Goal: Transaction & Acquisition: Purchase product/service

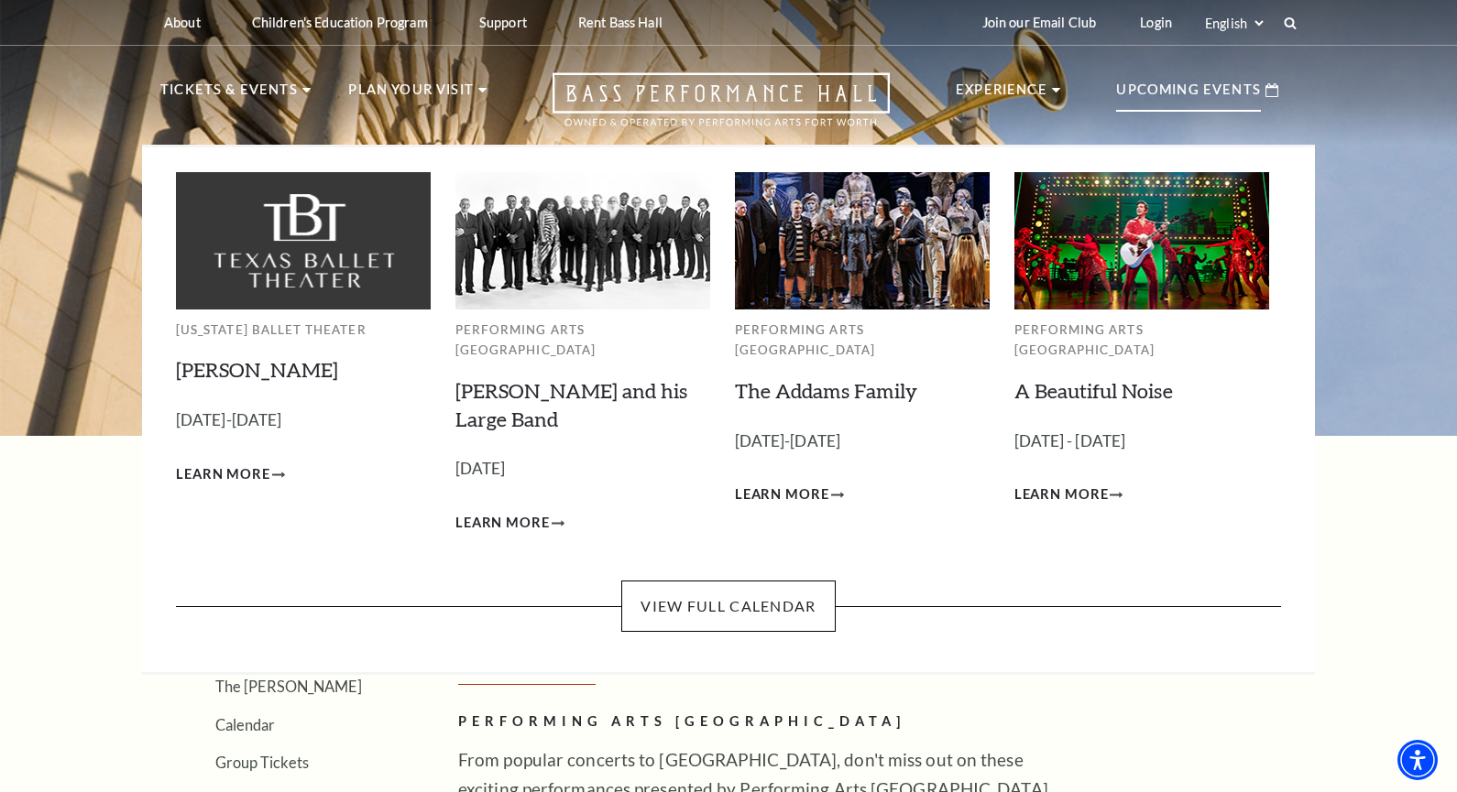
click at [1147, 81] on p "Upcoming Events" at bounding box center [1188, 95] width 145 height 33
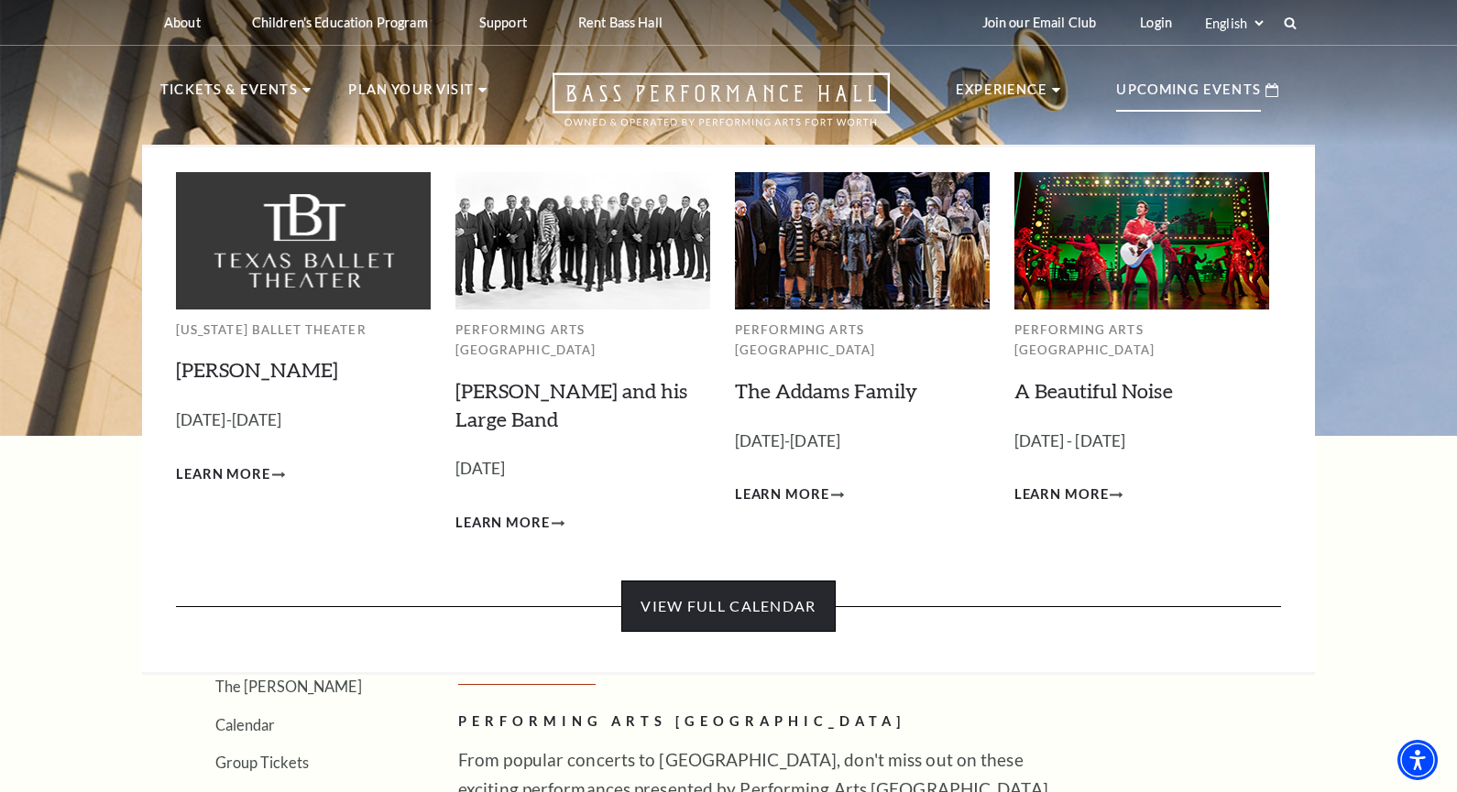
click at [694, 592] on link "View Full Calendar" at bounding box center [727, 606] width 213 height 51
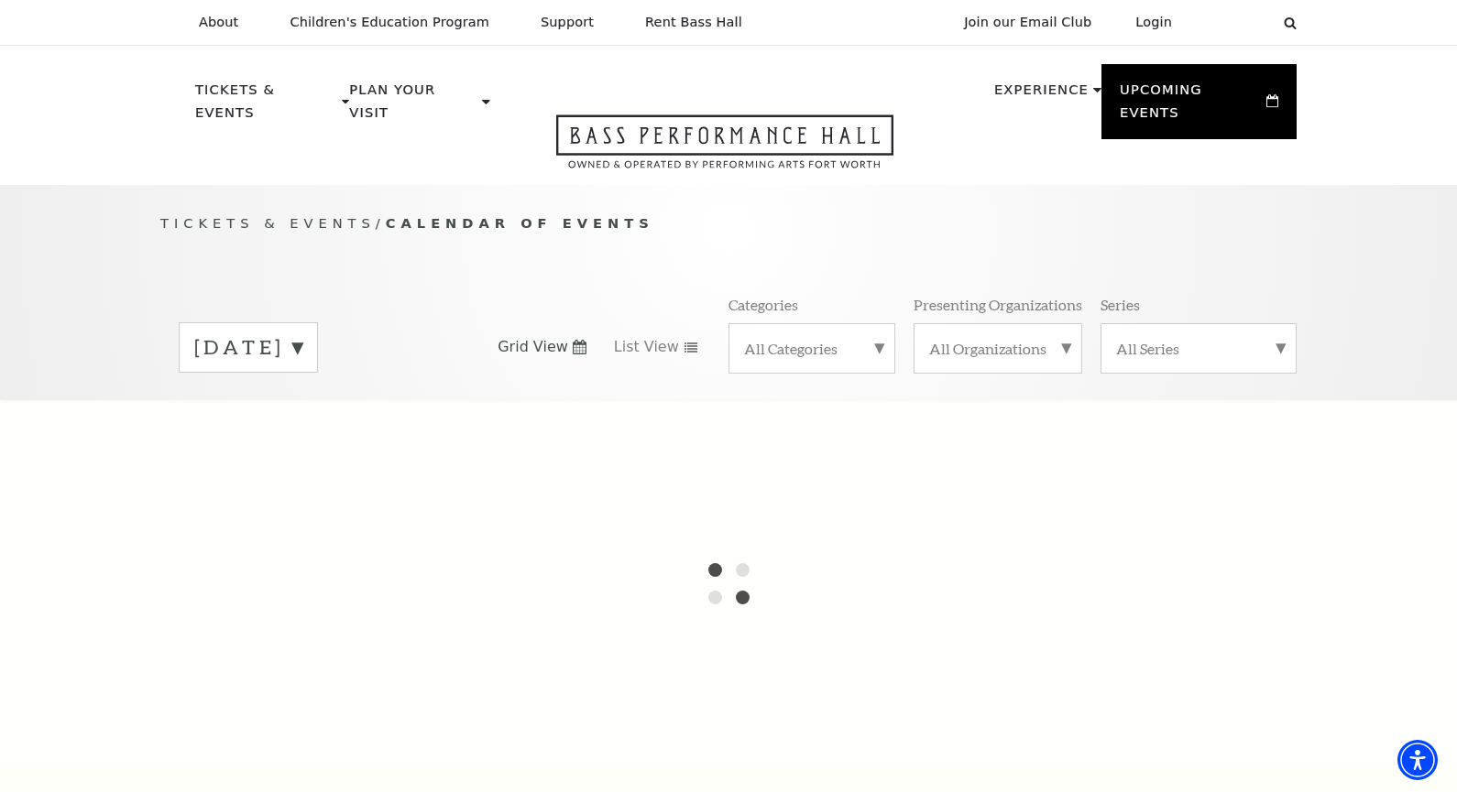
click at [302, 333] on label "September 2025" at bounding box center [248, 347] width 108 height 28
click at [302, 366] on label "October 2025" at bounding box center [248, 385] width 108 height 39
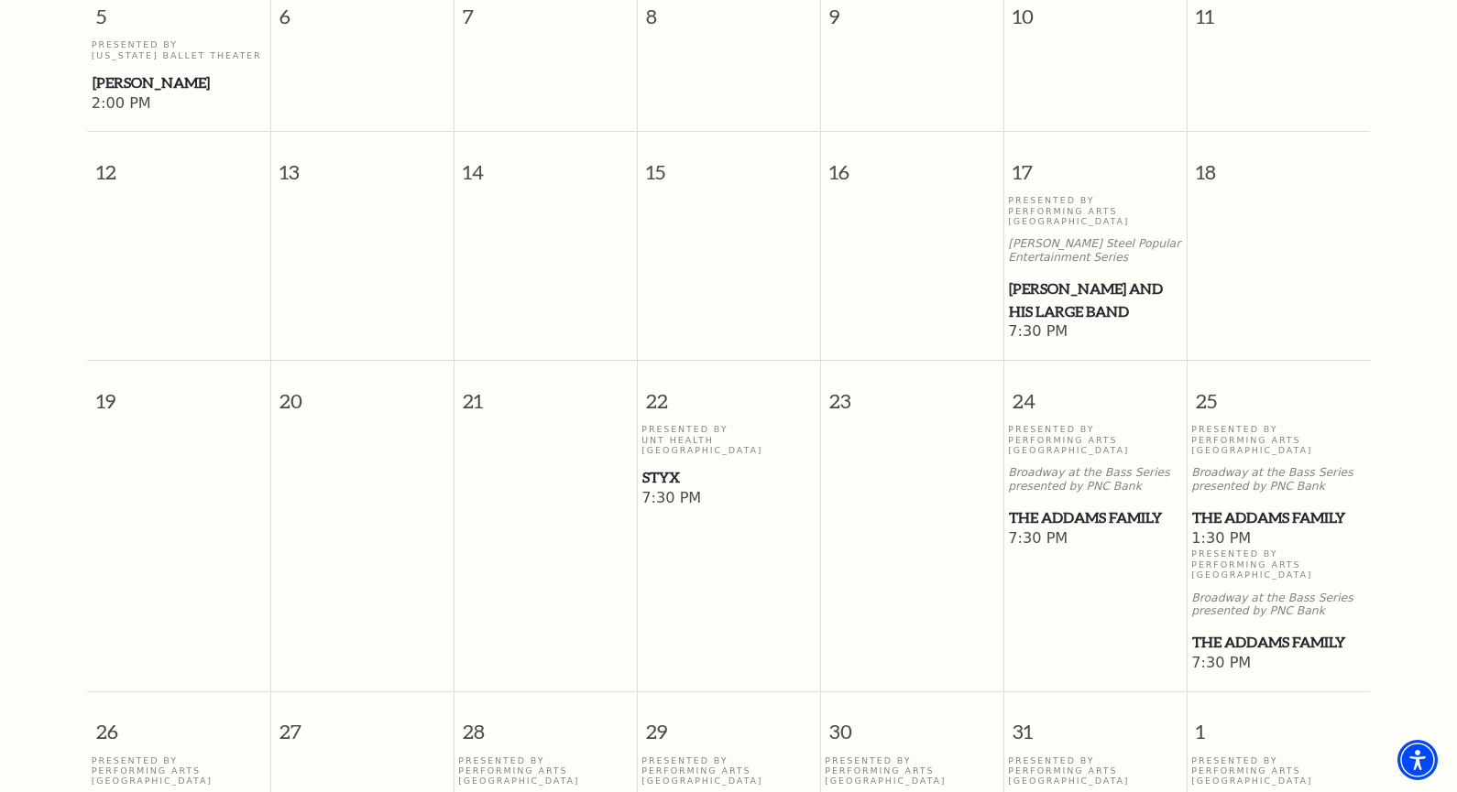
scroll to position [803, 0]
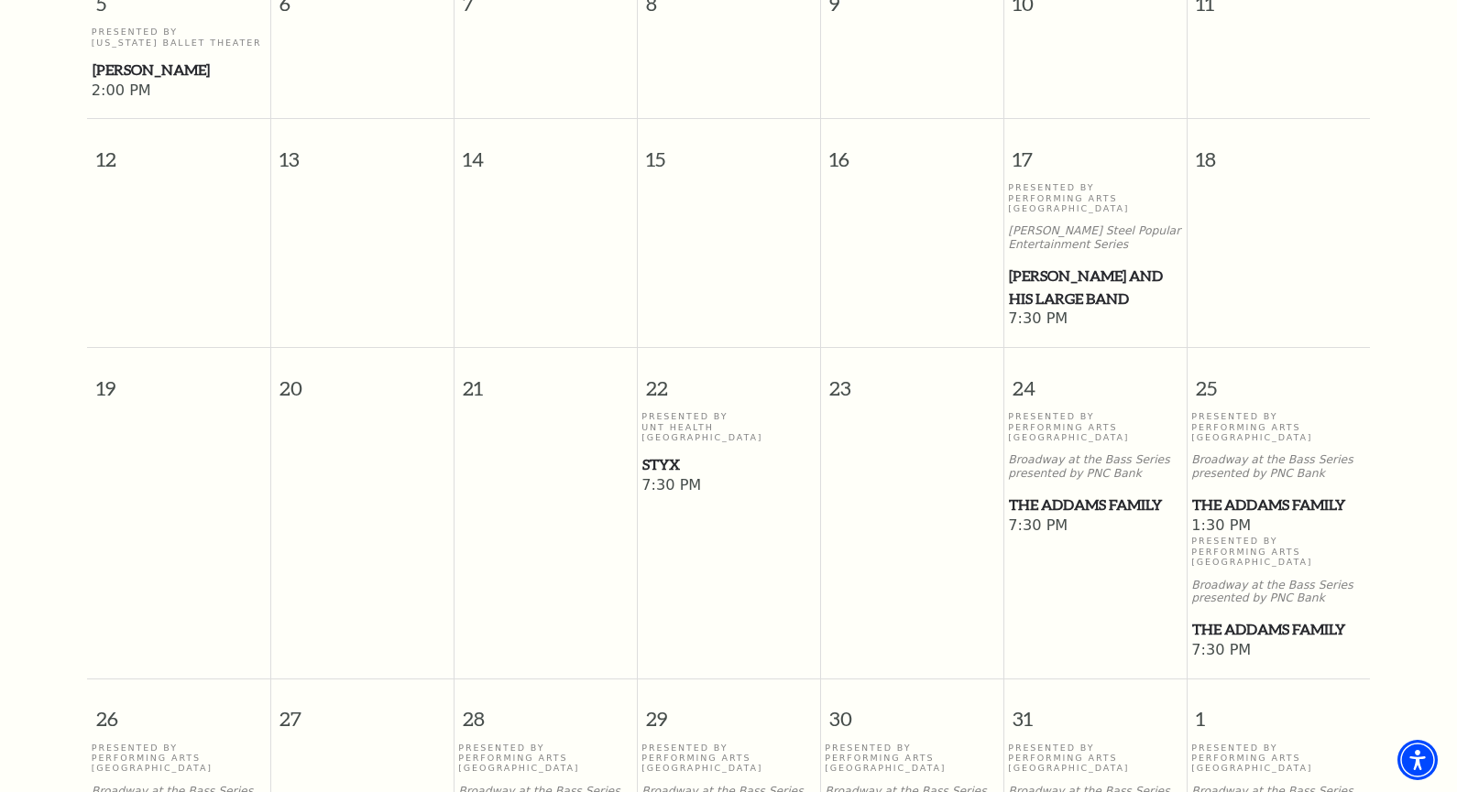
click at [672, 454] on span "Styx" at bounding box center [728, 465] width 172 height 23
click at [660, 454] on span "Styx" at bounding box center [728, 465] width 172 height 23
click at [662, 454] on span "Styx" at bounding box center [728, 465] width 172 height 23
drag, startPoint x: 695, startPoint y: 515, endPoint x: 682, endPoint y: 483, distance: 34.9
click at [695, 514] on td "Presented By UNT Health Fort Worth Styx 7:30 PM" at bounding box center [728, 536] width 183 height 250
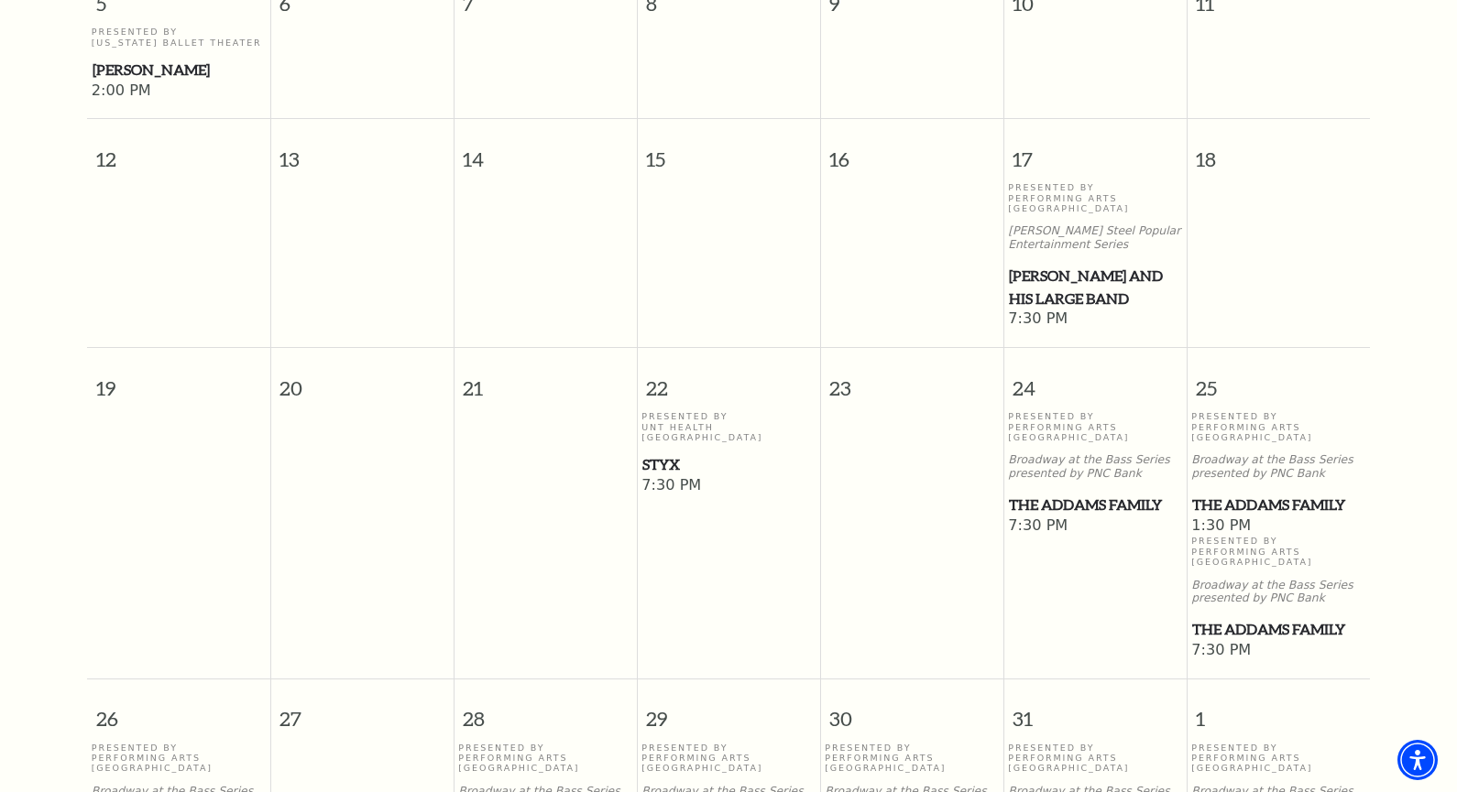
click at [672, 454] on span "Styx" at bounding box center [728, 465] width 172 height 23
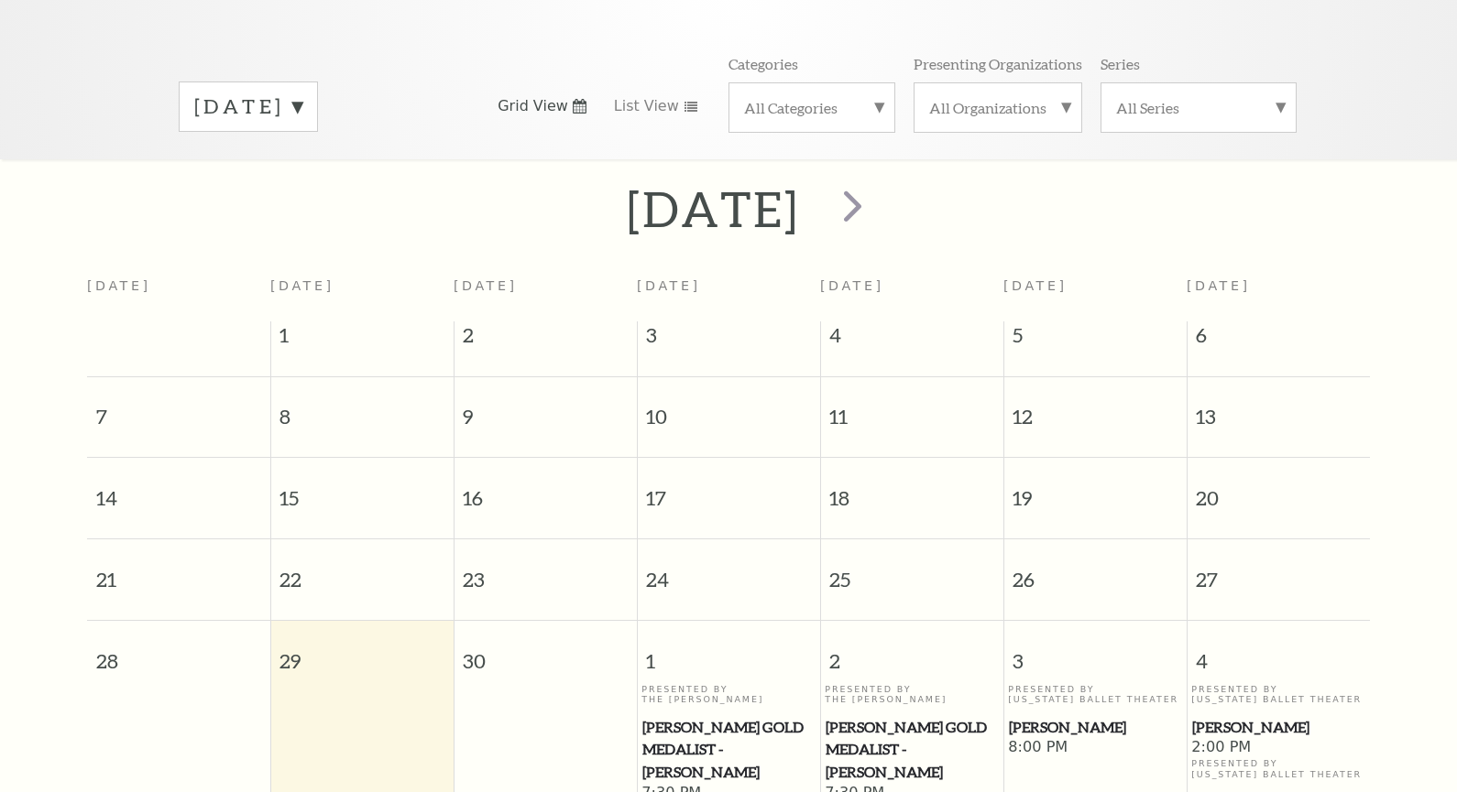
scroll to position [162, 0]
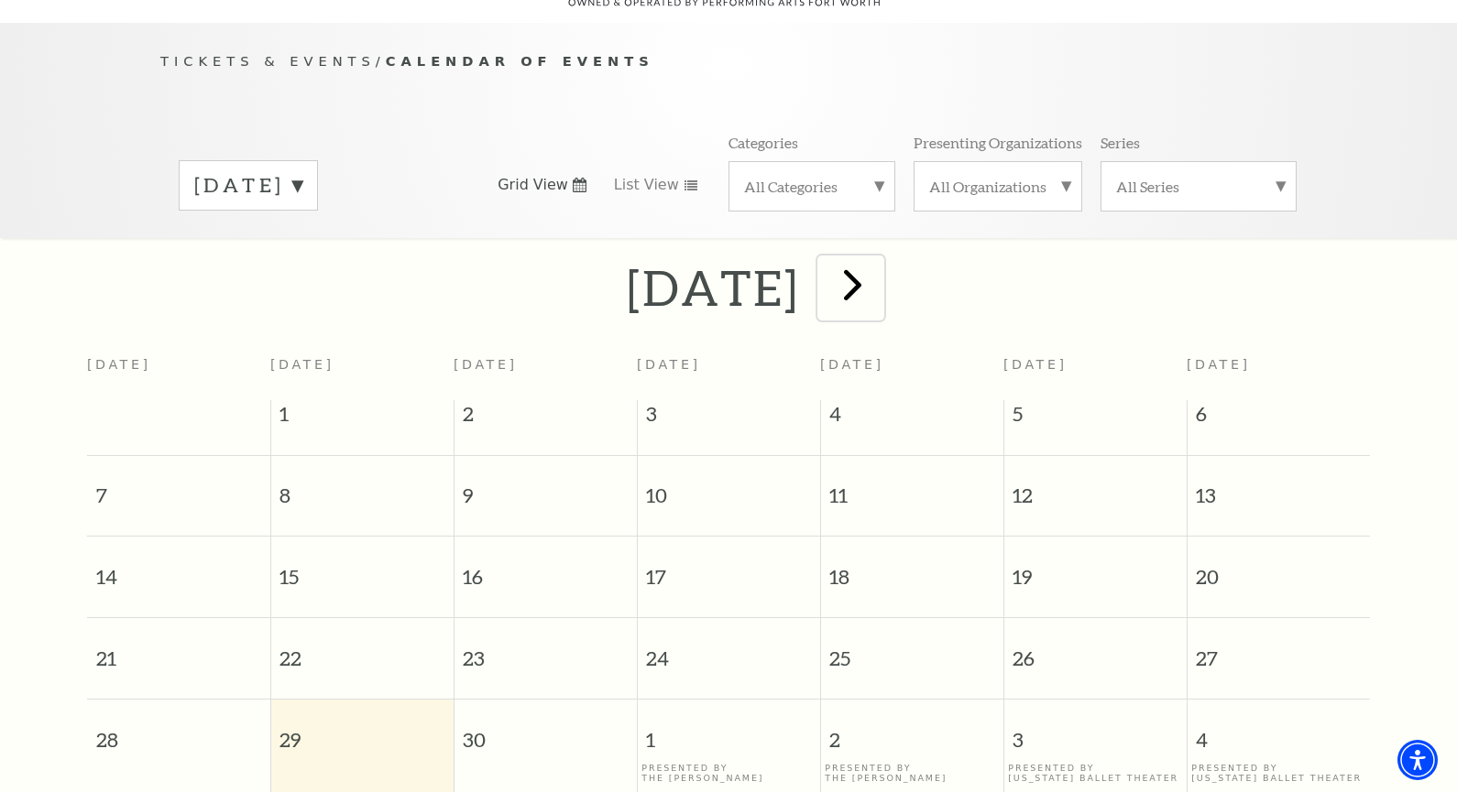
click at [879, 278] on span "next" at bounding box center [852, 284] width 52 height 52
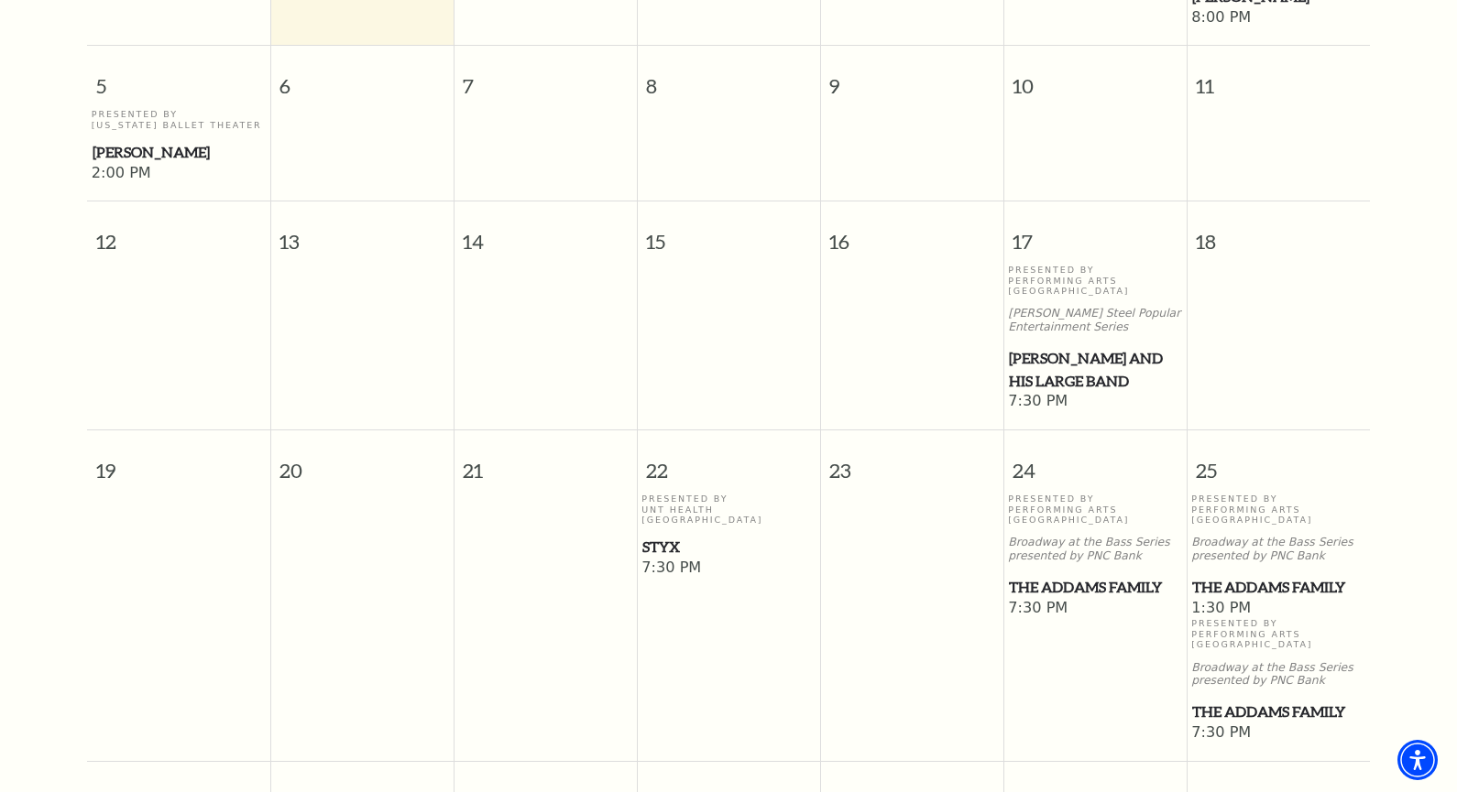
scroll to position [895, 0]
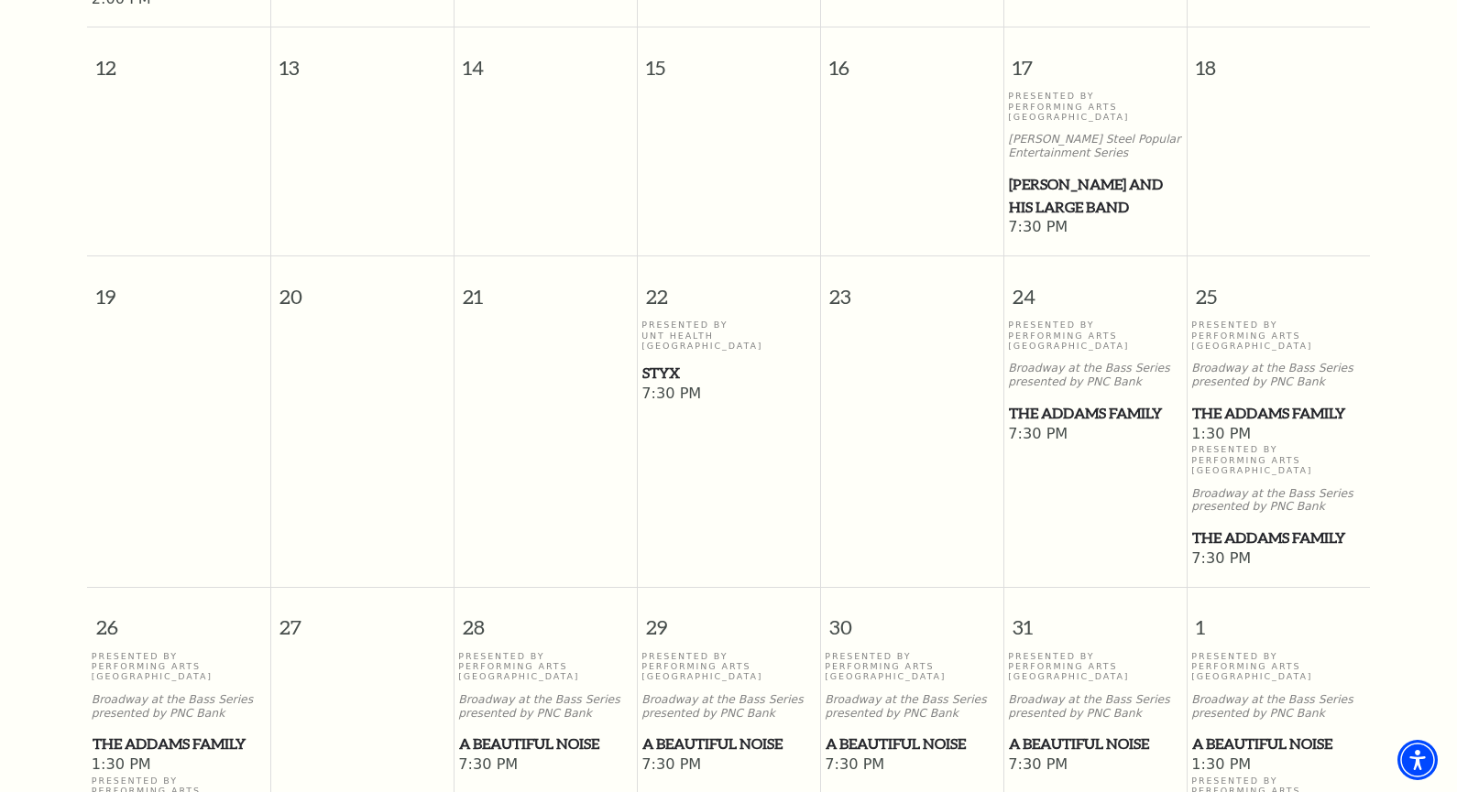
click at [661, 362] on span "Styx" at bounding box center [728, 373] width 172 height 23
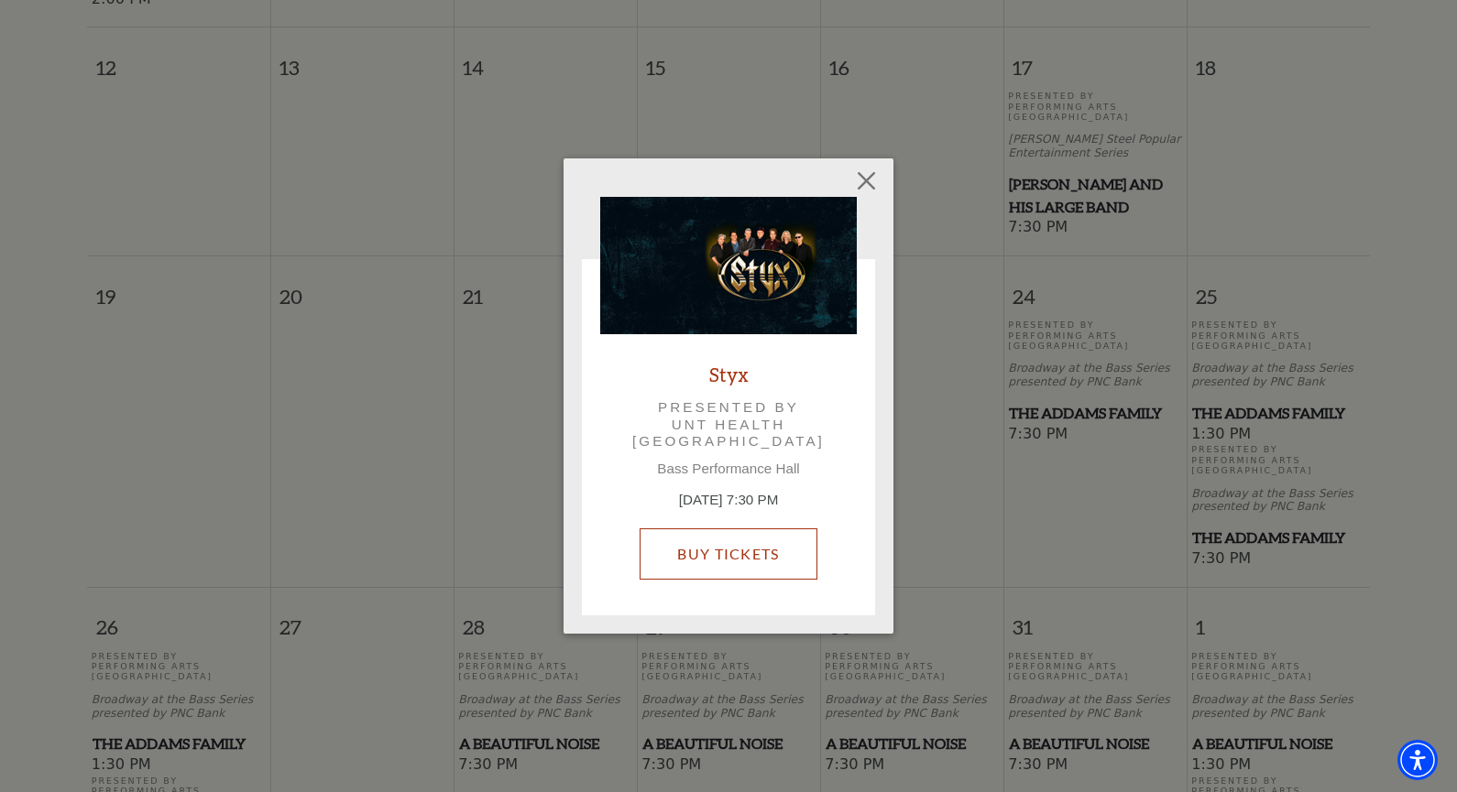
click at [716, 557] on link "Buy Tickets" at bounding box center [727, 554] width 177 height 51
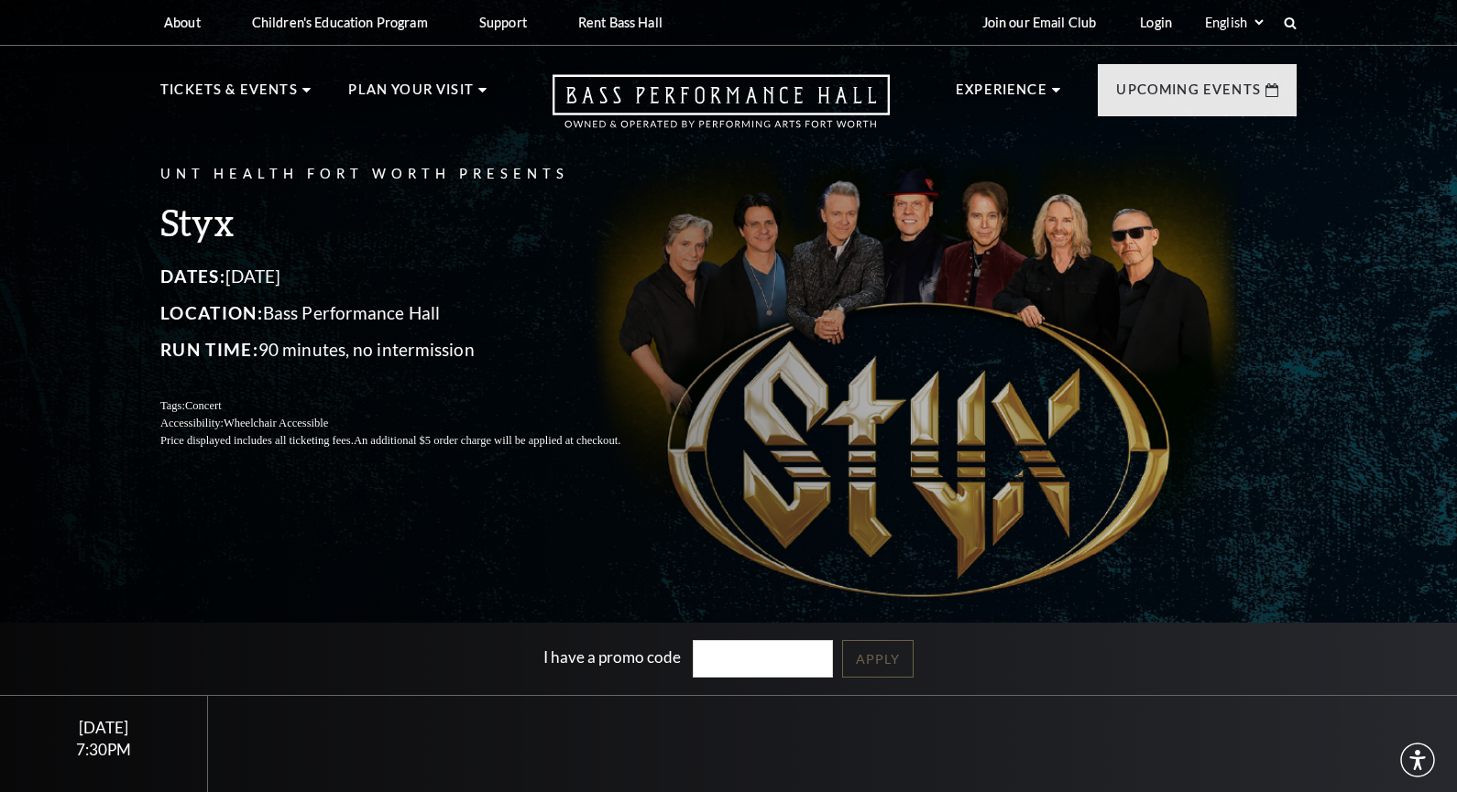
scroll to position [550, 0]
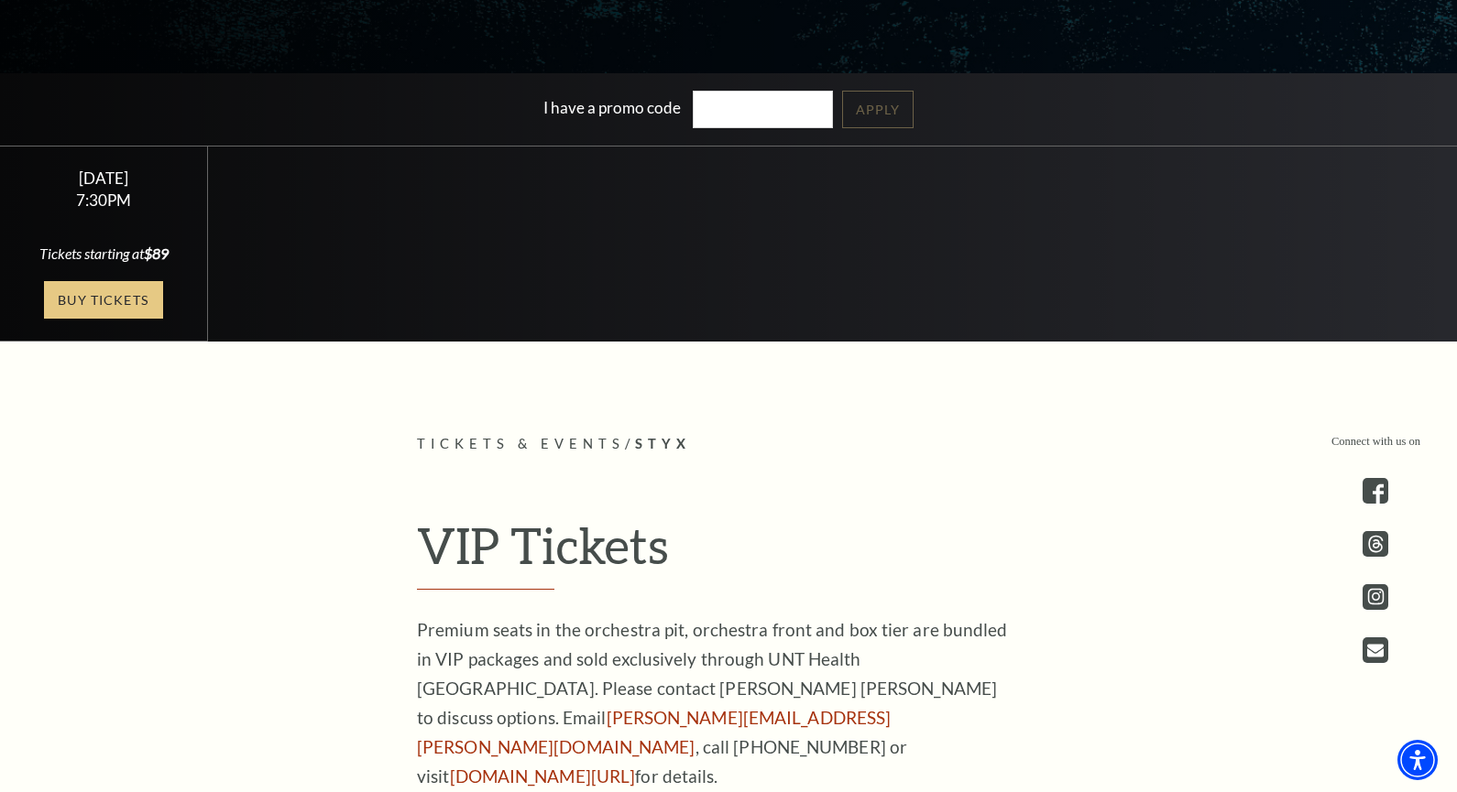
click at [97, 319] on link "Buy Tickets" at bounding box center [103, 300] width 119 height 38
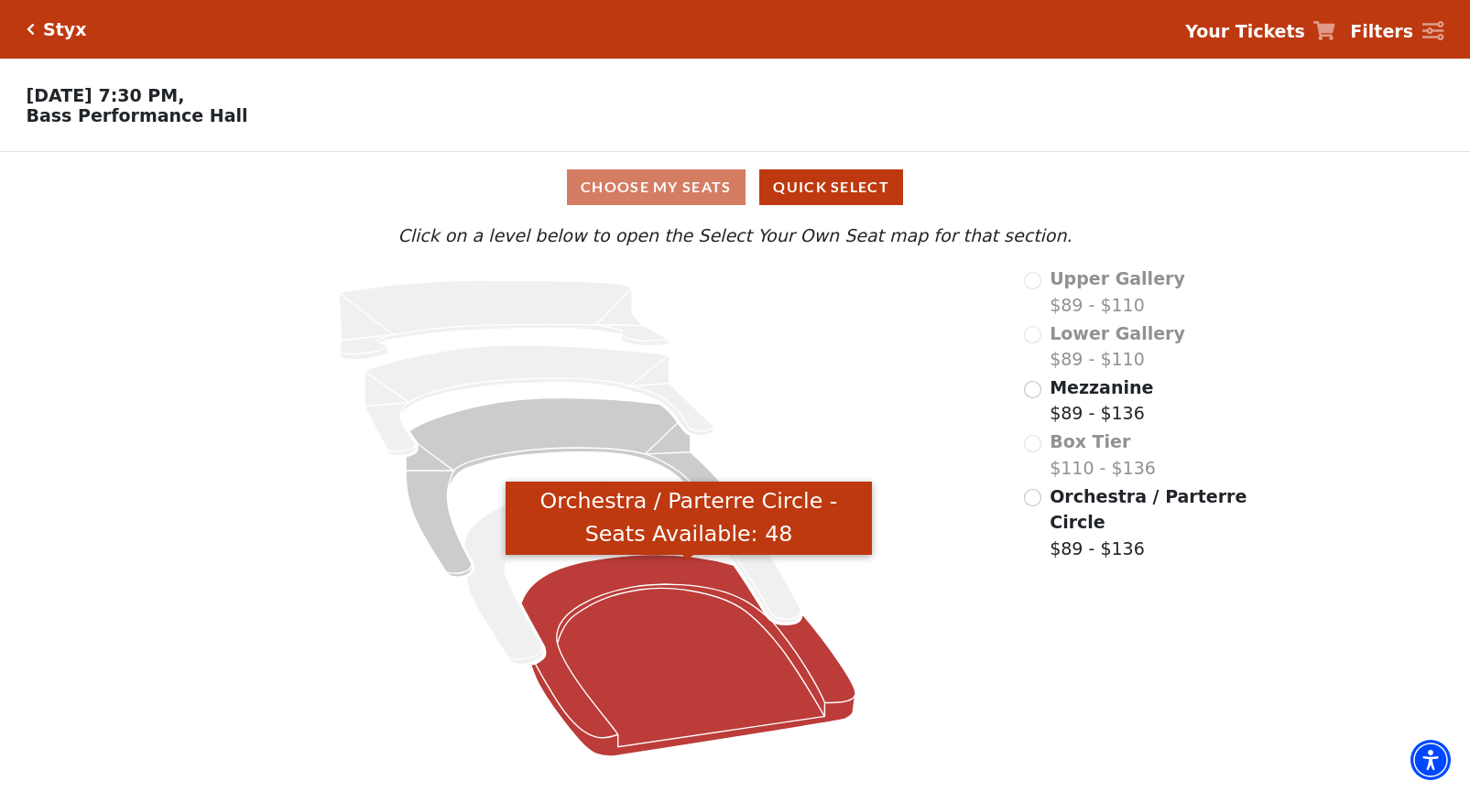
click at [711, 678] on icon "Orchestra / Parterre Circle - Seats Available: 48" at bounding box center [688, 656] width 334 height 202
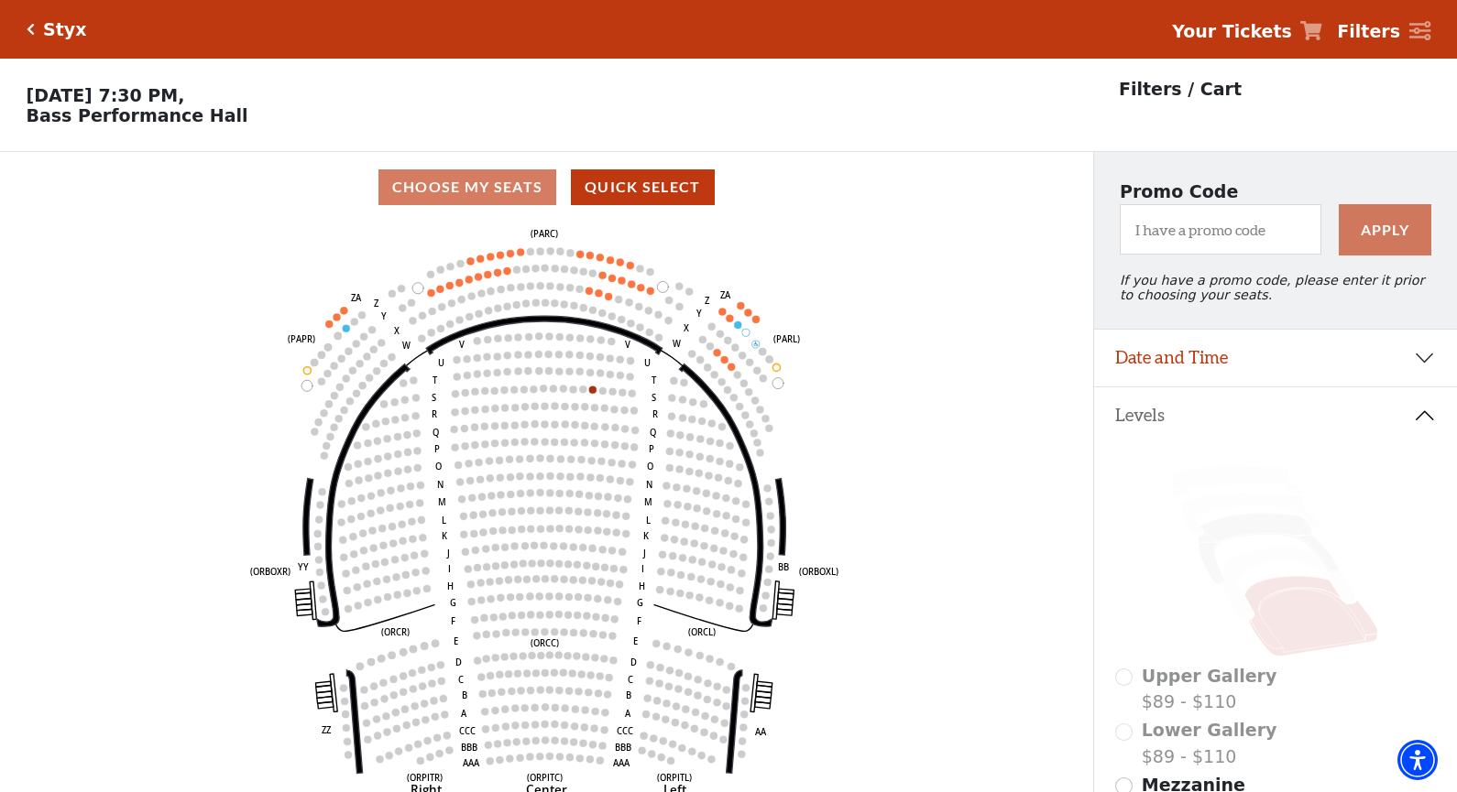
scroll to position [92, 0]
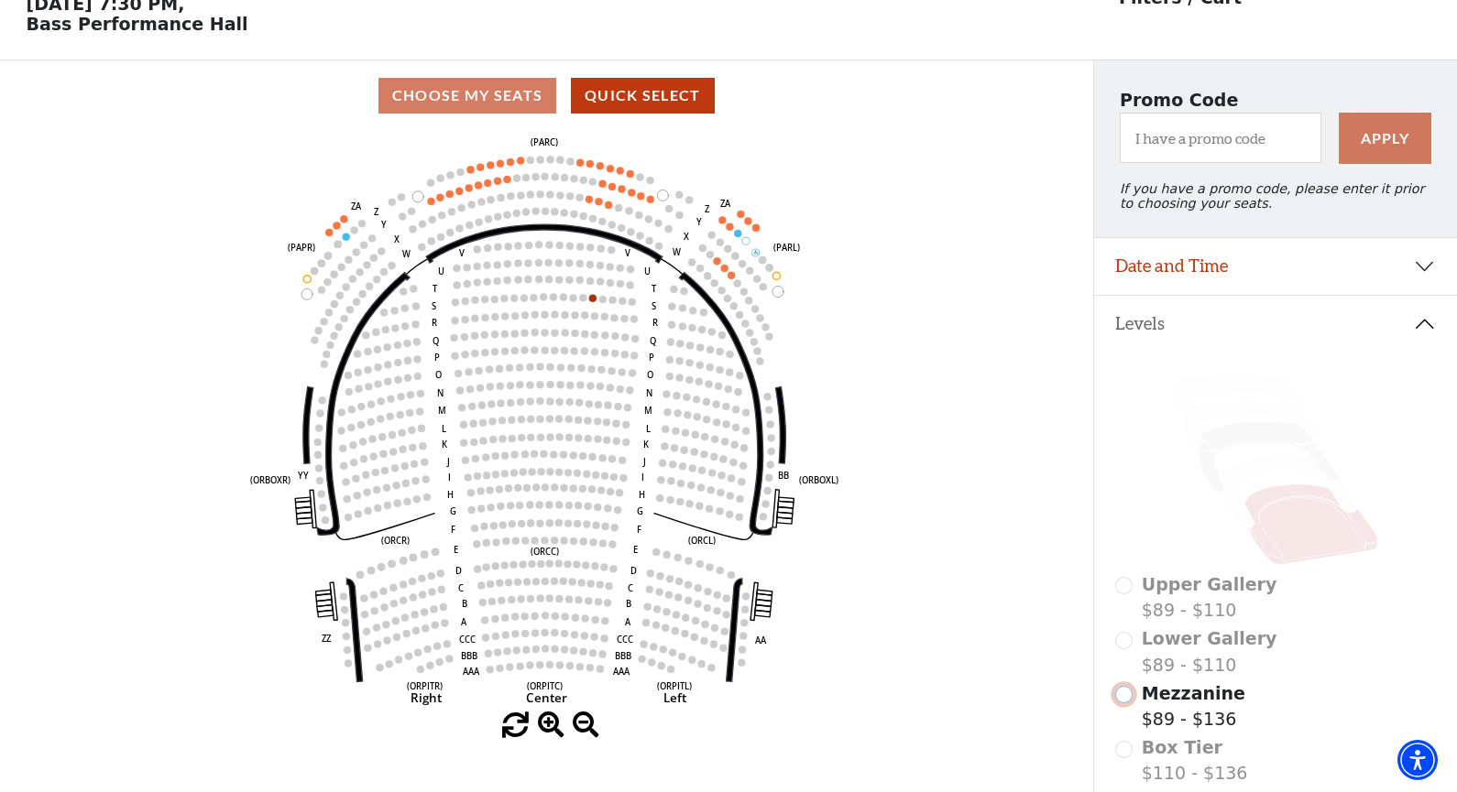
click at [1127, 704] on input "Mezzanine$89 - $136\a" at bounding box center [1123, 694] width 17 height 17
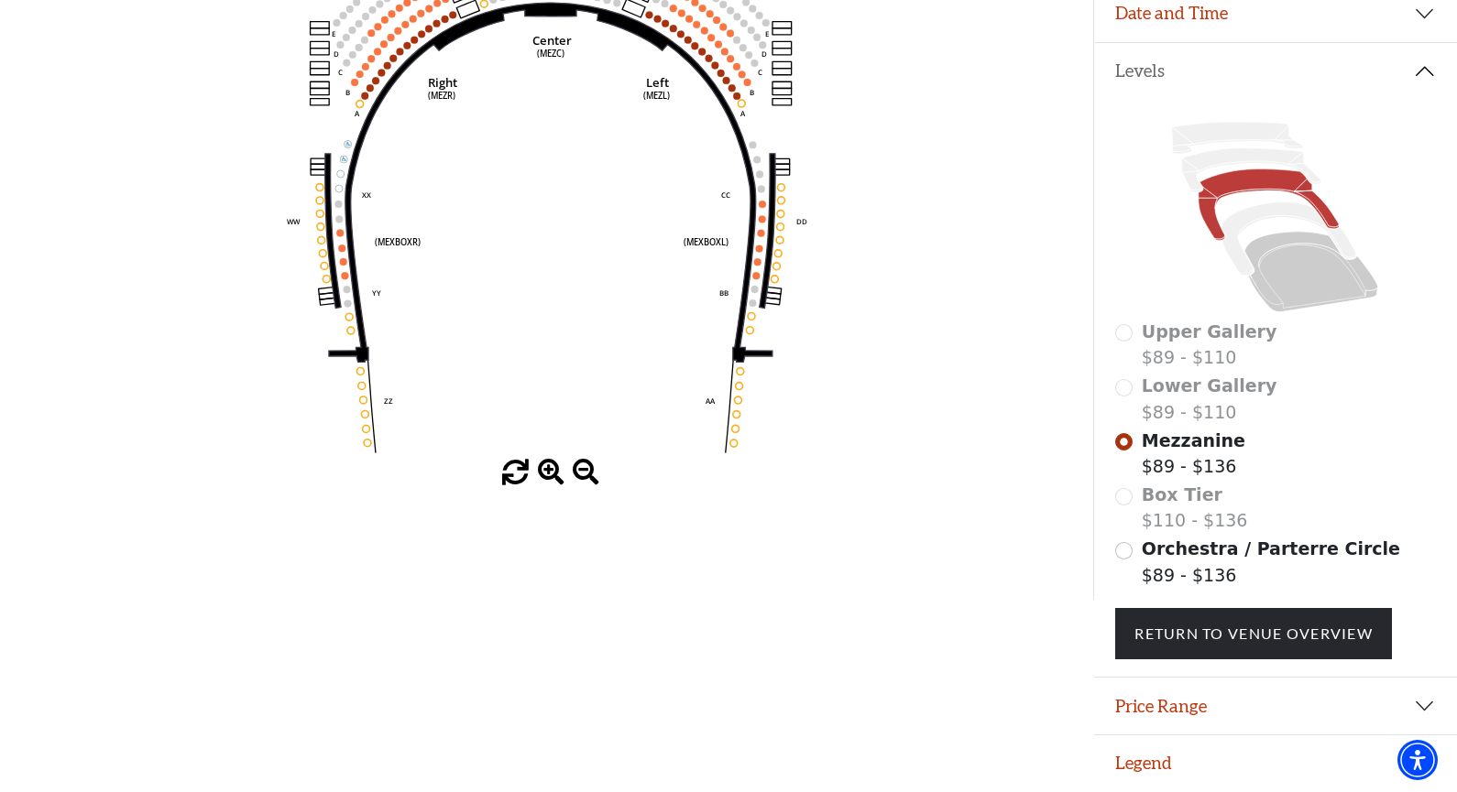
scroll to position [357, 0]
click at [1186, 552] on span "Orchestra / Parterre Circle" at bounding box center [1271, 549] width 258 height 20
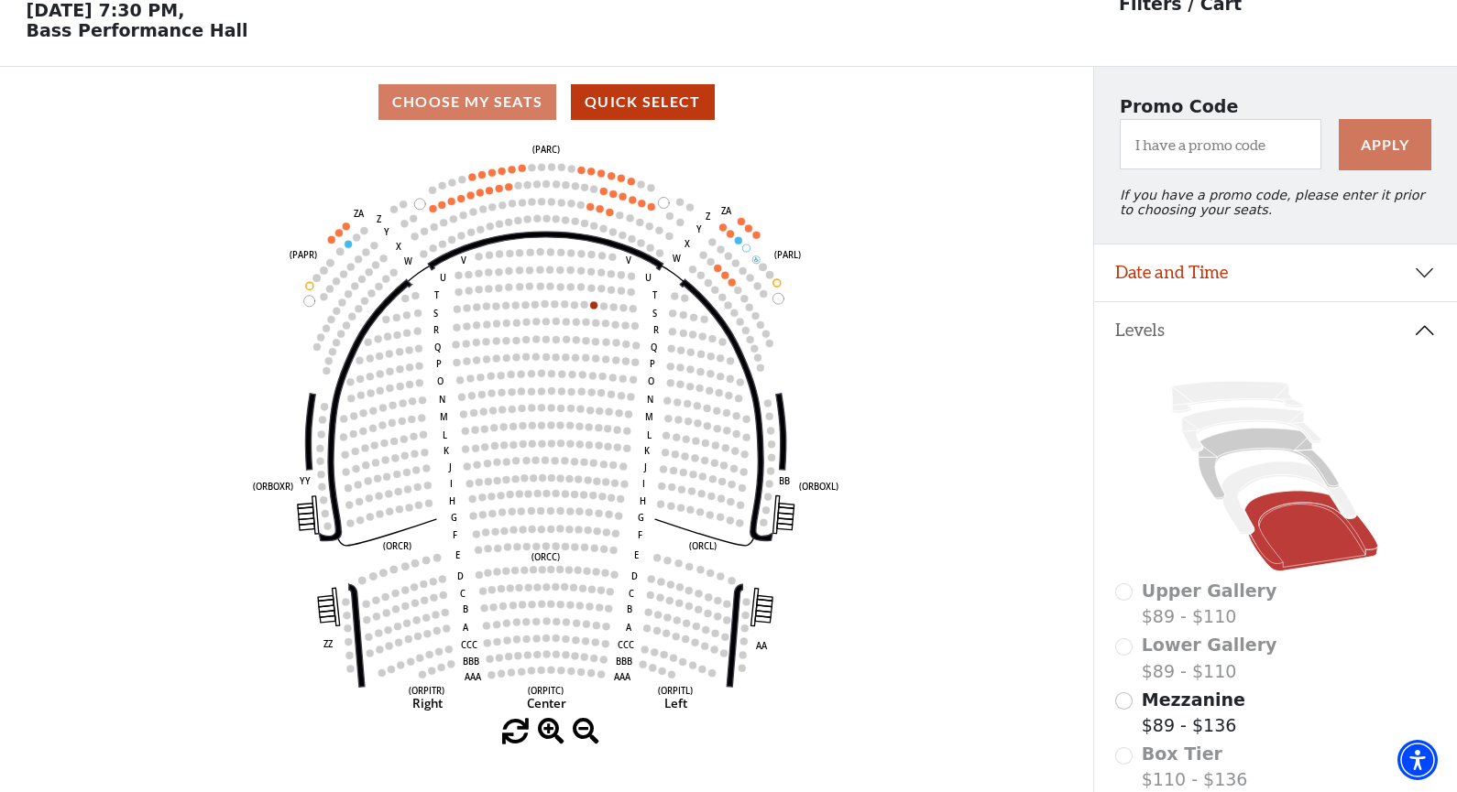
scroll to position [0, 0]
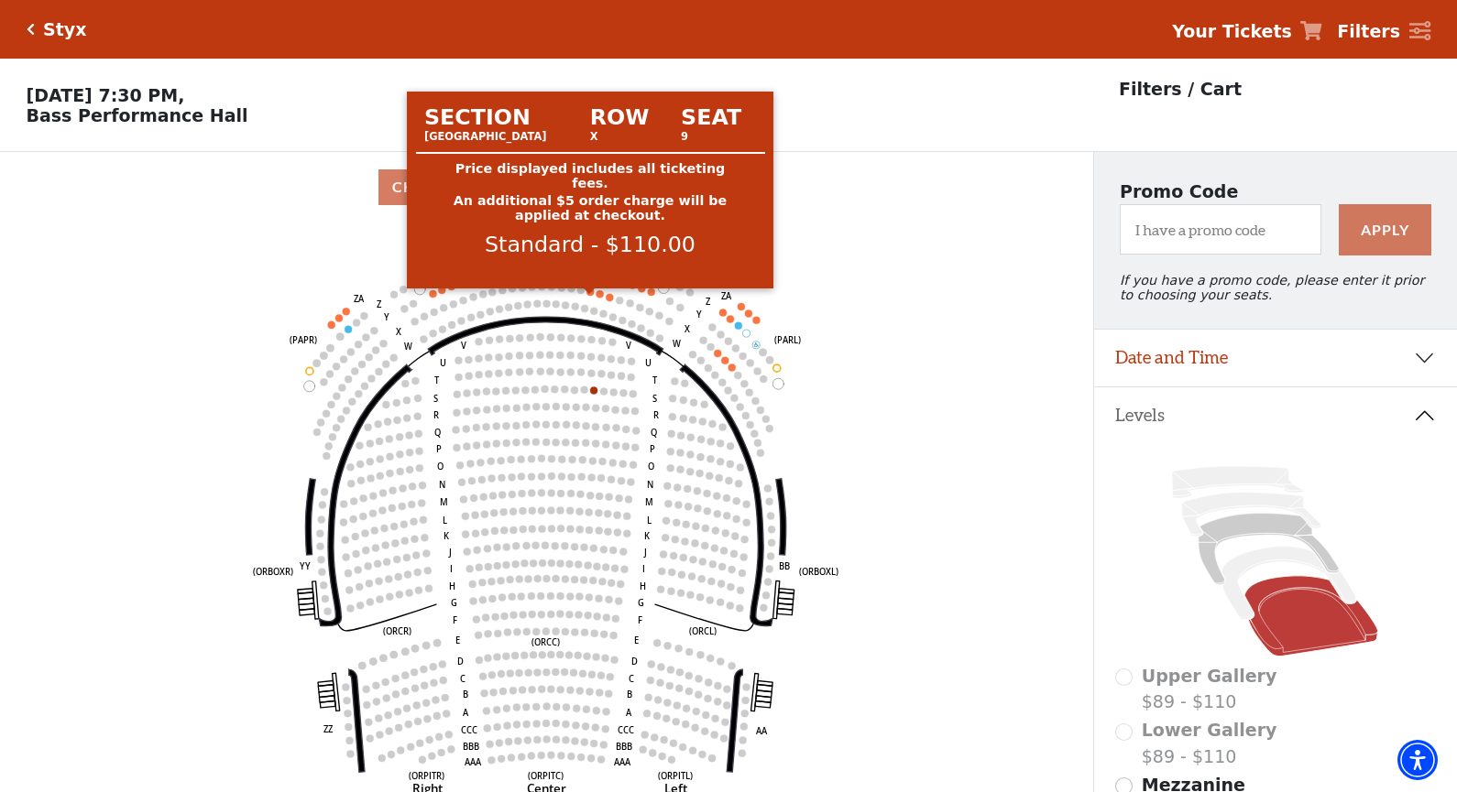
click at [588, 296] on circle at bounding box center [589, 292] width 7 height 7
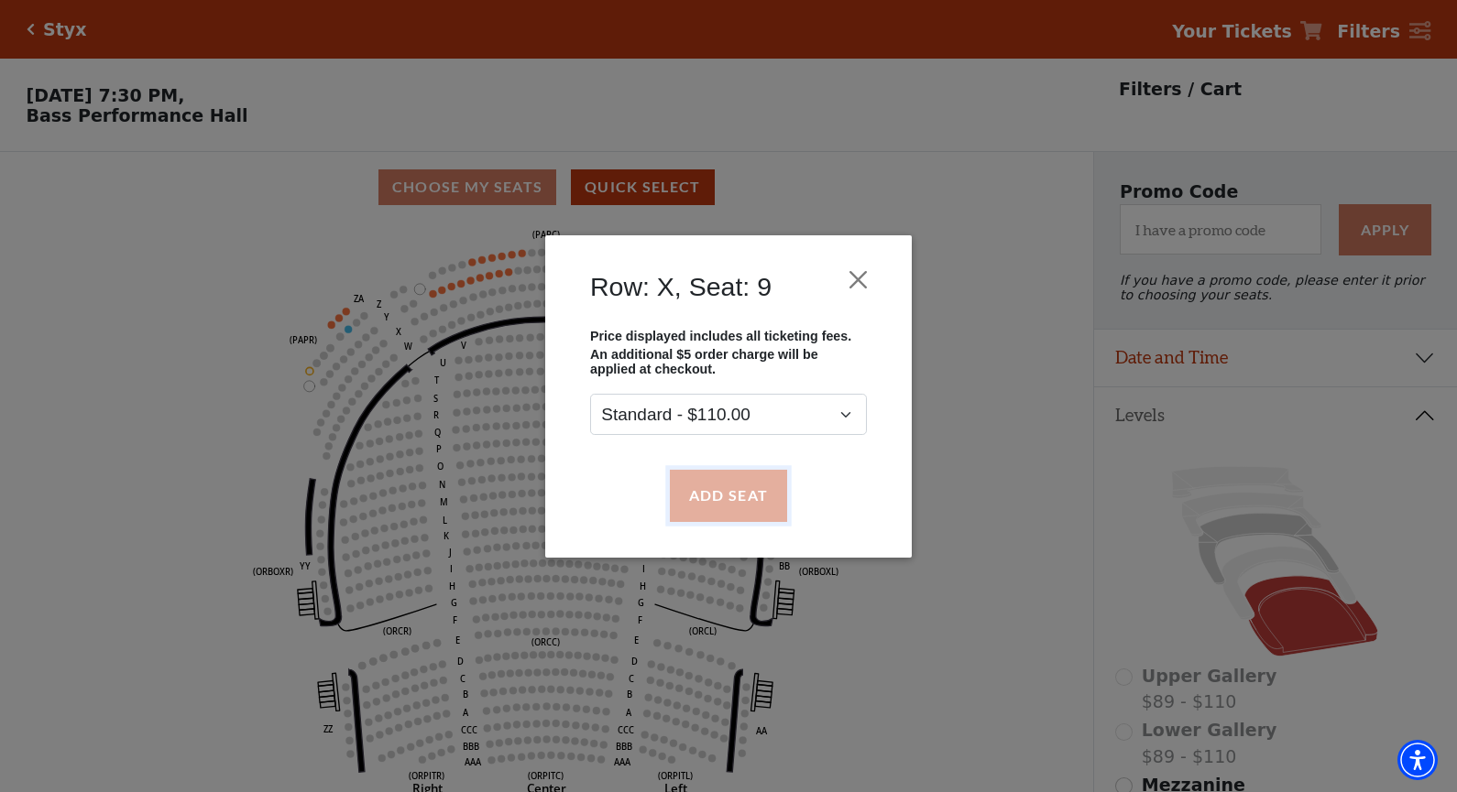
click at [717, 503] on button "Add Seat" at bounding box center [728, 495] width 117 height 51
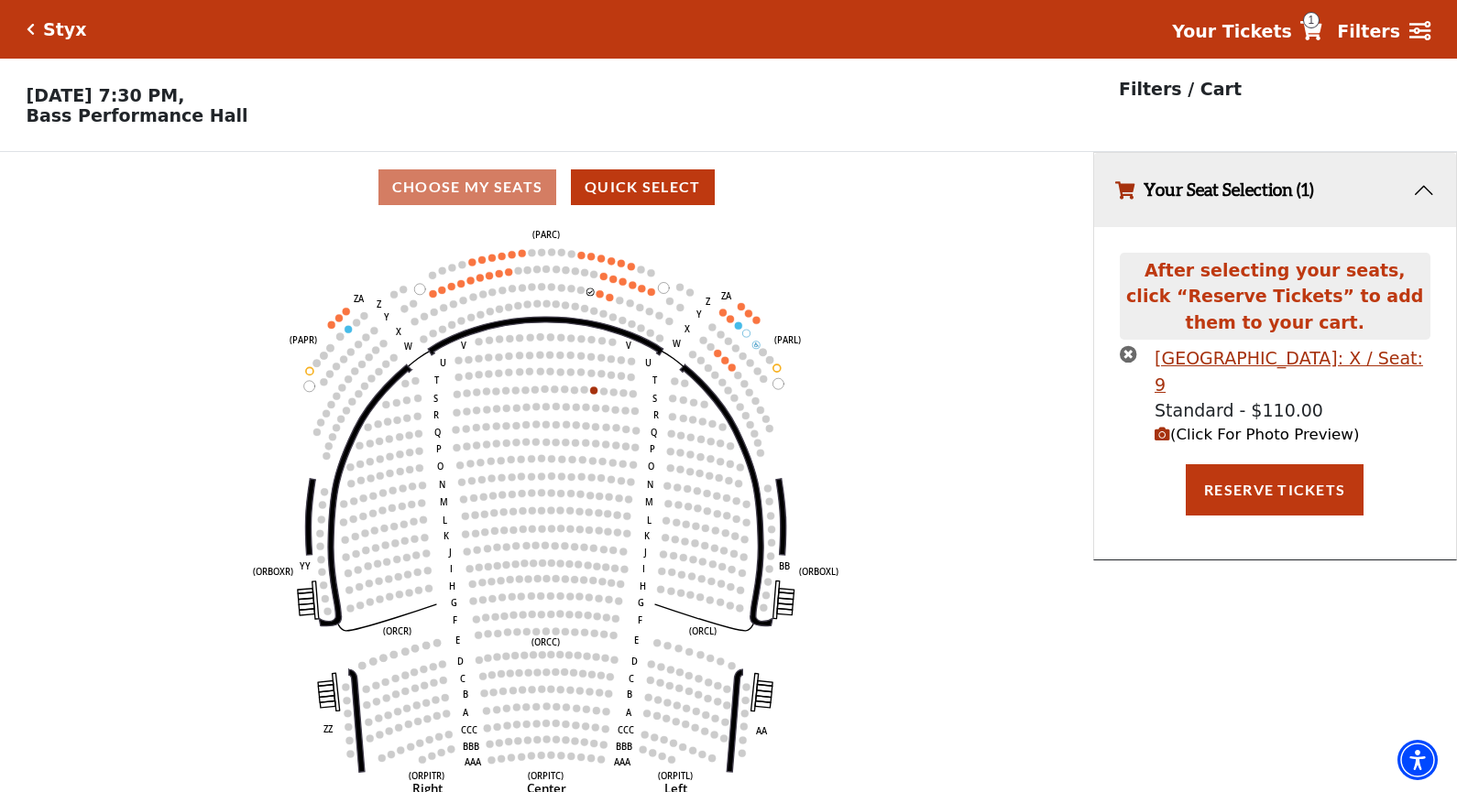
click at [602, 298] on circle at bounding box center [599, 293] width 7 height 7
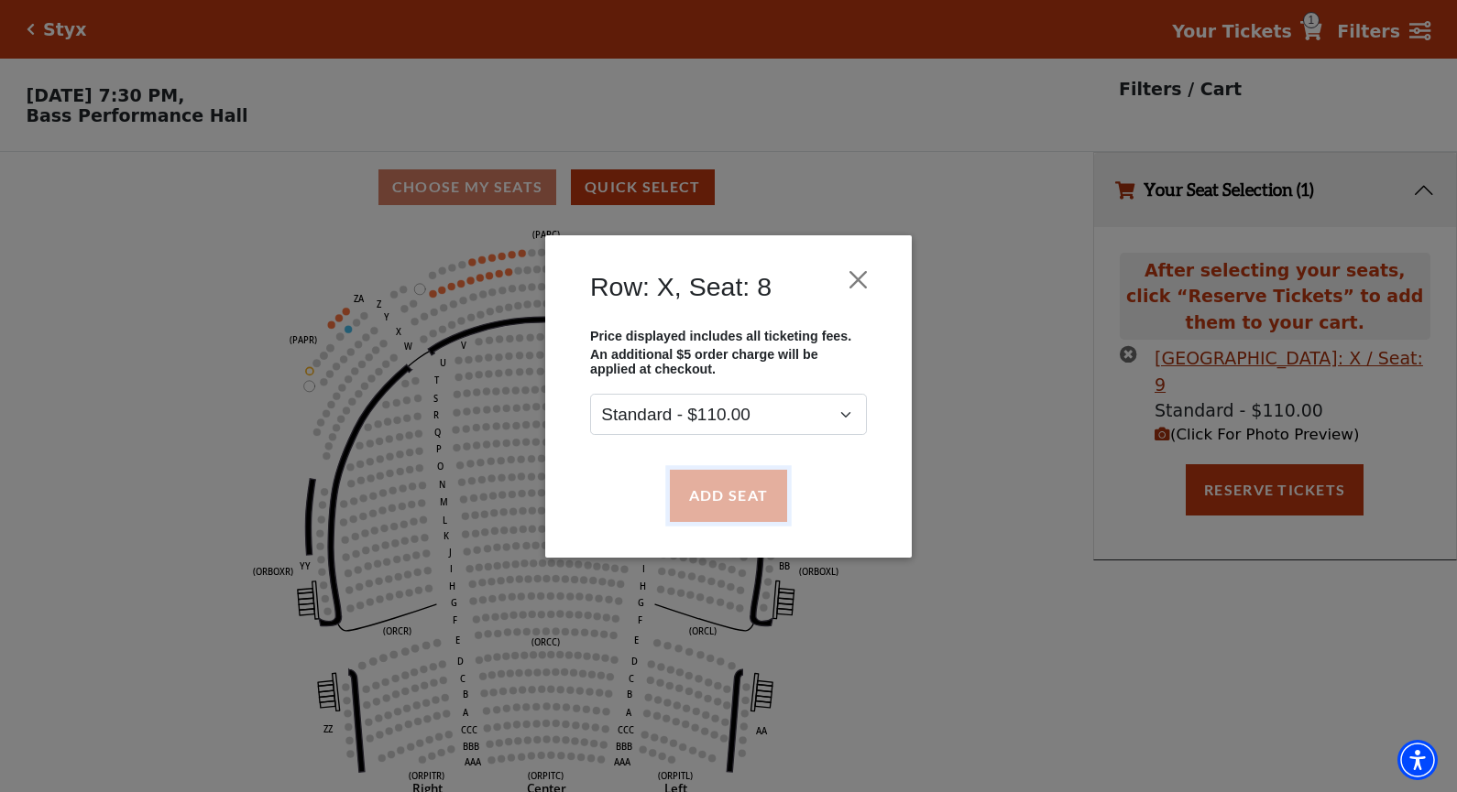
click at [691, 488] on button "Add Seat" at bounding box center [728, 495] width 117 height 51
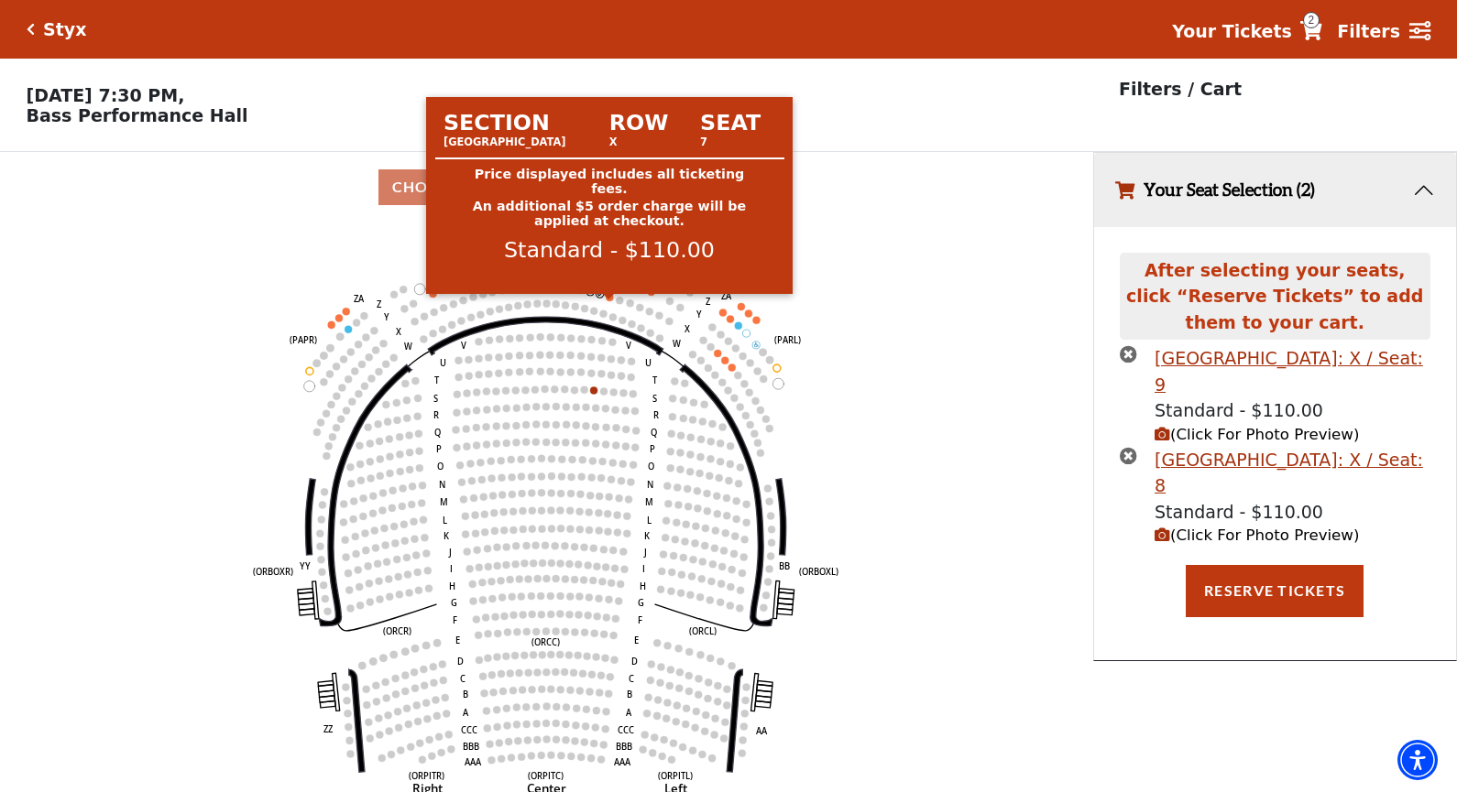
click at [608, 301] on circle at bounding box center [609, 297] width 7 height 7
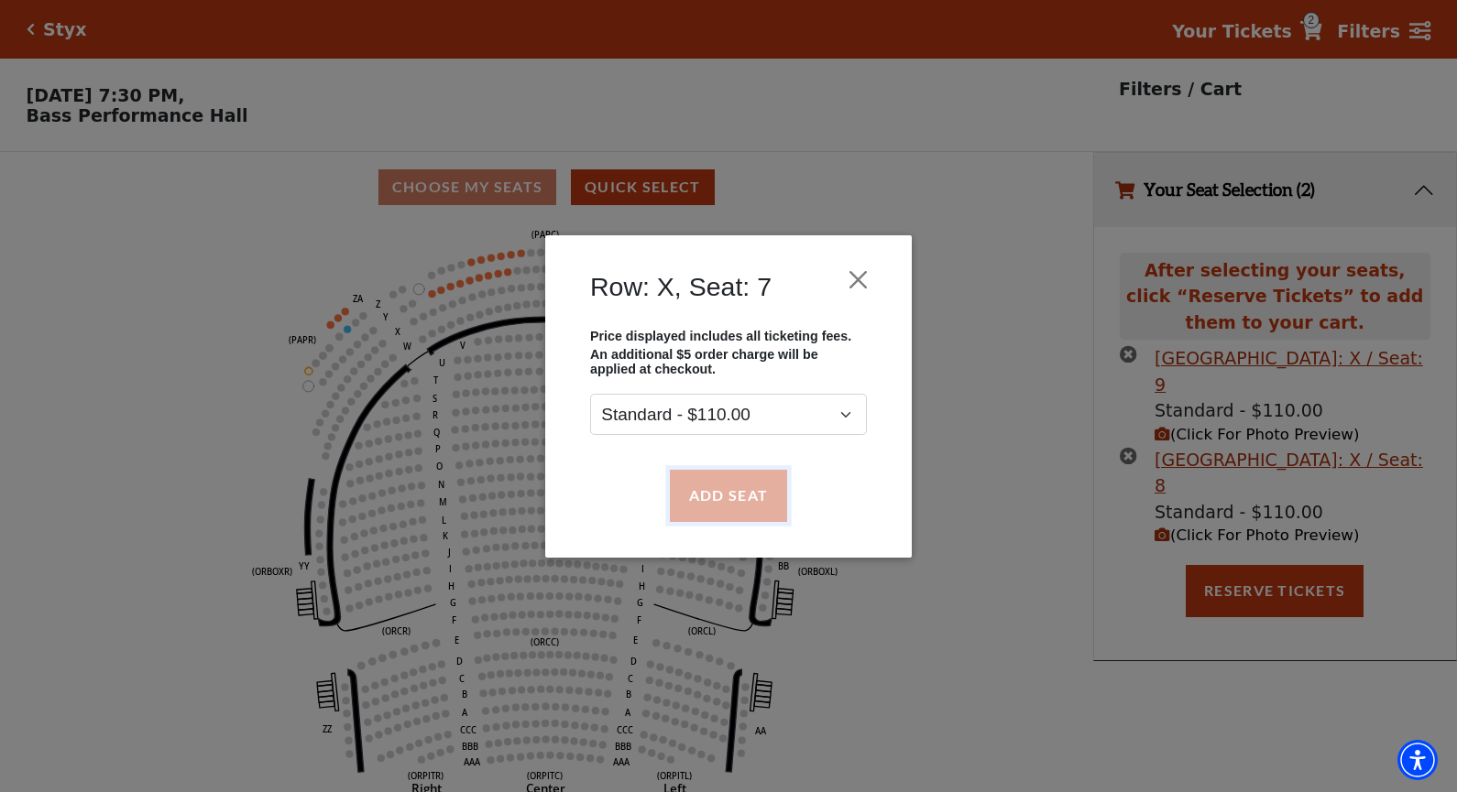
click at [706, 487] on button "Add Seat" at bounding box center [728, 495] width 117 height 51
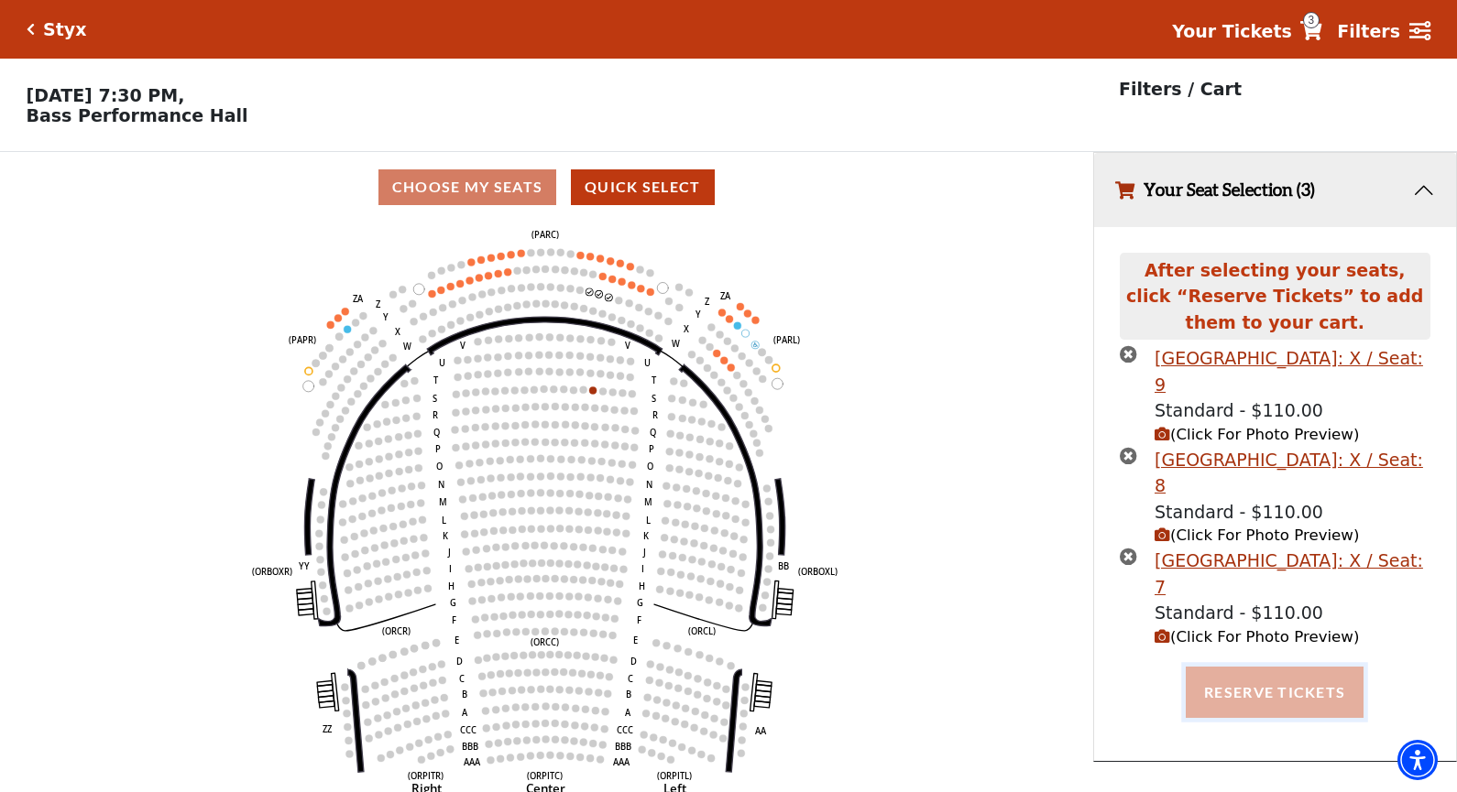
click at [1294, 696] on button "Reserve Tickets" at bounding box center [1275, 692] width 178 height 51
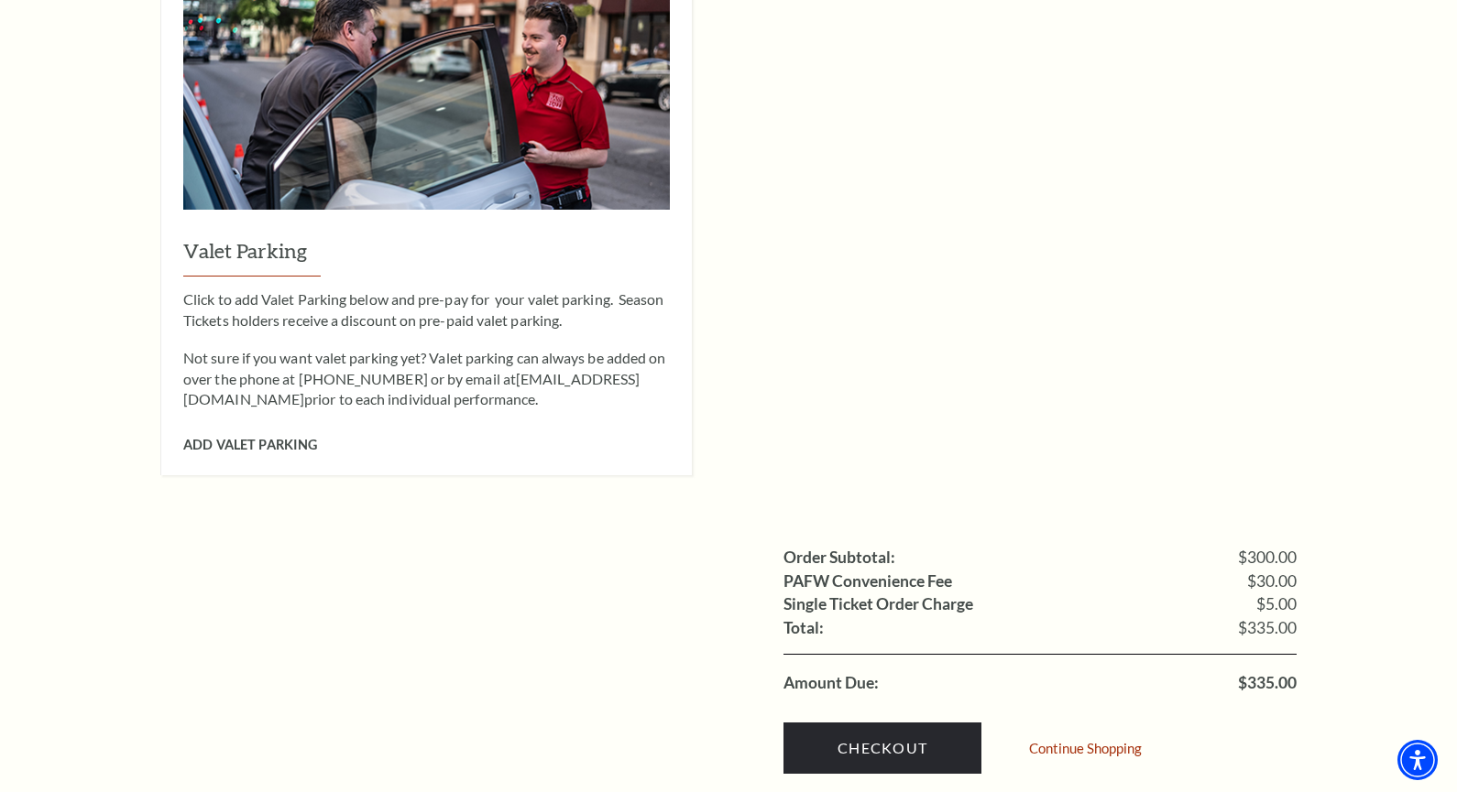
scroll to position [1557, 0]
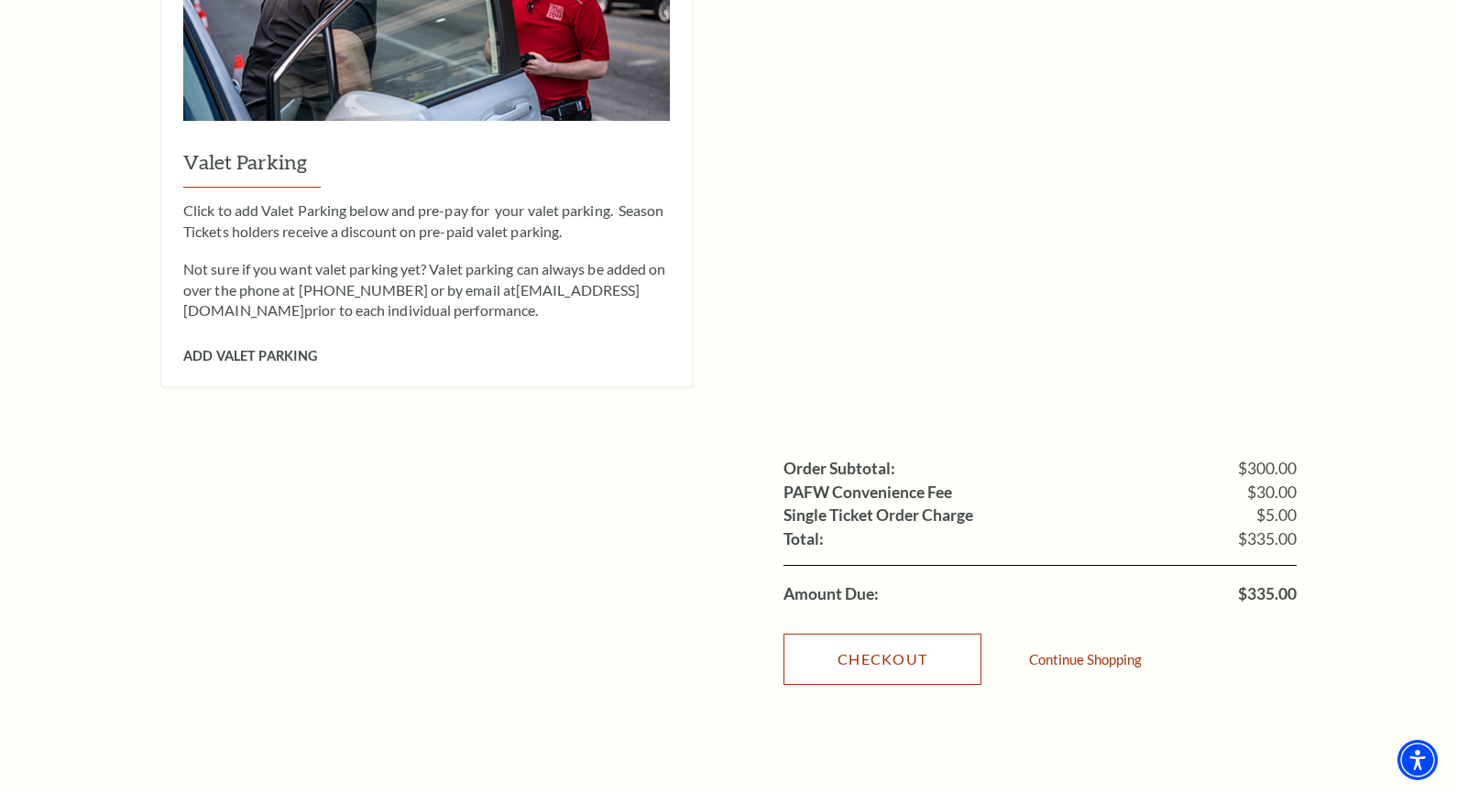
click at [884, 634] on link "Checkout" at bounding box center [882, 659] width 198 height 51
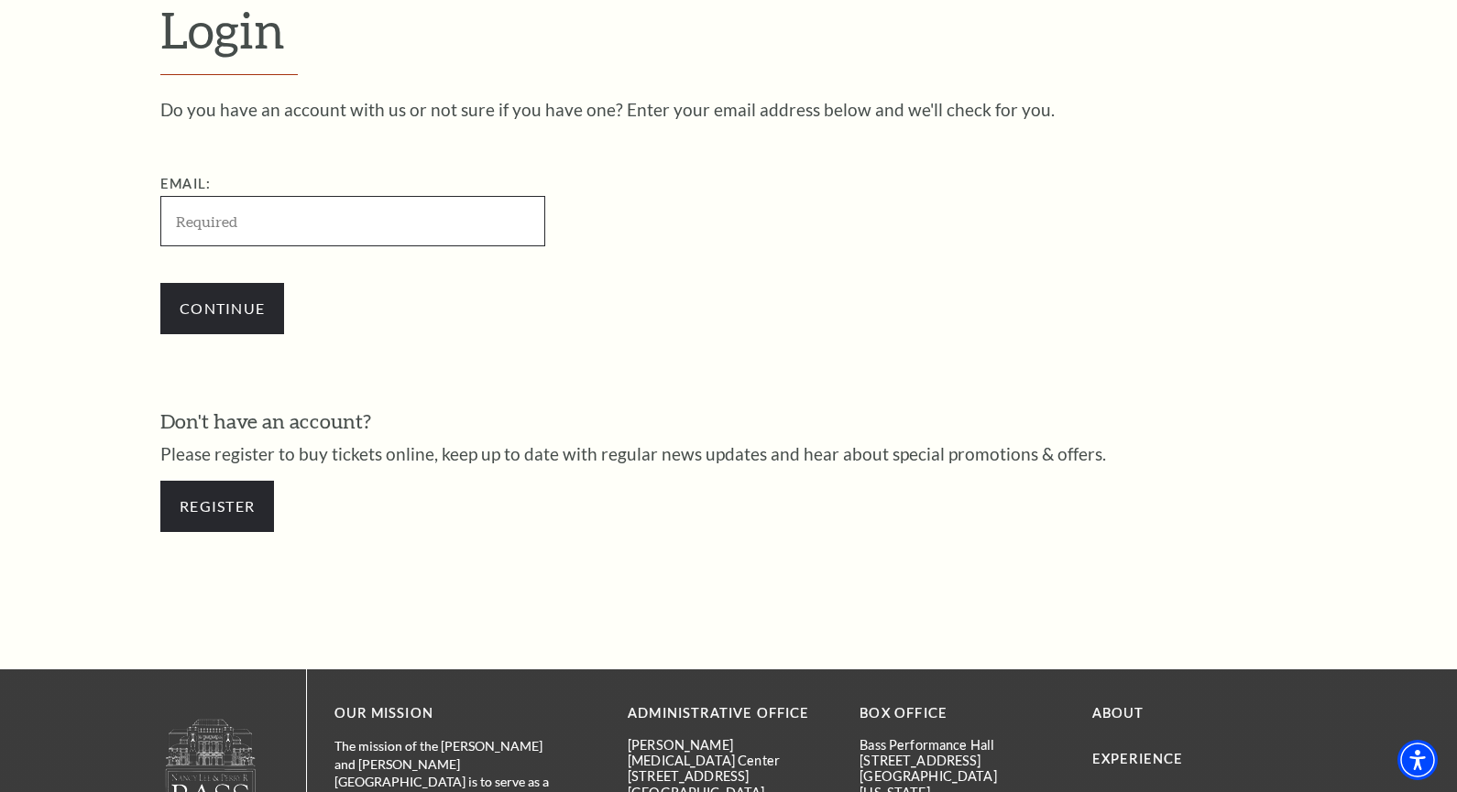
click at [273, 224] on input "Email:" at bounding box center [352, 221] width 385 height 50
paste input "[EMAIL_ADDRESS][DOMAIN_NAME]"
type input "[EMAIL_ADDRESS][DOMAIN_NAME]"
click at [216, 311] on input "Continue" at bounding box center [222, 308] width 124 height 51
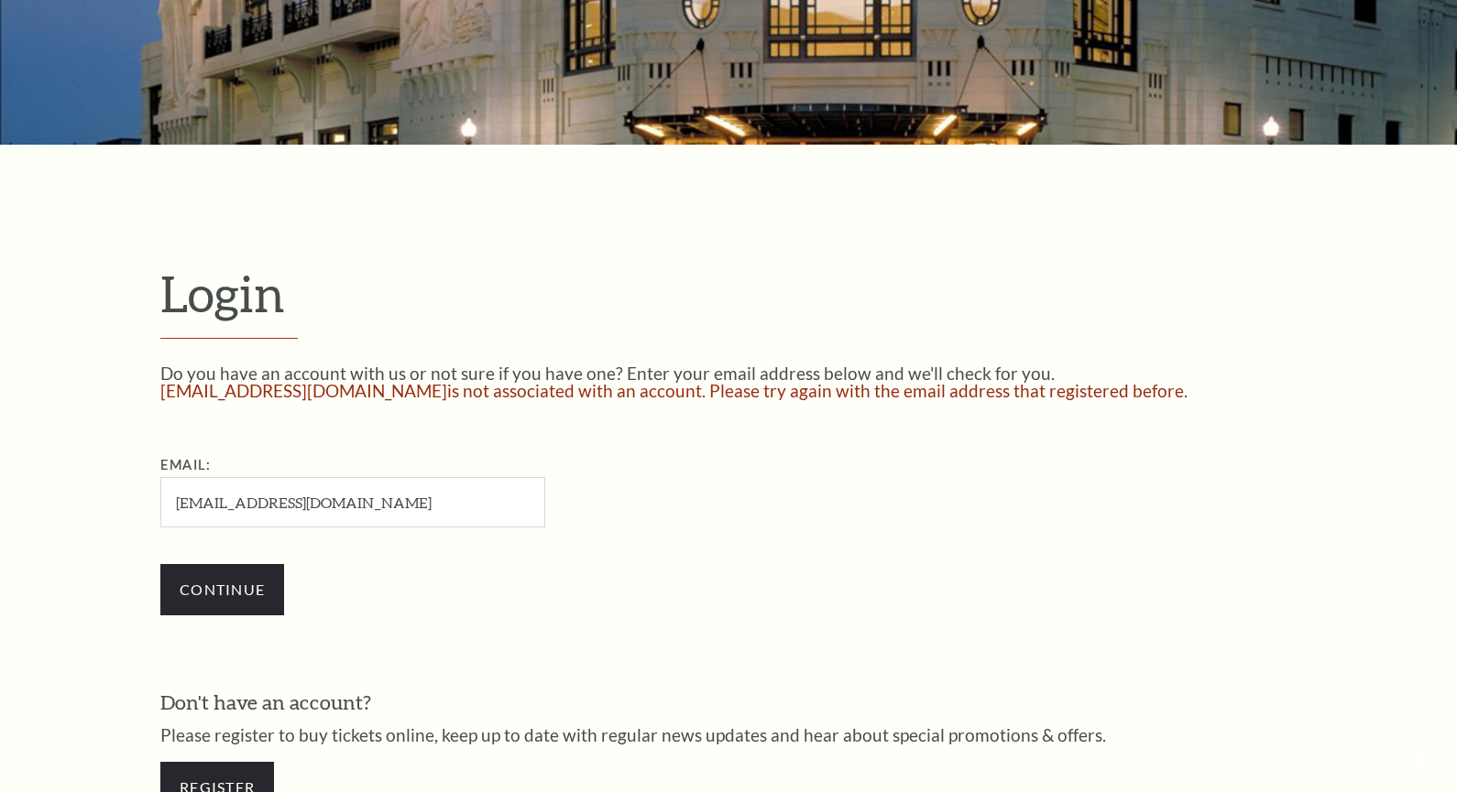
scroll to position [576, 0]
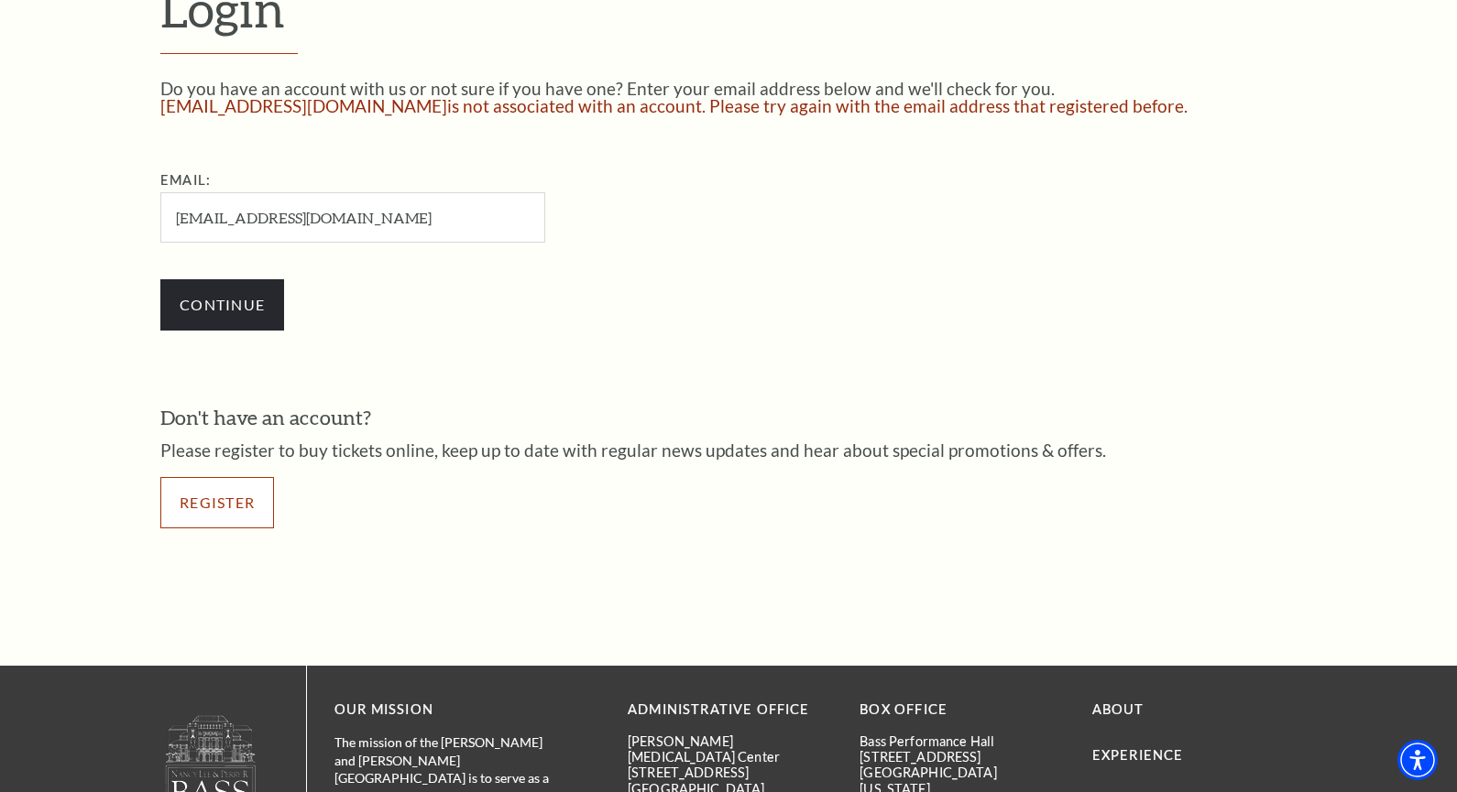
click at [201, 492] on link "Register" at bounding box center [217, 502] width 114 height 51
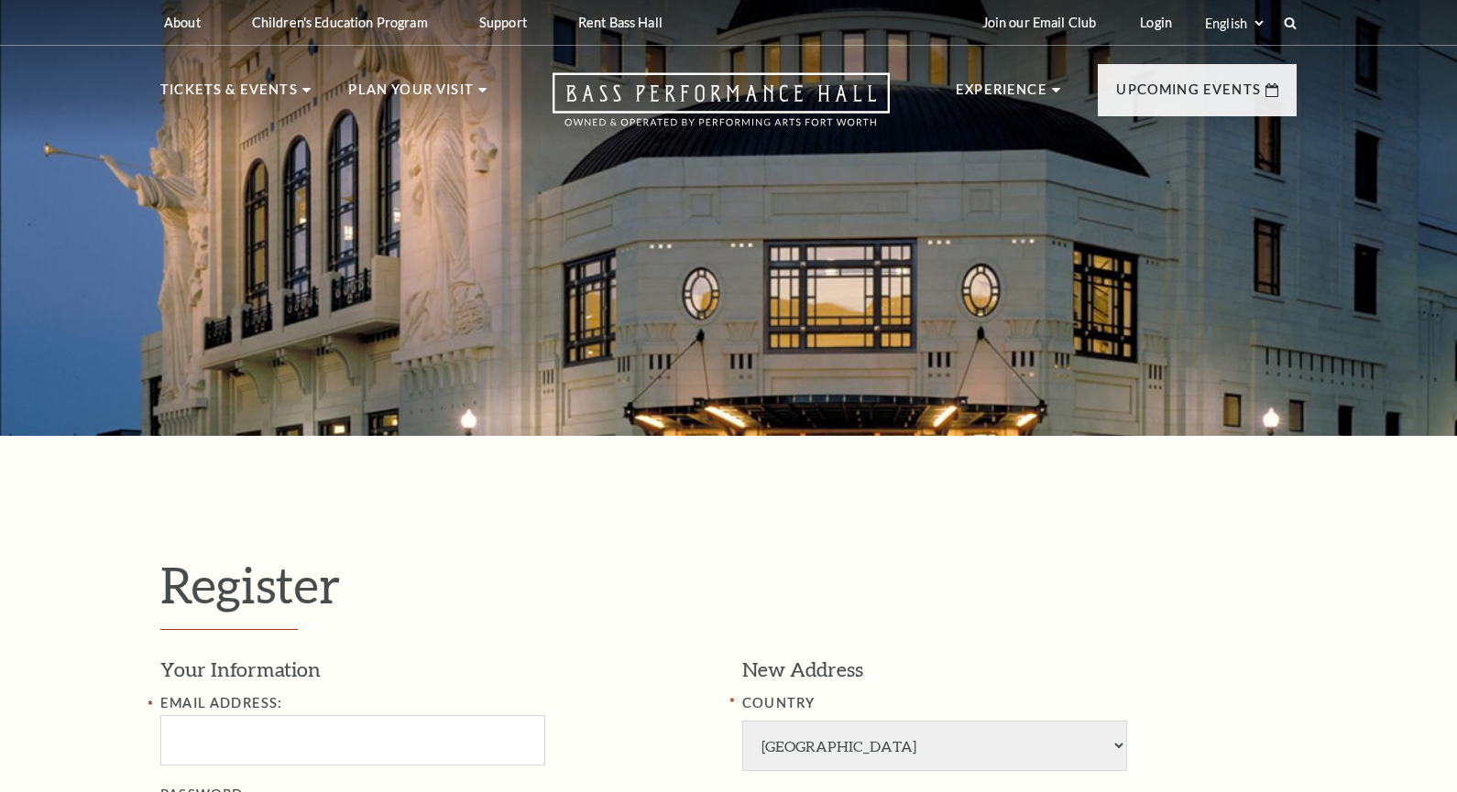
select select "1"
select select "TX"
type input "Omahagamecocks1011@gmail.com"
type input "J"
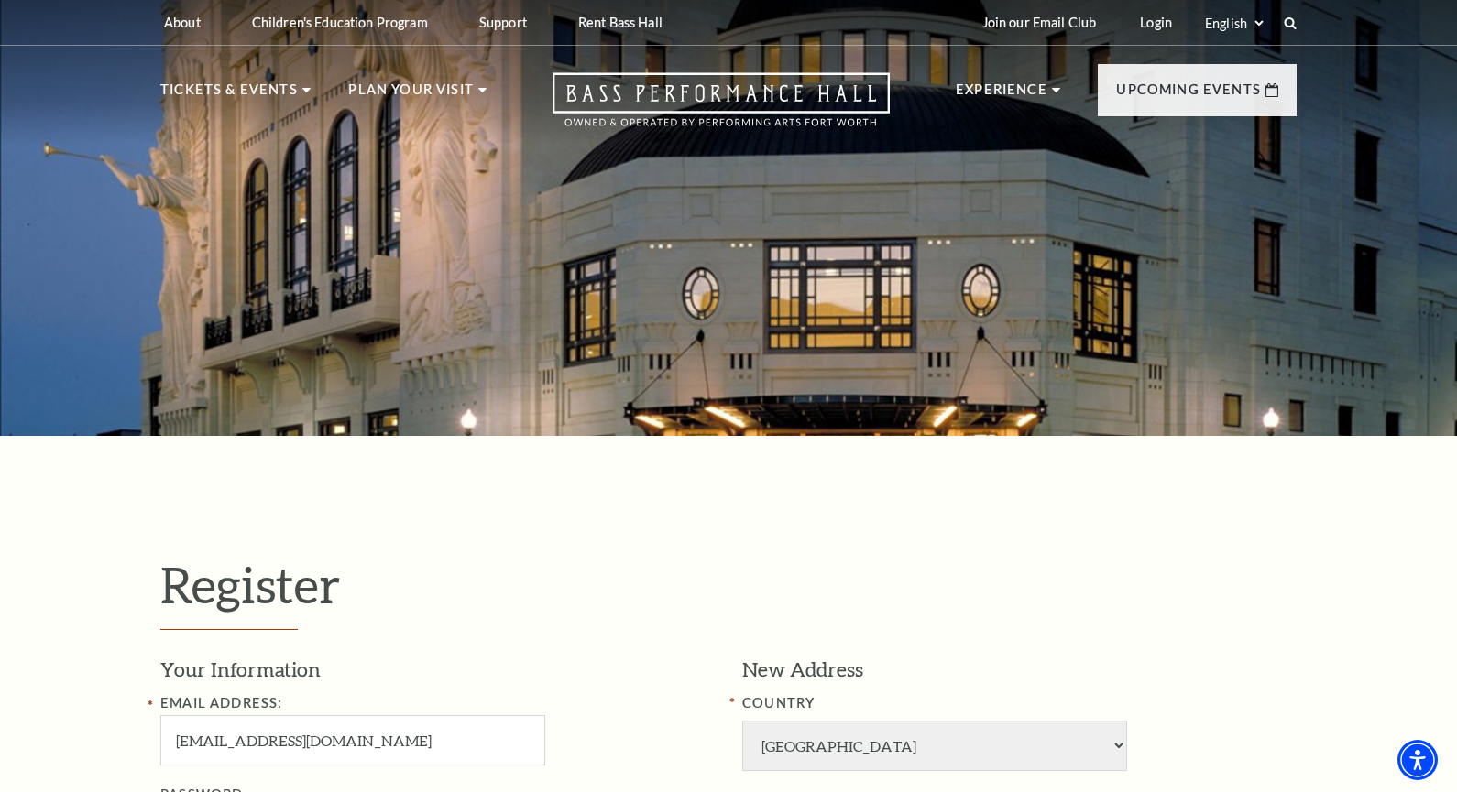
scroll to position [619, 0]
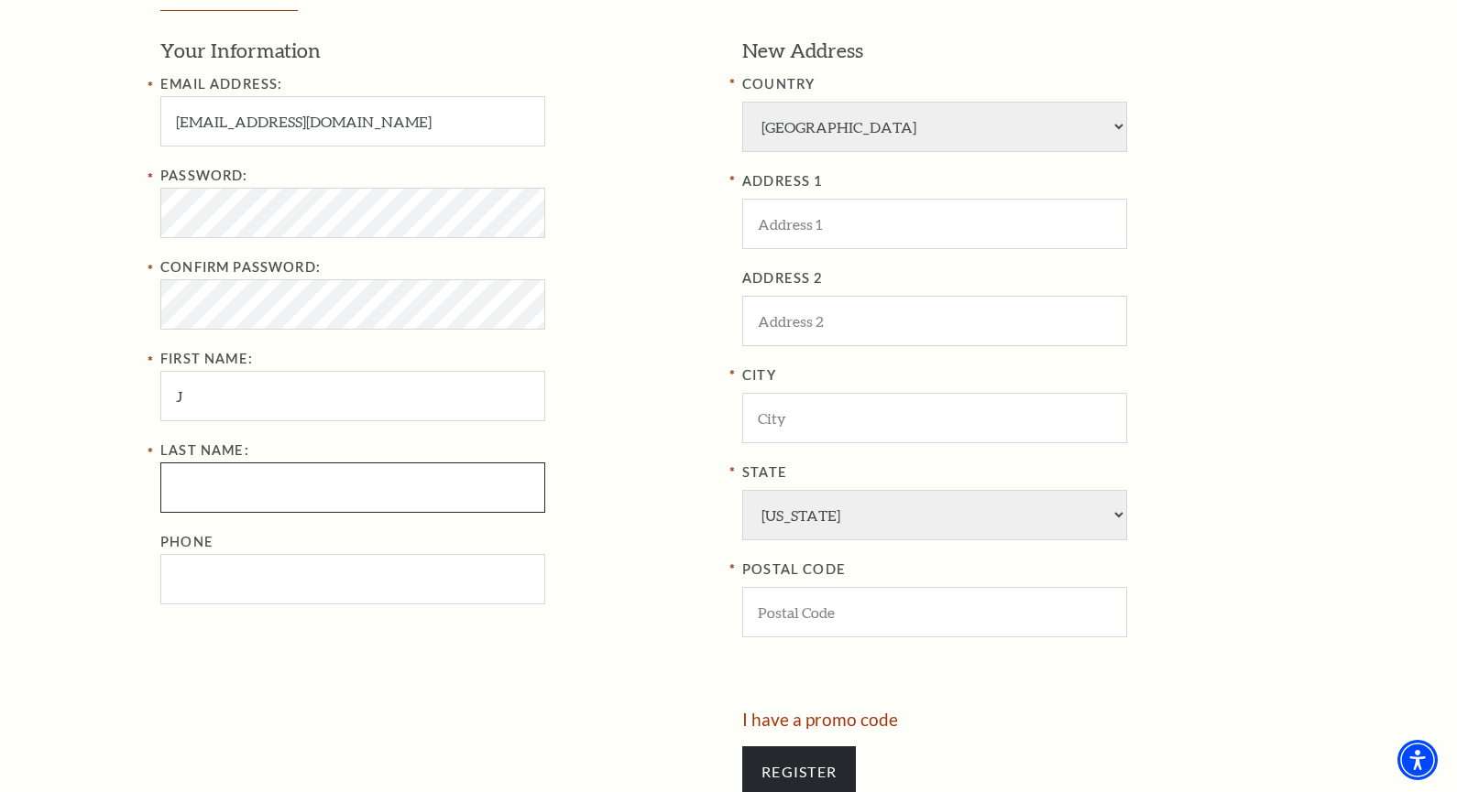
type input "Hasman"
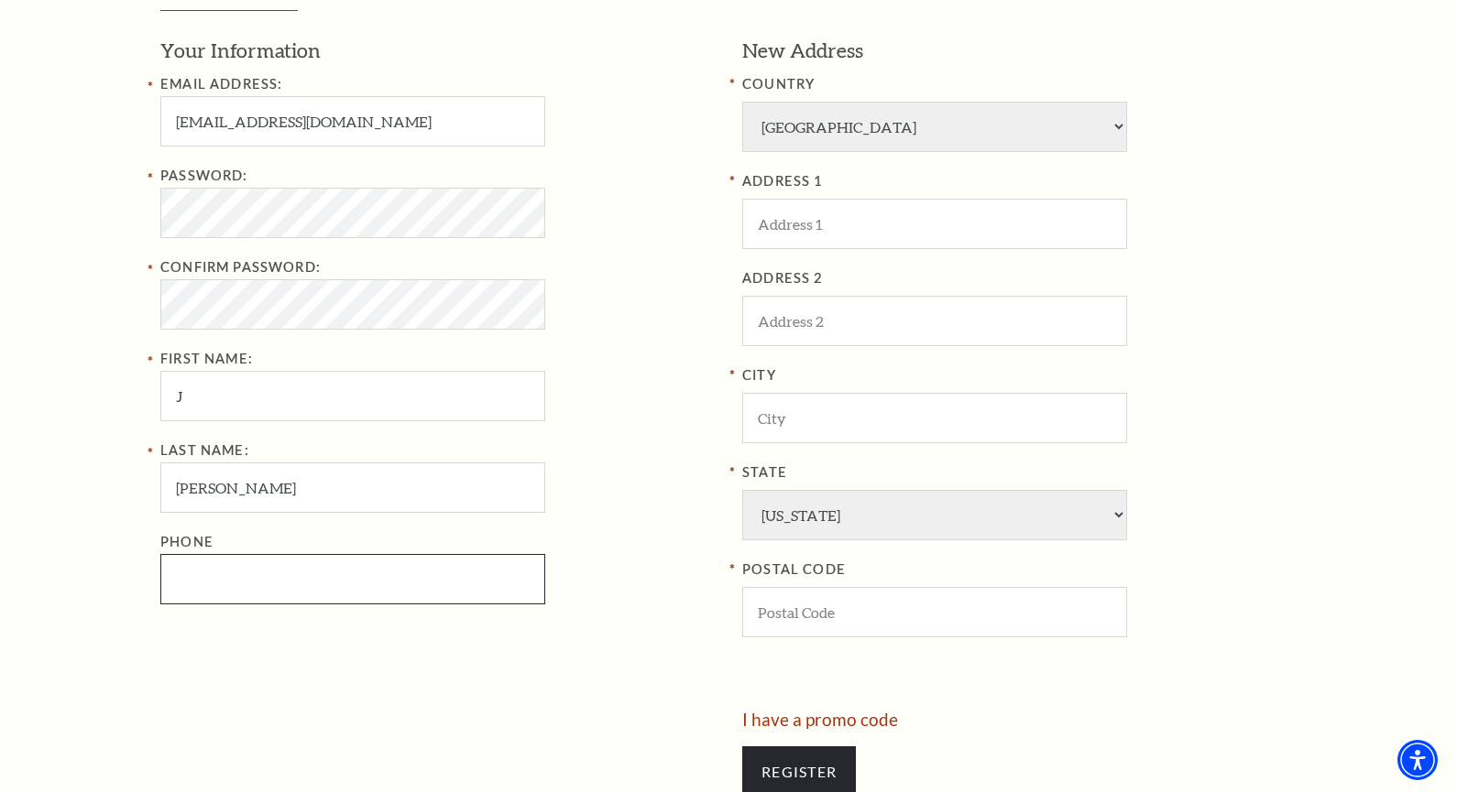
type input "2143028453"
type input "Columbia"
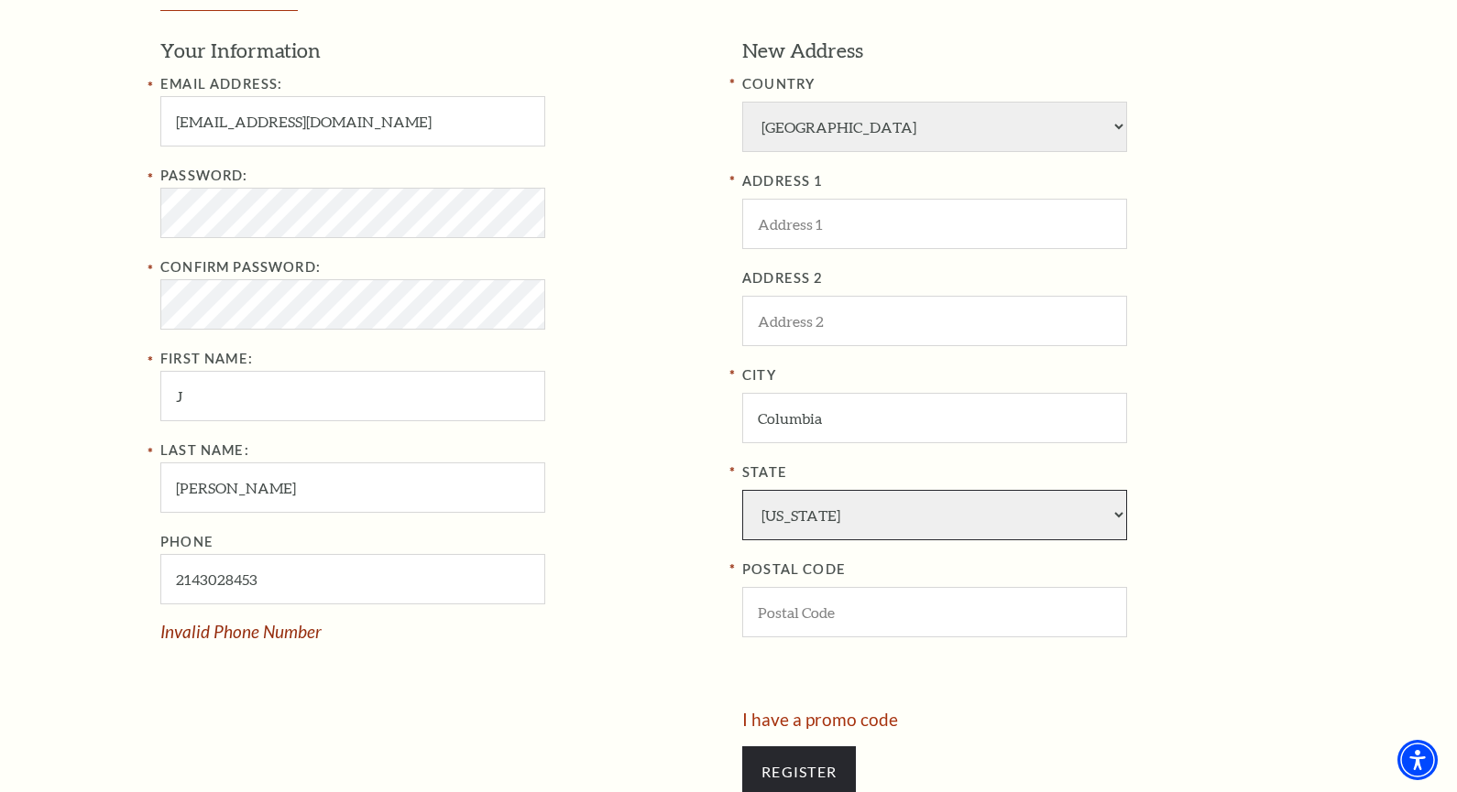
click at [847, 507] on select "Alabama Alaska American Embassy American Embassy American Samoa Arizona Arkansa…" at bounding box center [934, 515] width 385 height 50
select select "SC"
click at [844, 508] on select "Alabama Alaska American Embassy American Embassy American Samoa Arizona Arkansa…" at bounding box center [934, 515] width 385 height 50
click at [803, 604] on input "POSTAL CODE" at bounding box center [934, 612] width 385 height 50
paste input "29201"
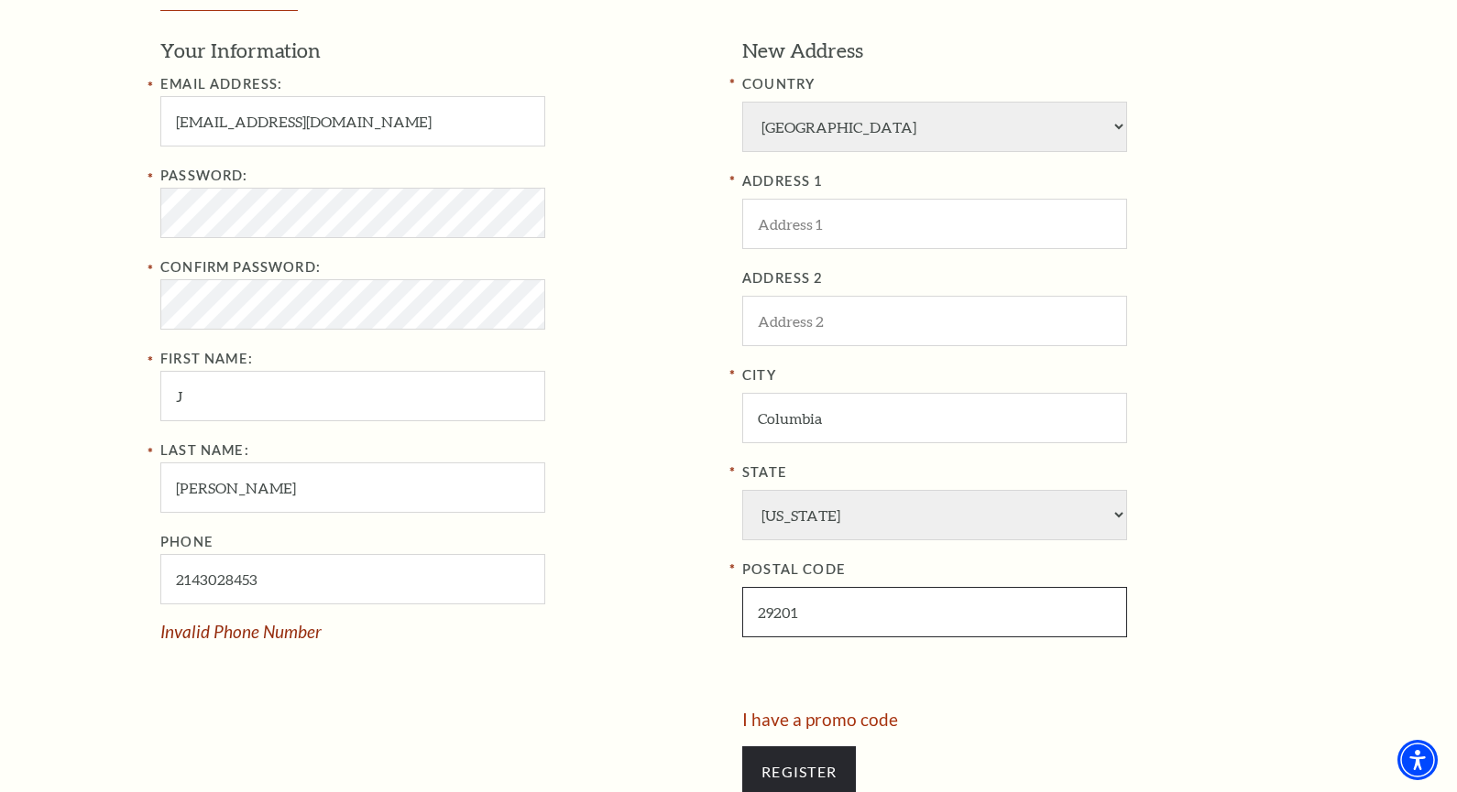
type input "29201"
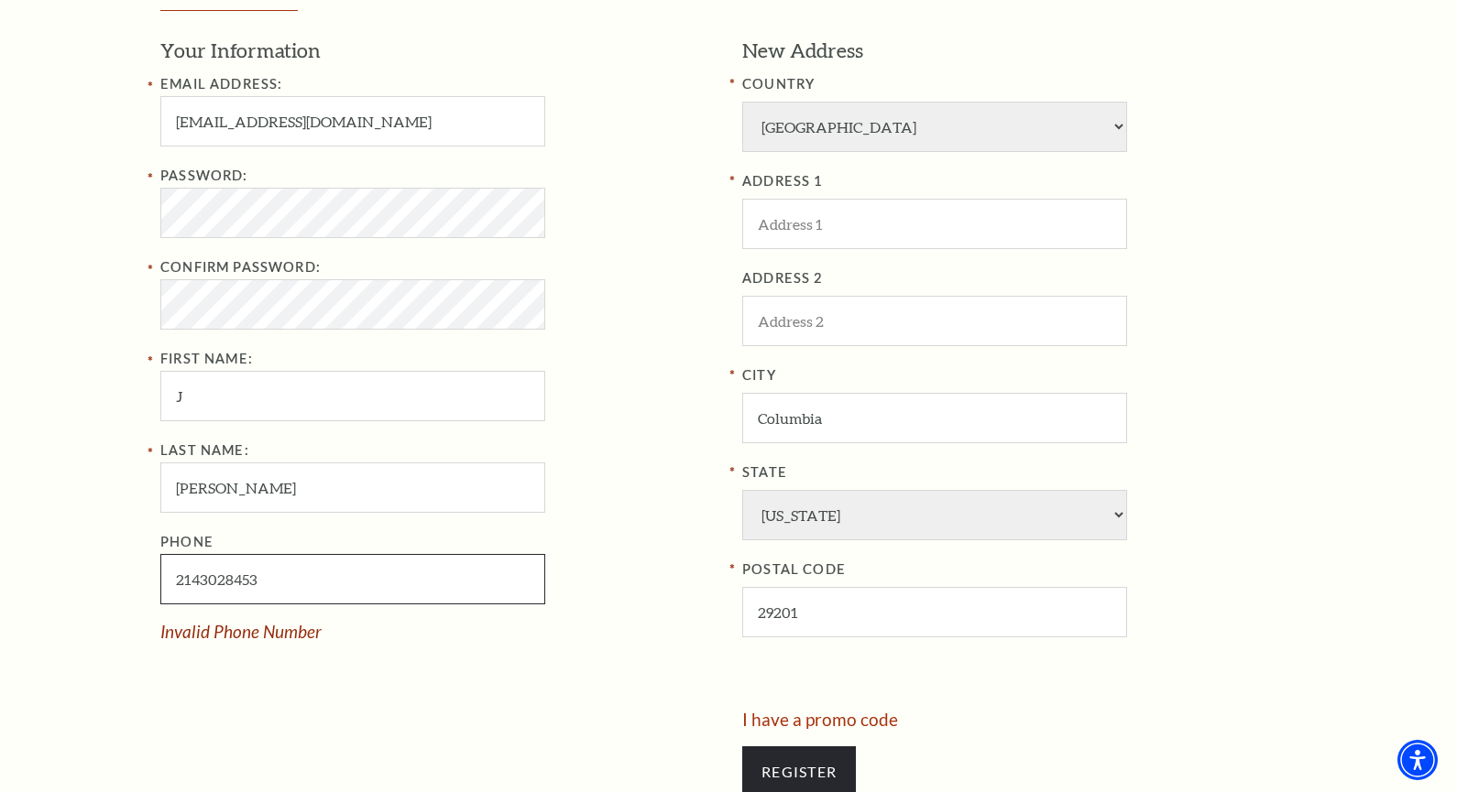
click at [295, 584] on input "2143028453" at bounding box center [352, 579] width 385 height 50
click at [294, 584] on input "2143028453" at bounding box center [352, 579] width 385 height 50
paste input "-302-"
type input "214-302-8453"
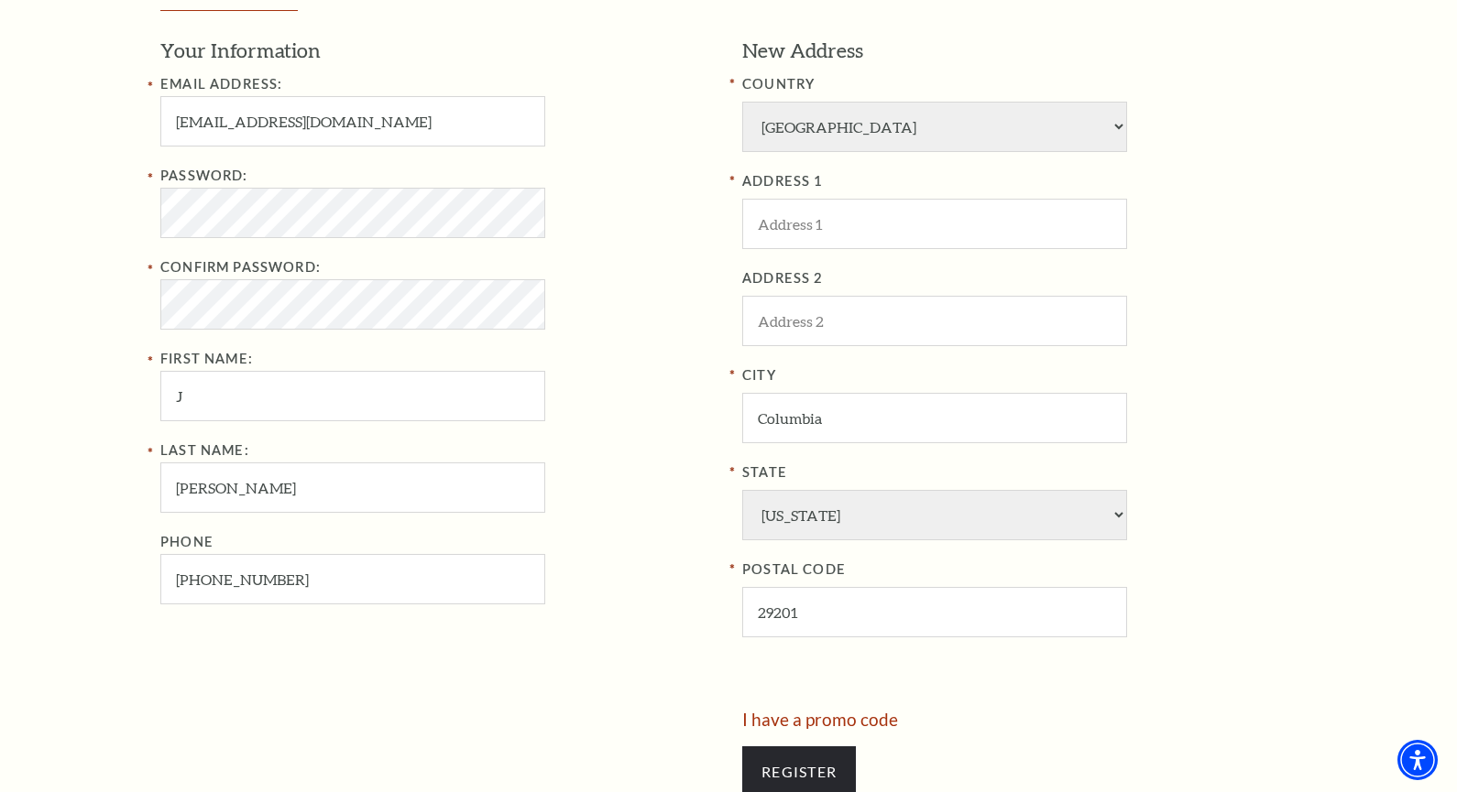
click at [304, 659] on div "Your Information Email Address: Omahagamecocks1011@gmail.com Password: Confirm …" at bounding box center [444, 374] width 568 height 674
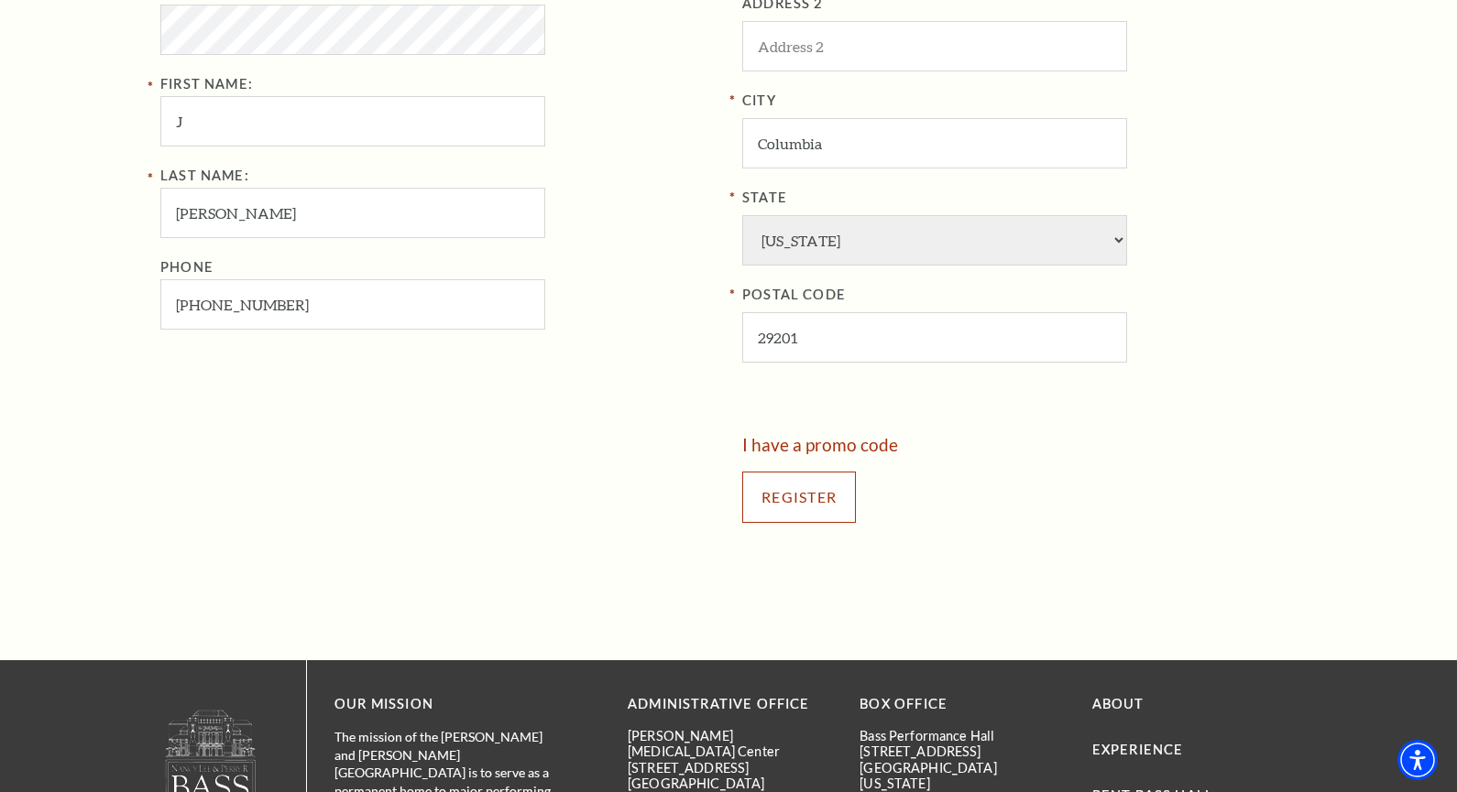
click at [807, 505] on input "Register" at bounding box center [799, 497] width 114 height 51
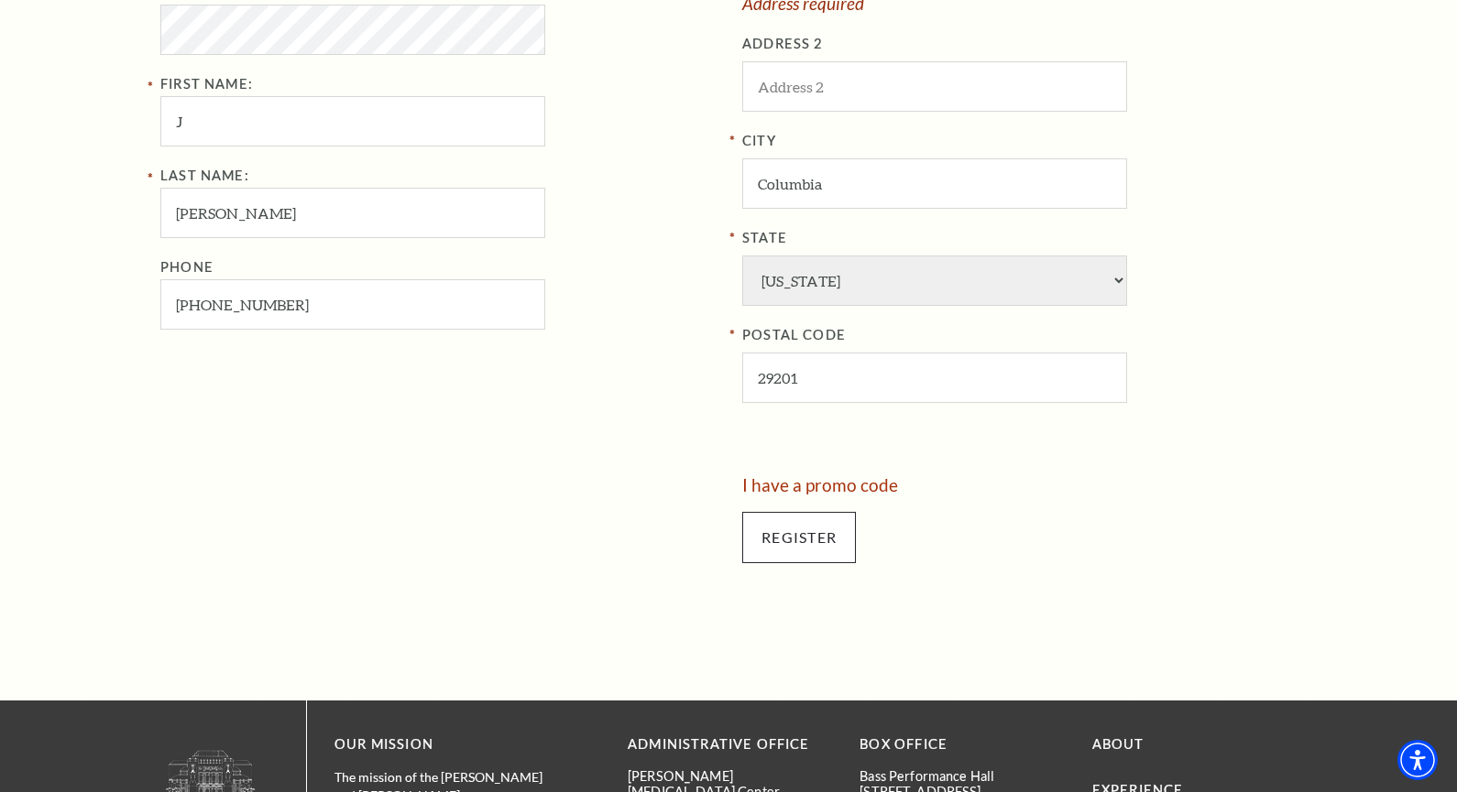
scroll to position [447, 0]
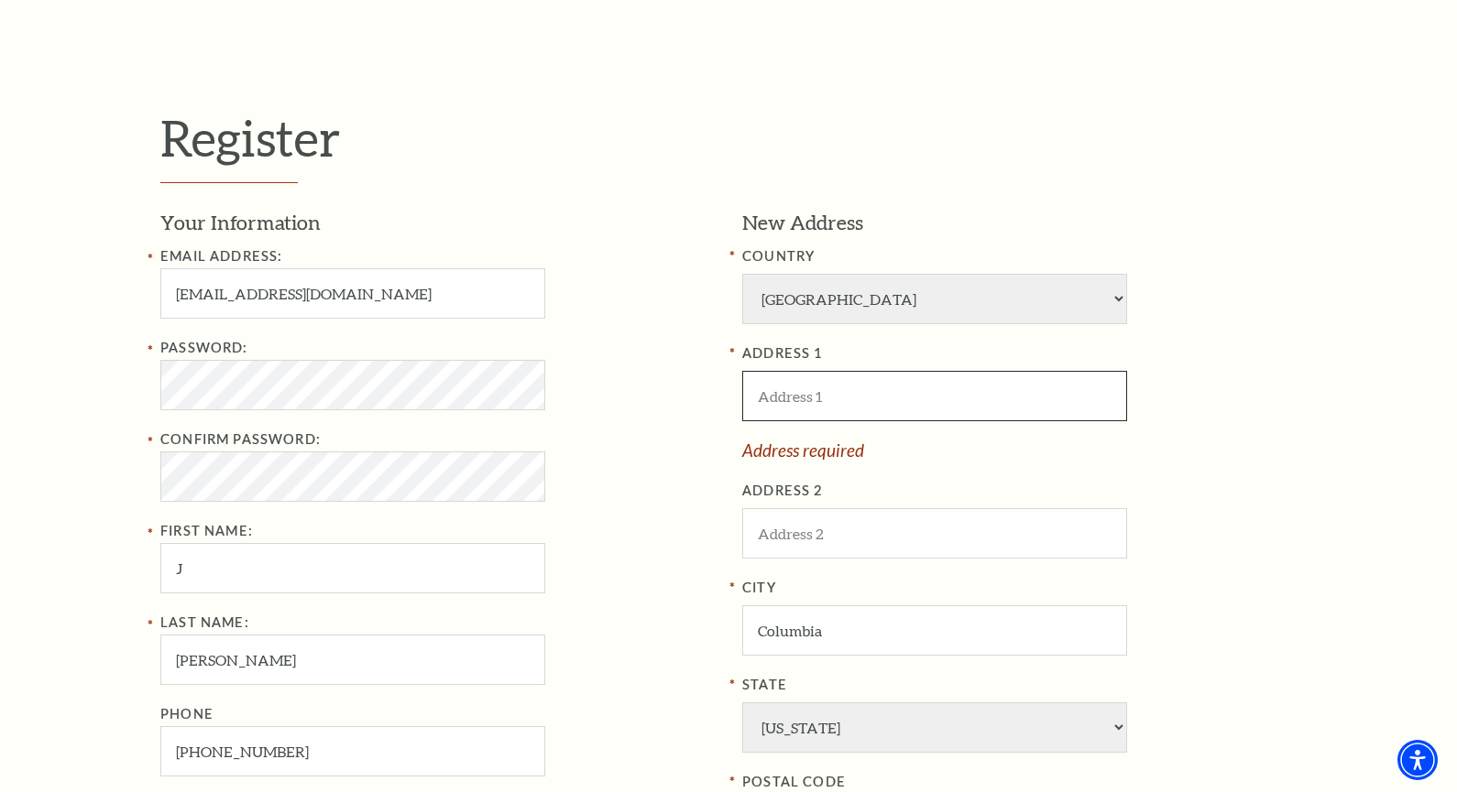
click at [829, 400] on input "ADDRESS 1" at bounding box center [934, 396] width 385 height 50
paste input "1320 Main Street"
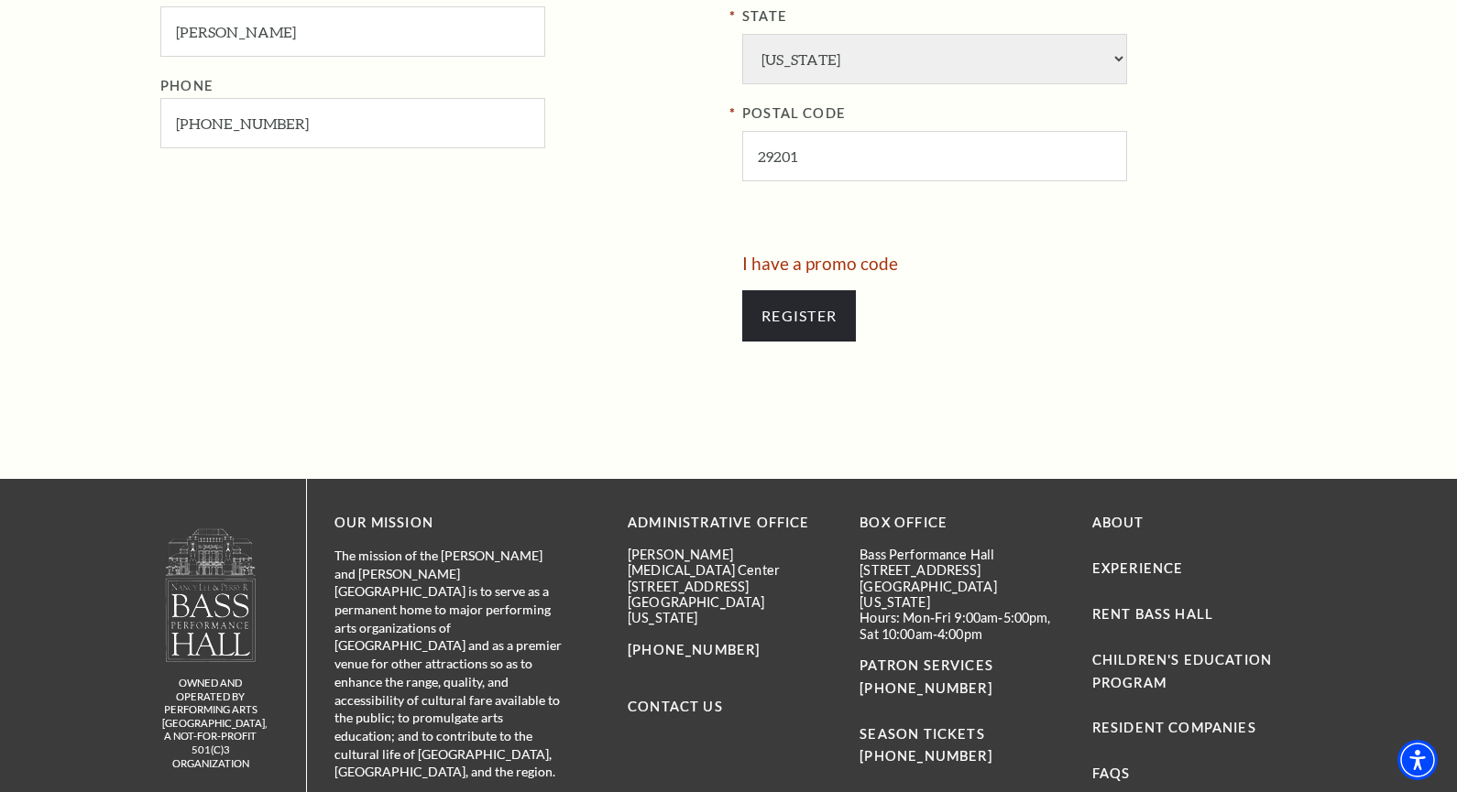
scroll to position [1088, 0]
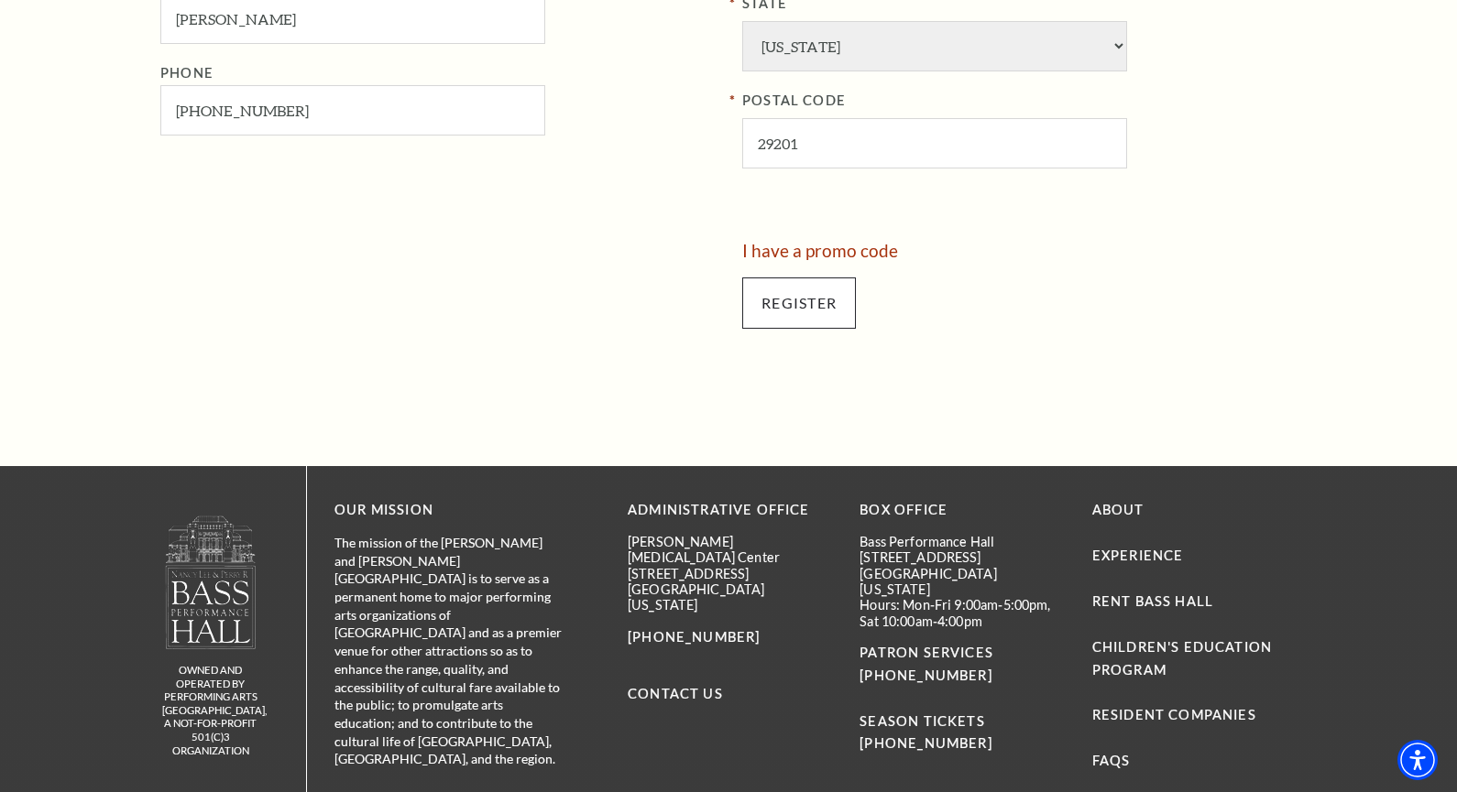
type input "1320 Main Street"
click at [820, 291] on input "Register" at bounding box center [799, 303] width 114 height 51
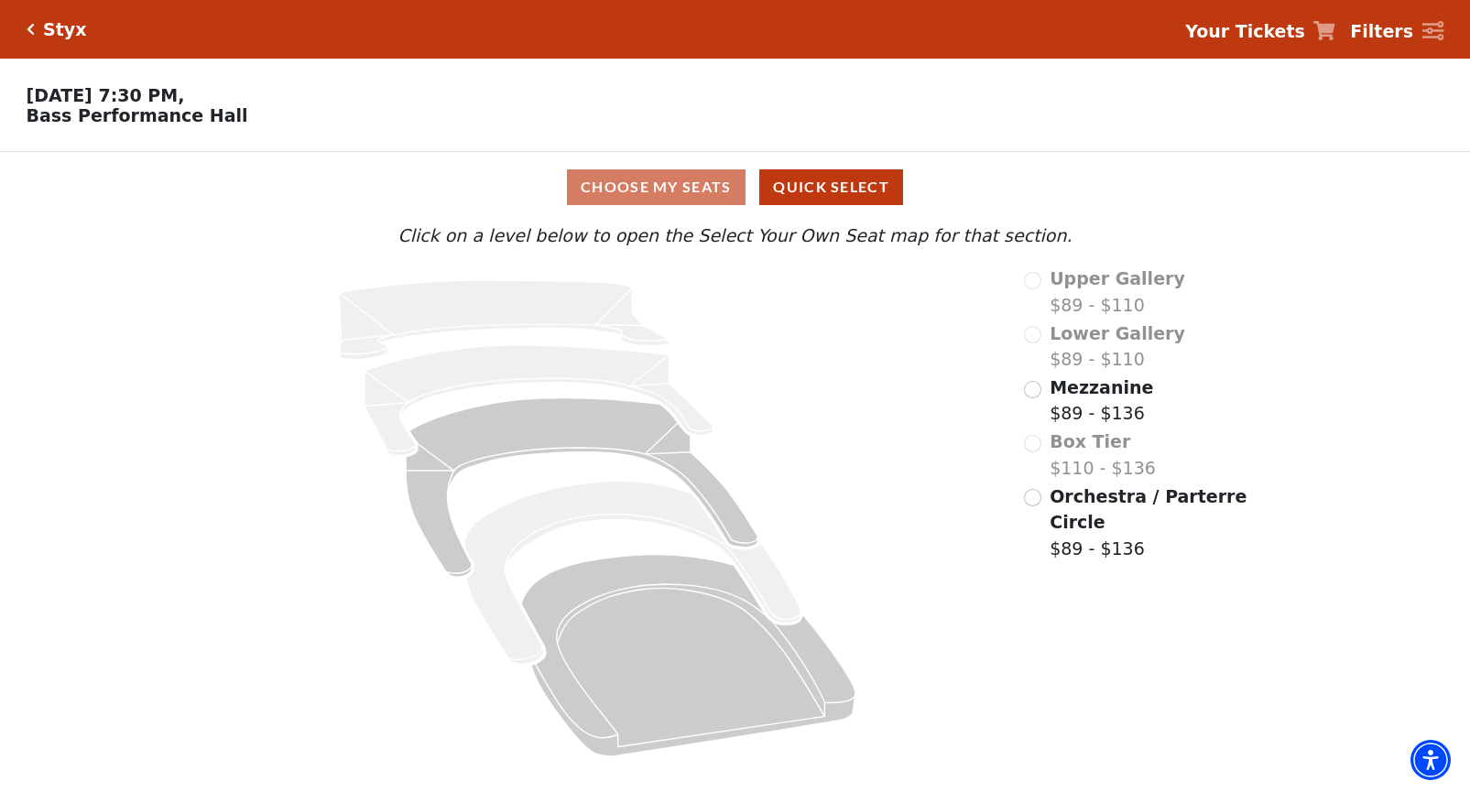
click at [1281, 36] on strong "Your Tickets" at bounding box center [1246, 31] width 120 height 20
drag, startPoint x: 978, startPoint y: 543, endPoint x: 858, endPoint y: 601, distance: 134.0
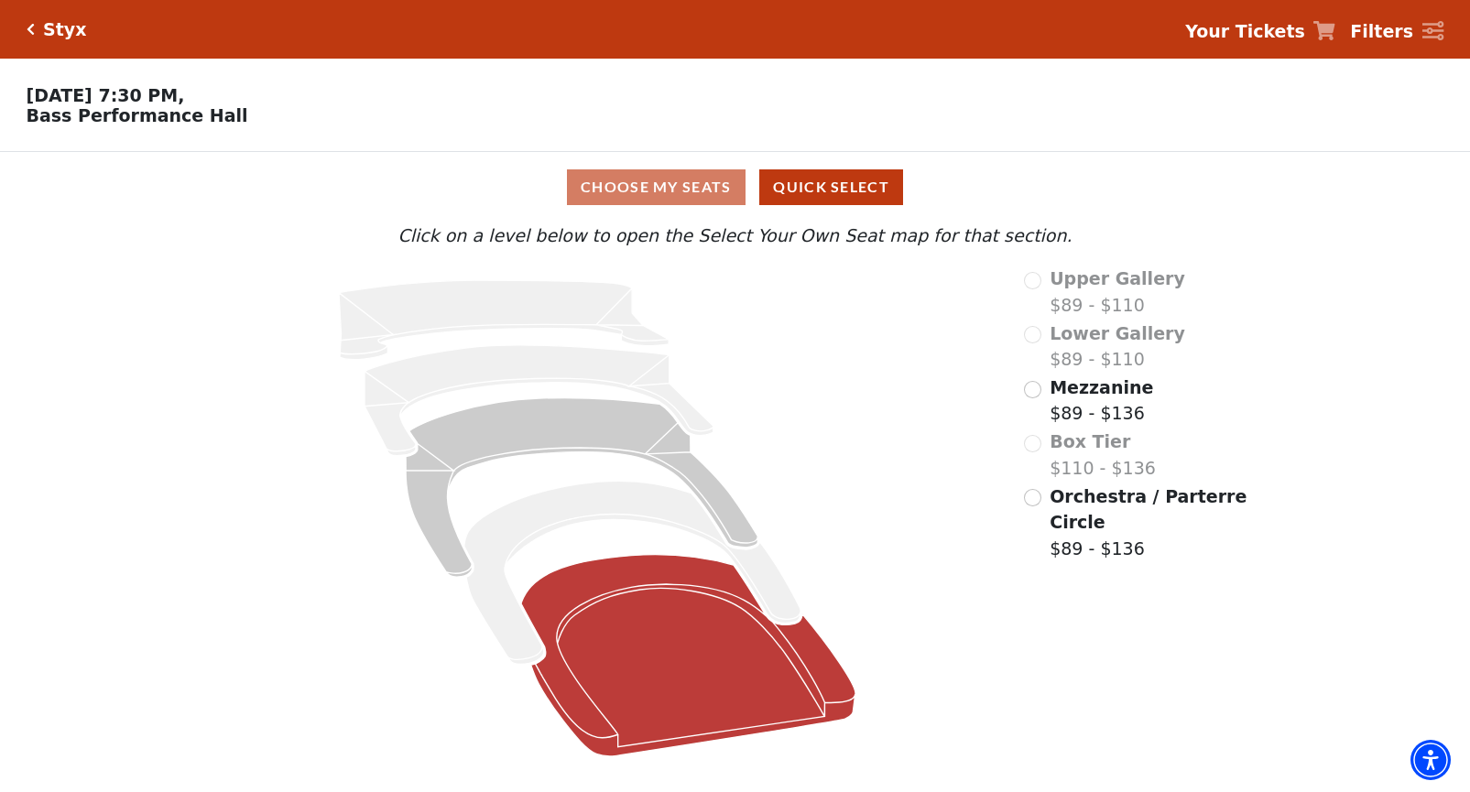
drag, startPoint x: 858, startPoint y: 601, endPoint x: 697, endPoint y: 623, distance: 161.8
click at [697, 623] on icon "Orchestra / Parterre Circle - Seats Available: 45" at bounding box center [688, 656] width 334 height 202
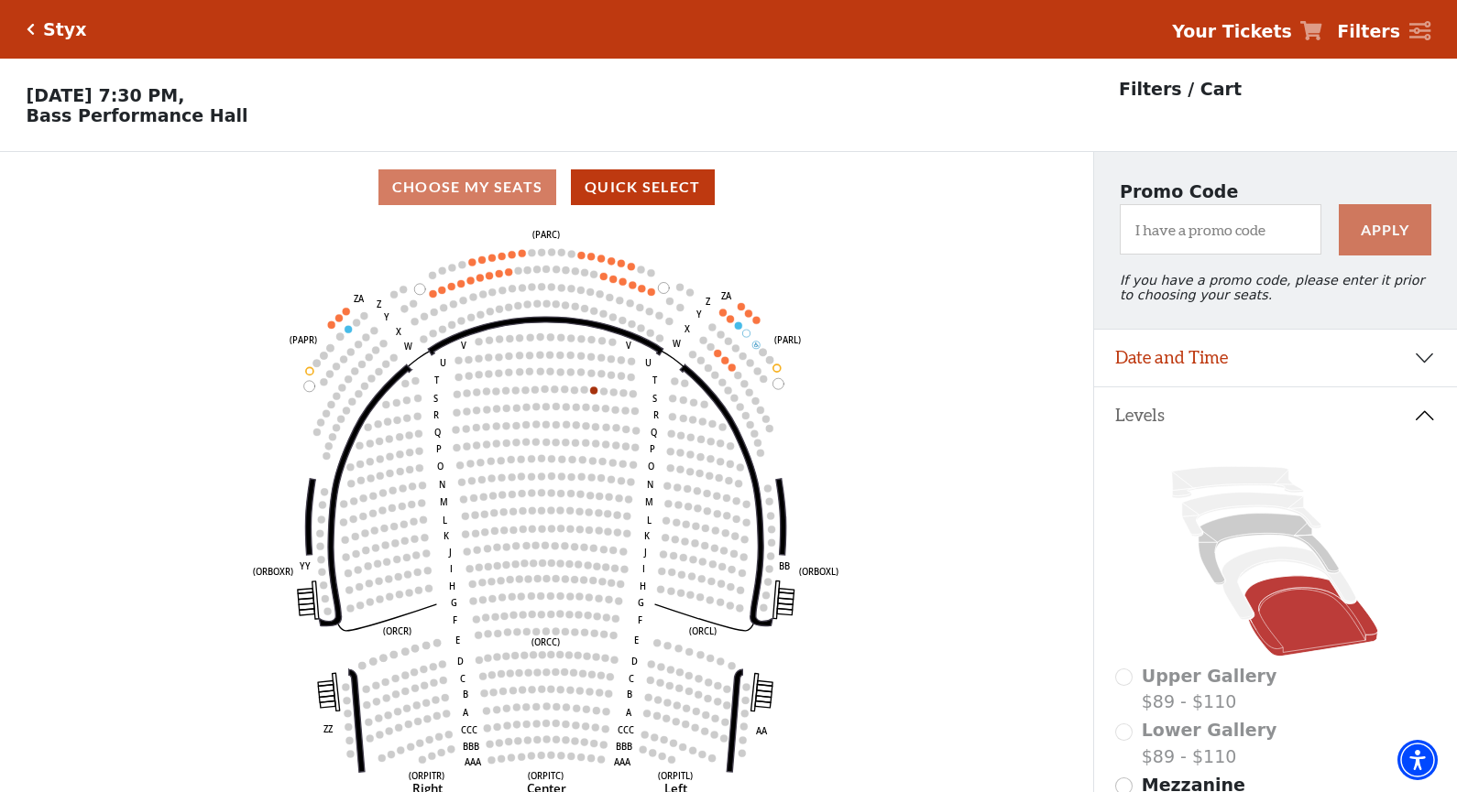
scroll to position [85, 0]
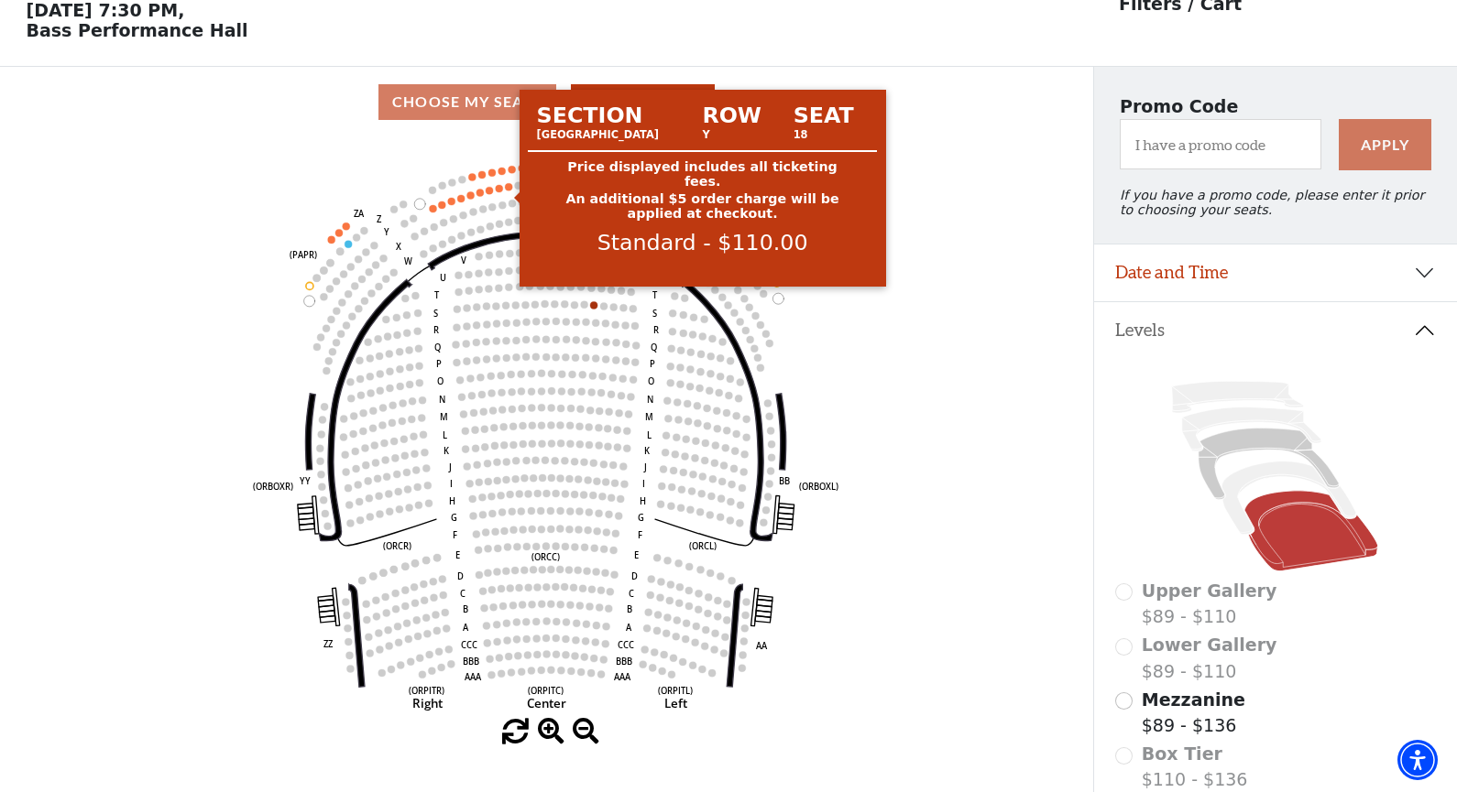
click at [510, 191] on circle at bounding box center [508, 186] width 7 height 7
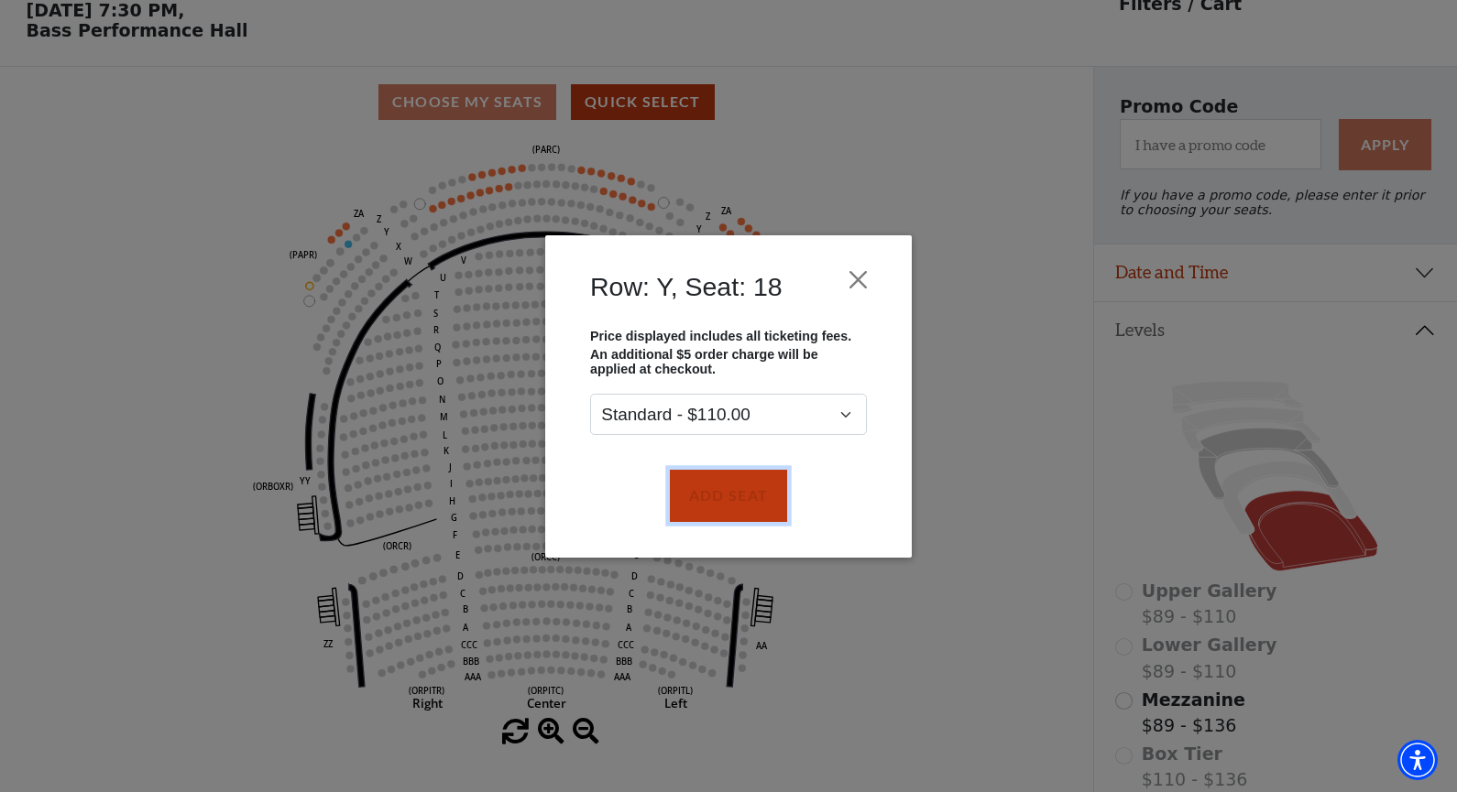
drag, startPoint x: 731, startPoint y: 491, endPoint x: 648, endPoint y: 423, distance: 107.5
click at [729, 485] on button "Add Seat" at bounding box center [728, 495] width 117 height 51
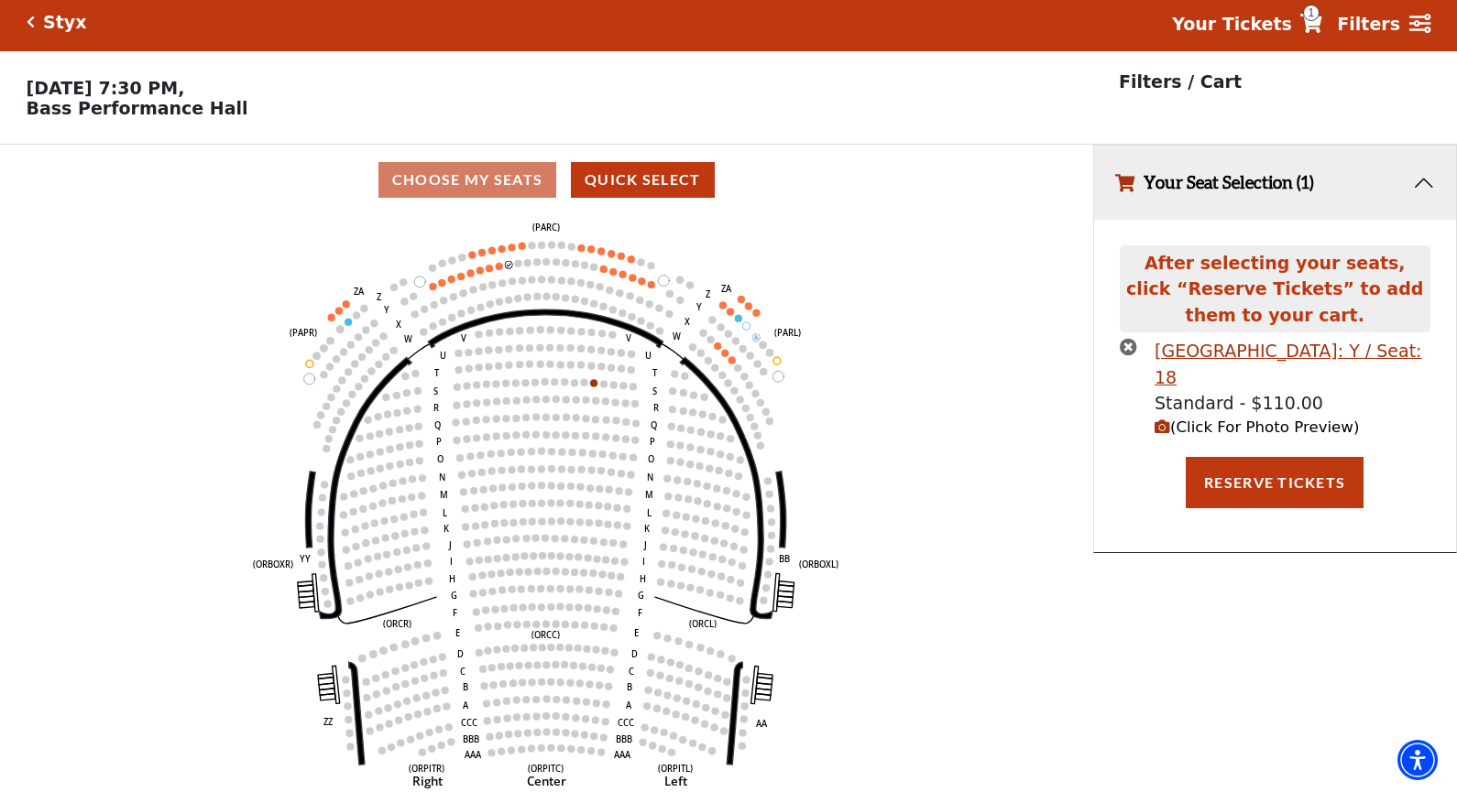
scroll to position [0, 0]
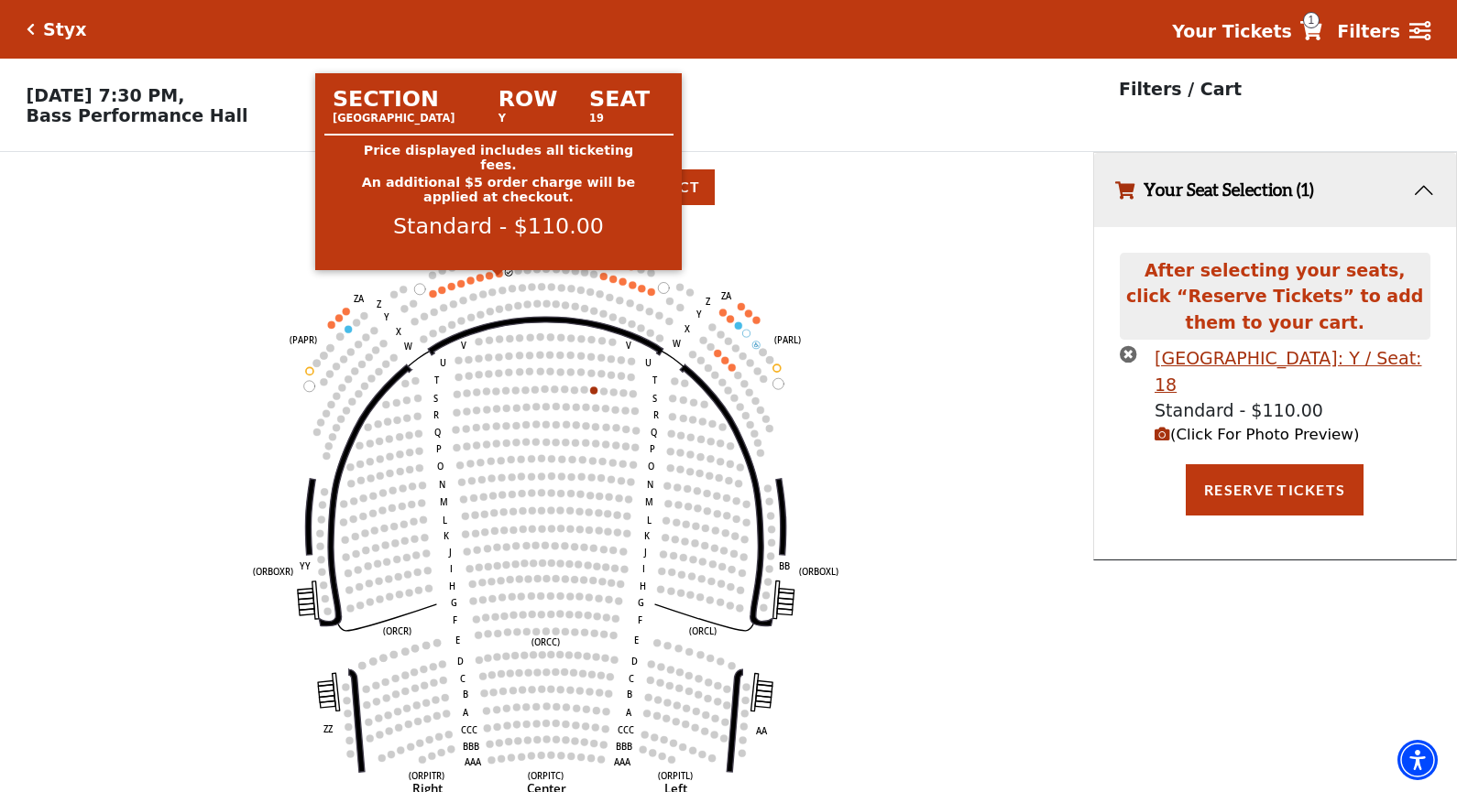
click at [497, 278] on circle at bounding box center [498, 273] width 7 height 7
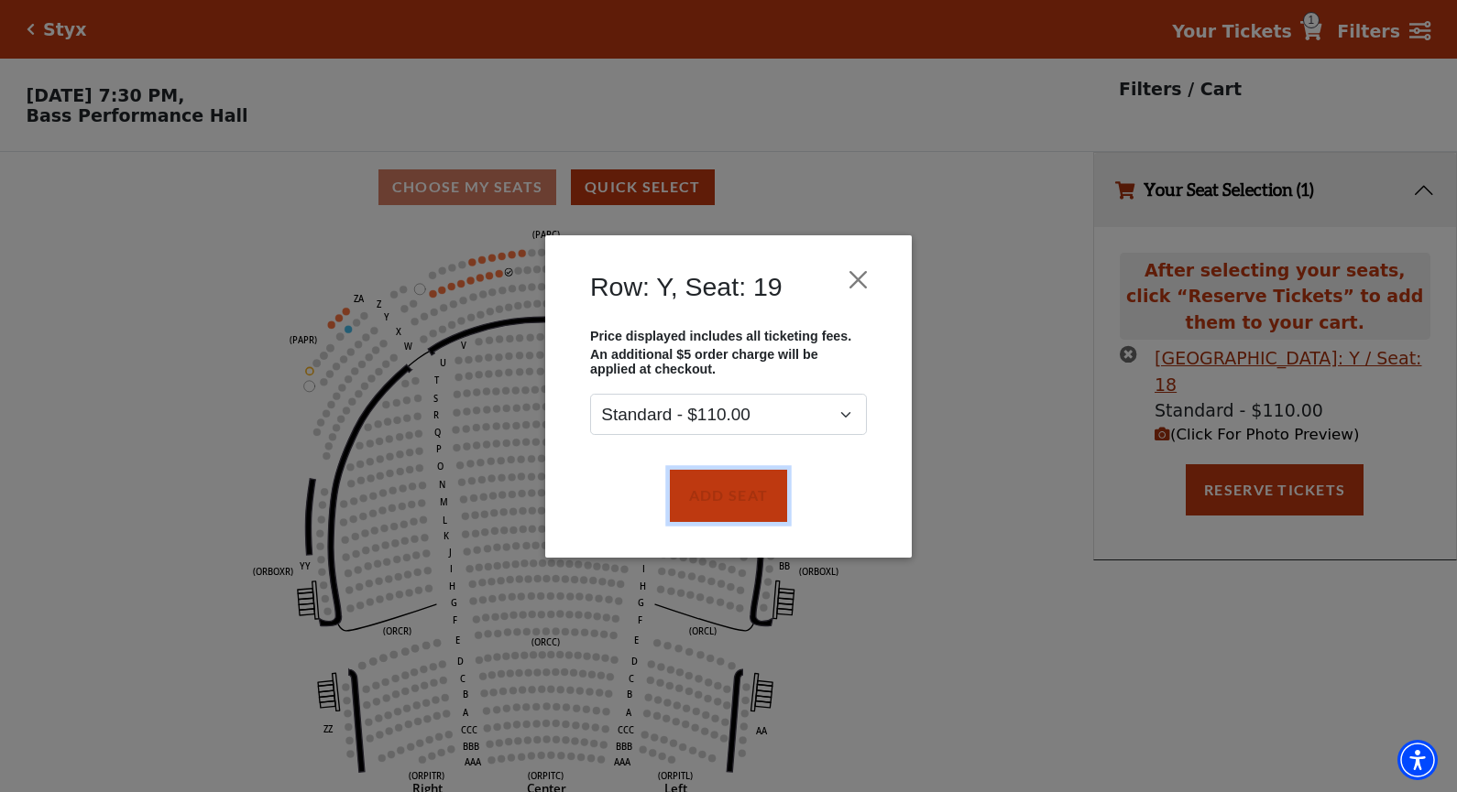
drag, startPoint x: 702, startPoint y: 503, endPoint x: 651, endPoint y: 457, distance: 68.1
click at [705, 500] on button "Add Seat" at bounding box center [728, 495] width 117 height 51
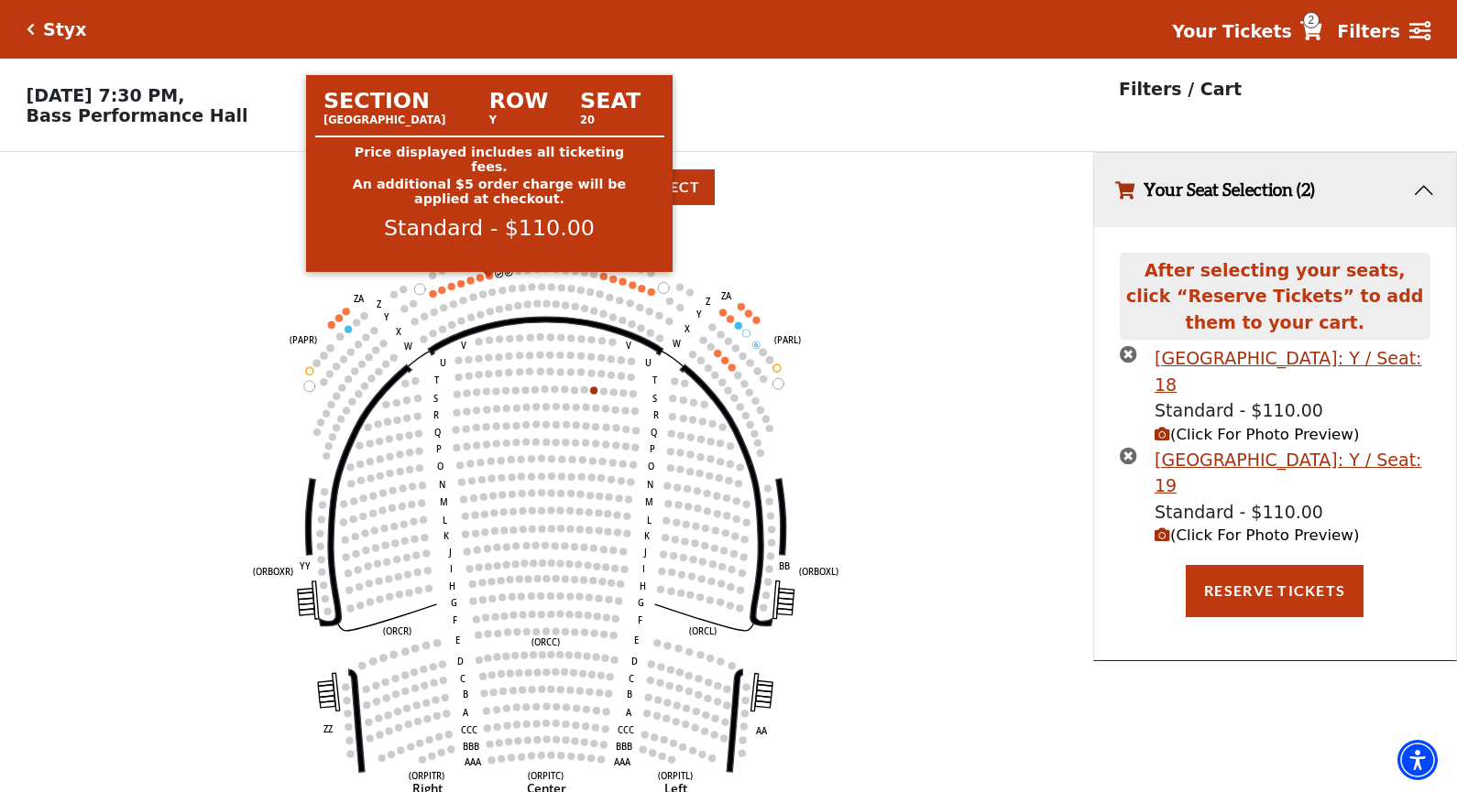
click at [486, 279] on circle at bounding box center [489, 275] width 7 height 7
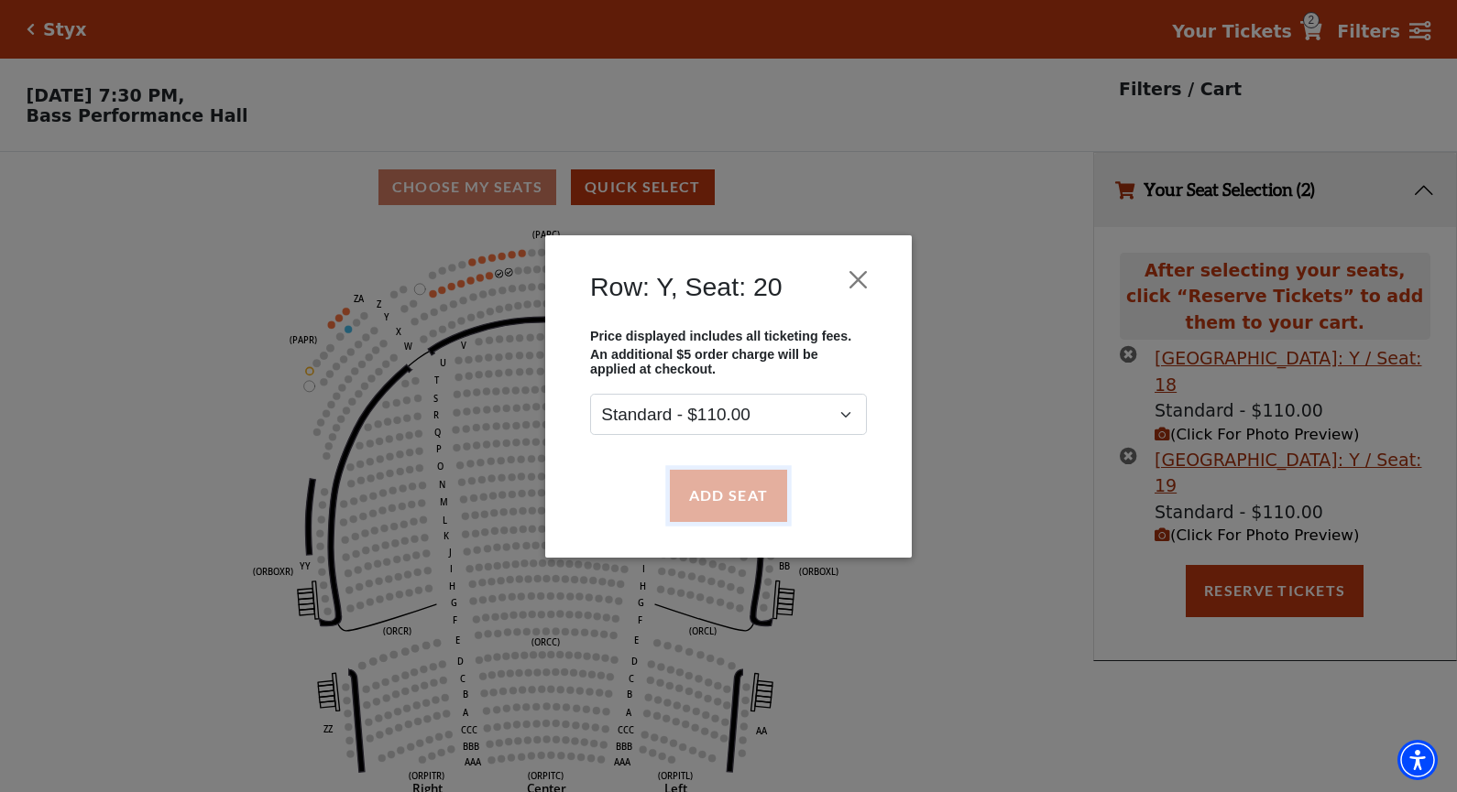
click at [727, 487] on button "Add Seat" at bounding box center [728, 495] width 117 height 51
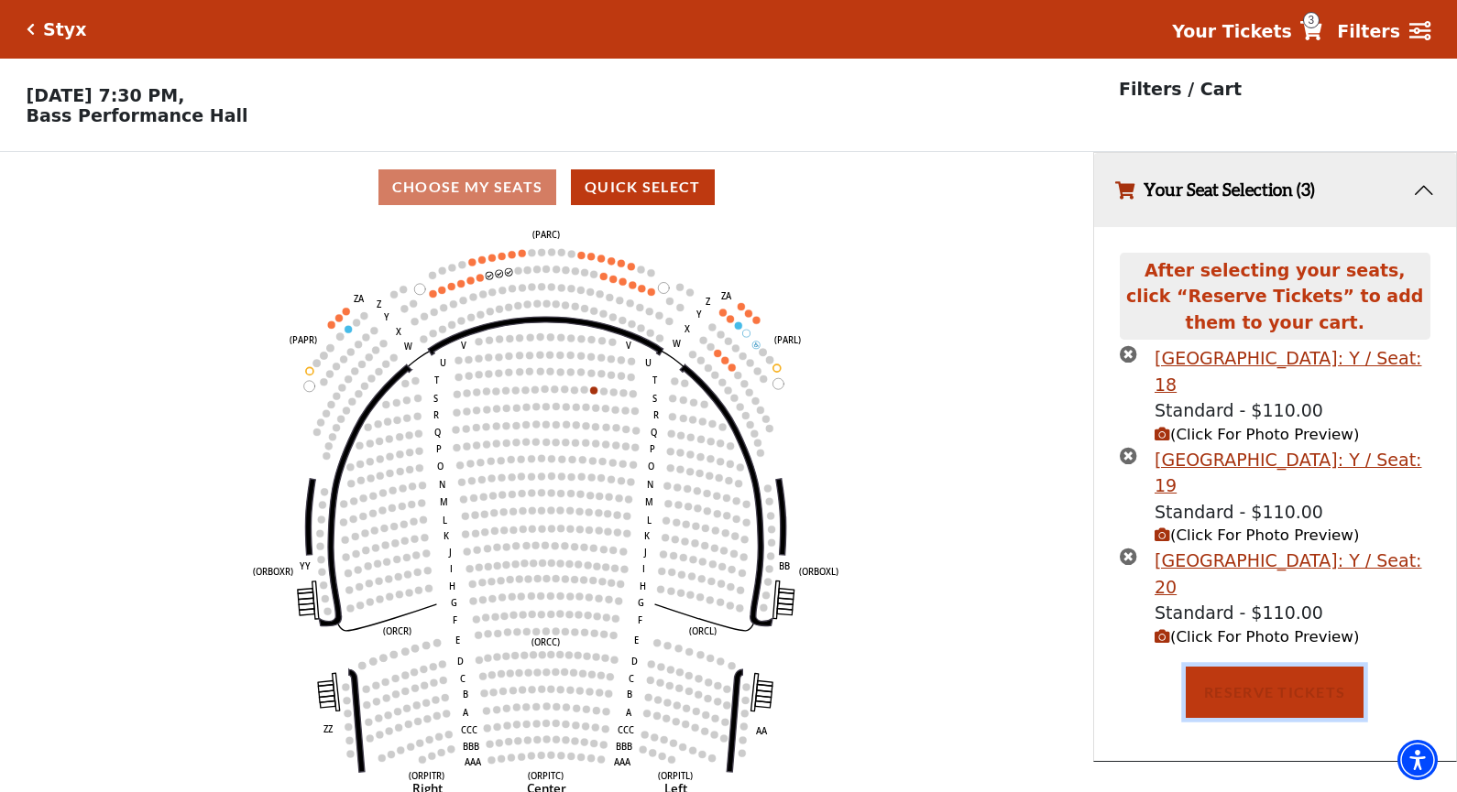
click at [1310, 702] on button "Reserve Tickets" at bounding box center [1275, 692] width 178 height 51
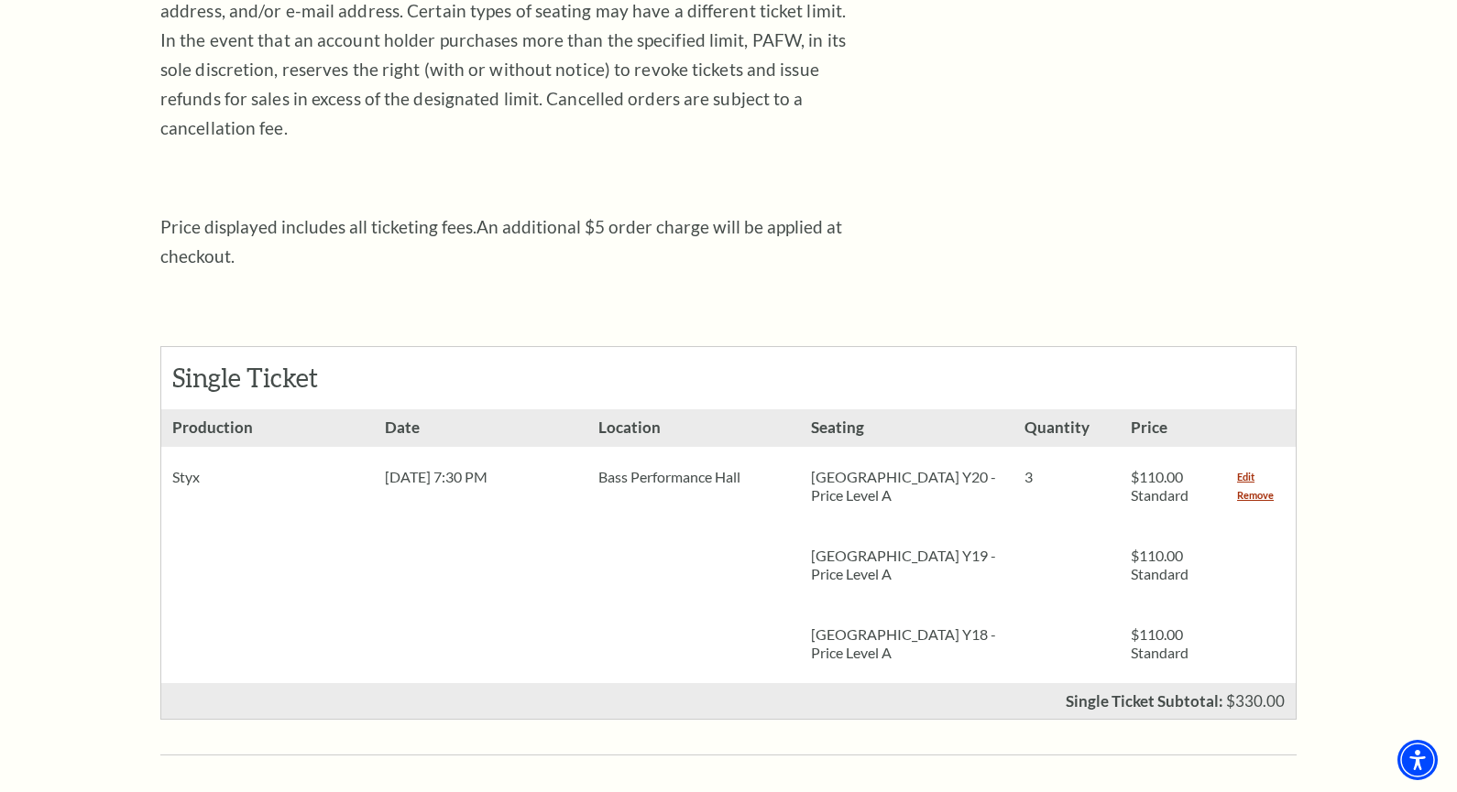
scroll to position [916, 0]
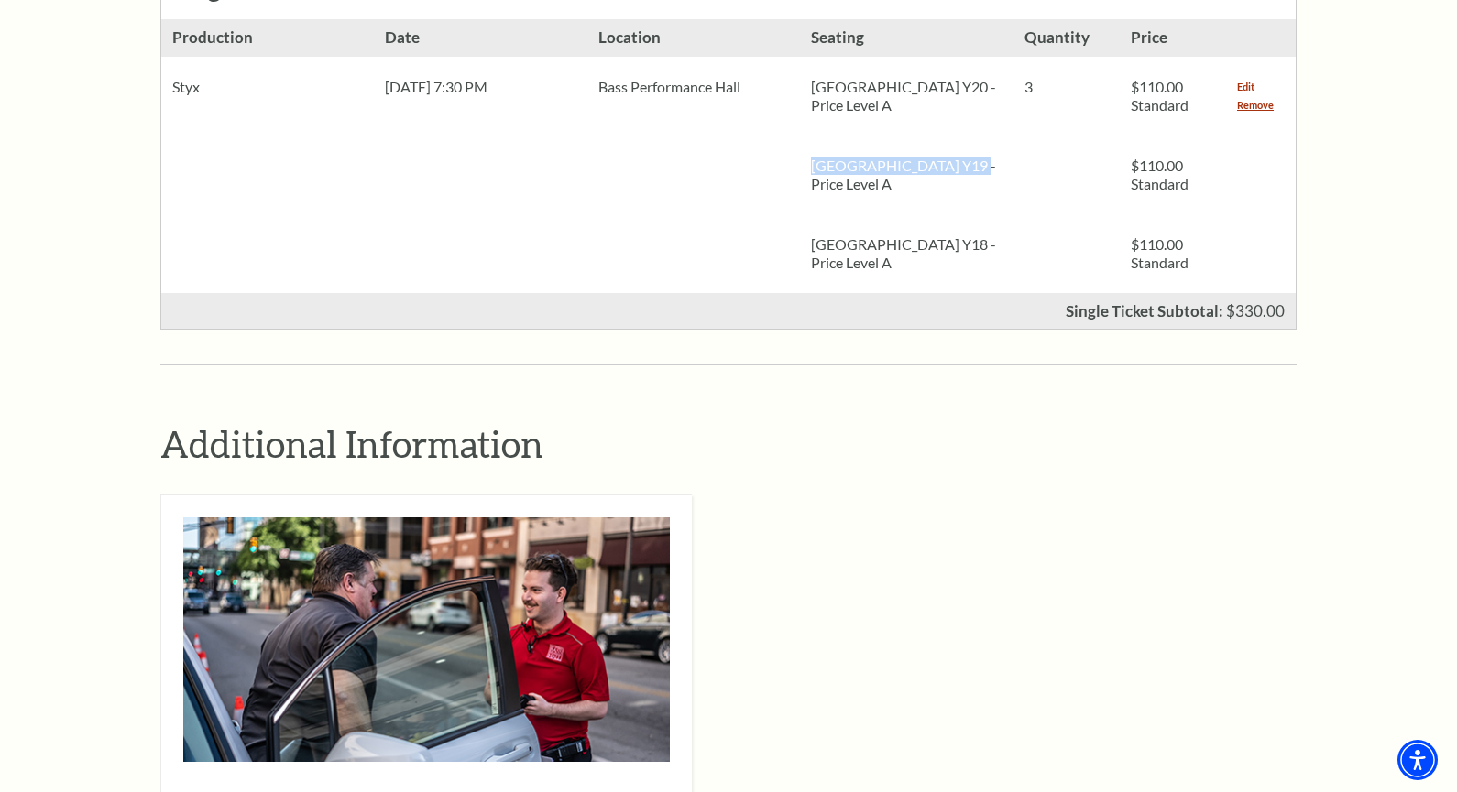
drag, startPoint x: 808, startPoint y: 137, endPoint x: 953, endPoint y: 135, distance: 144.8
click at [953, 136] on div "Parterre Circle Center Y19 - Price Level A" at bounding box center [906, 175] width 213 height 79
copy p "Parterre Circle Center"
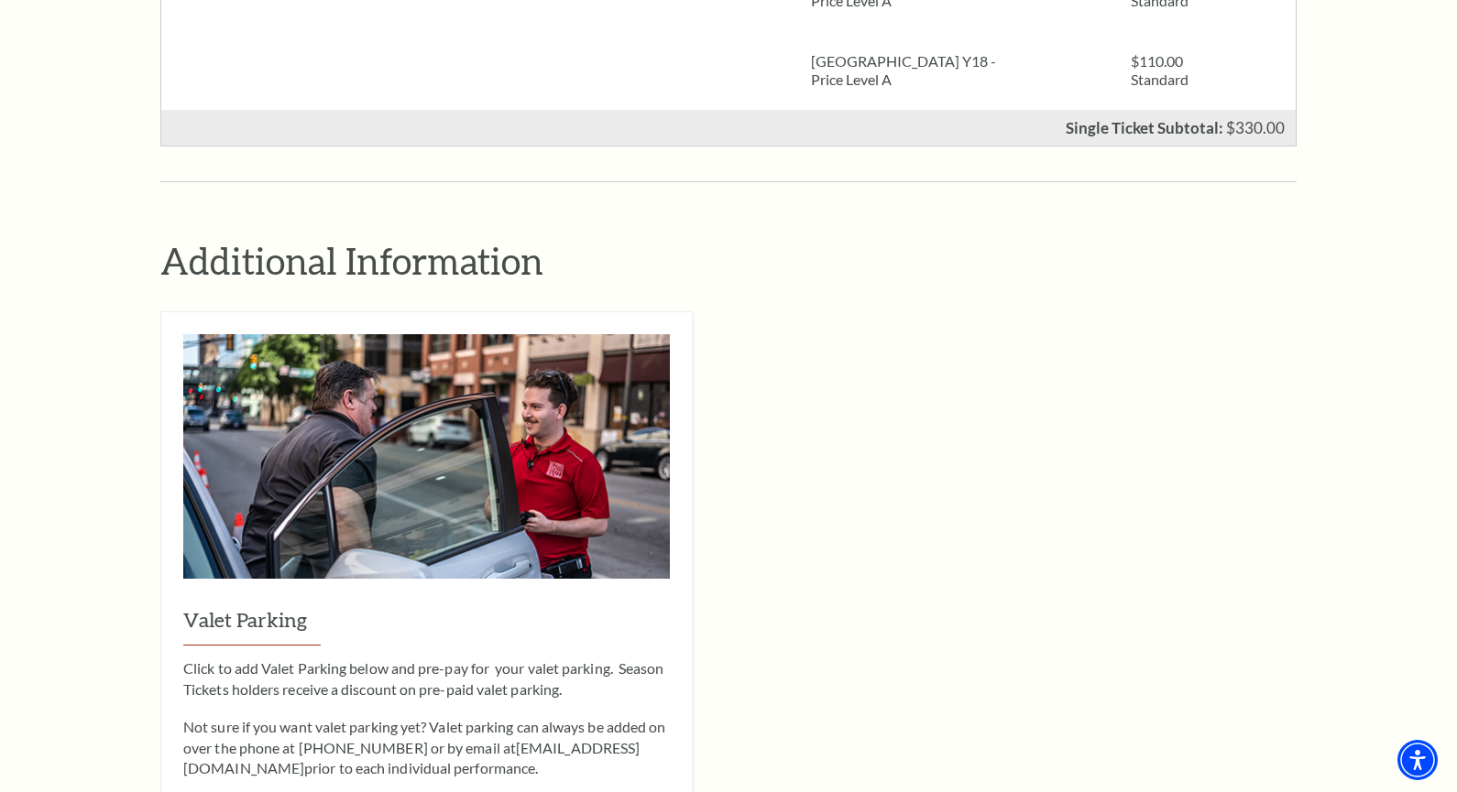
scroll to position [1557, 0]
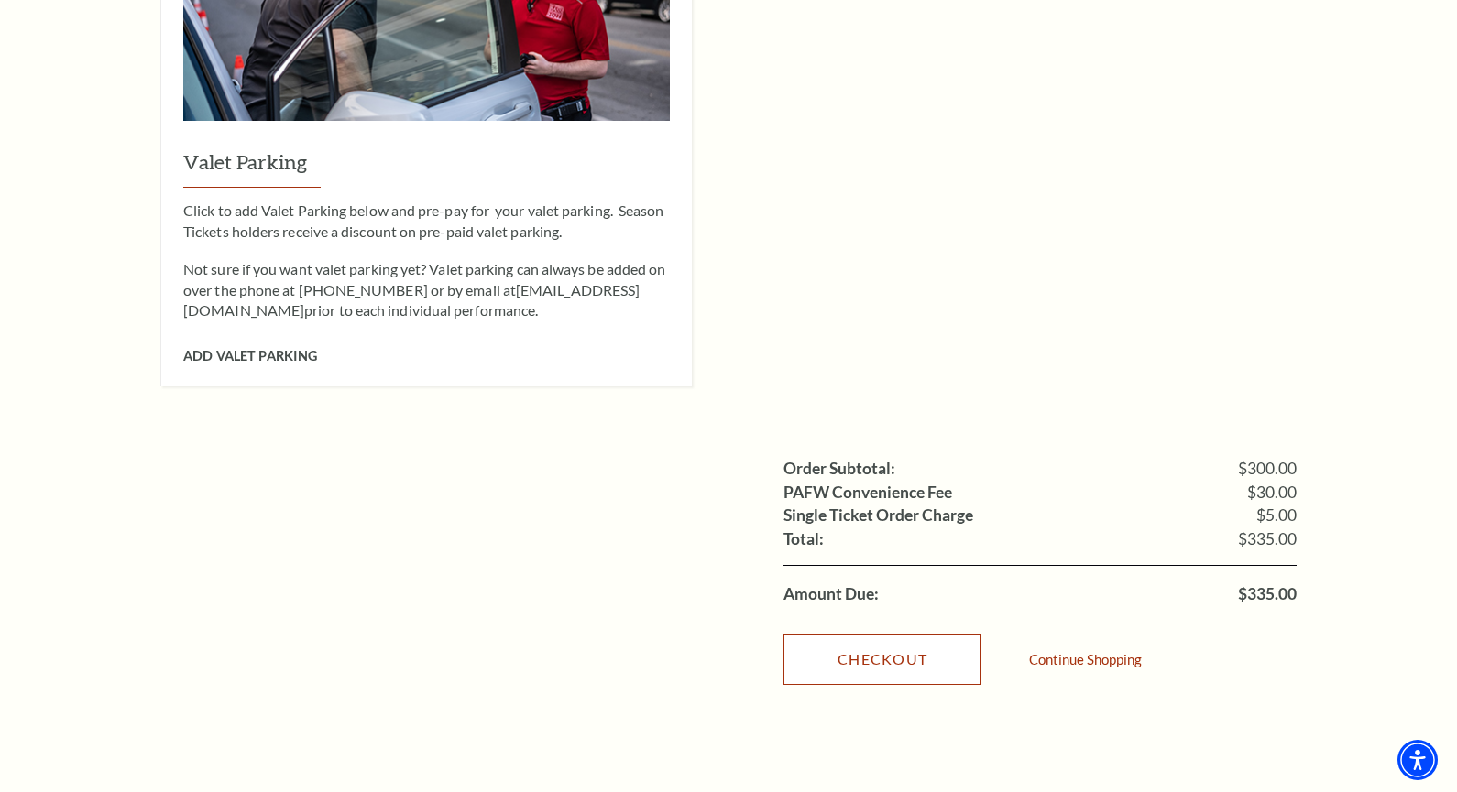
click at [876, 634] on link "Checkout" at bounding box center [882, 659] width 198 height 51
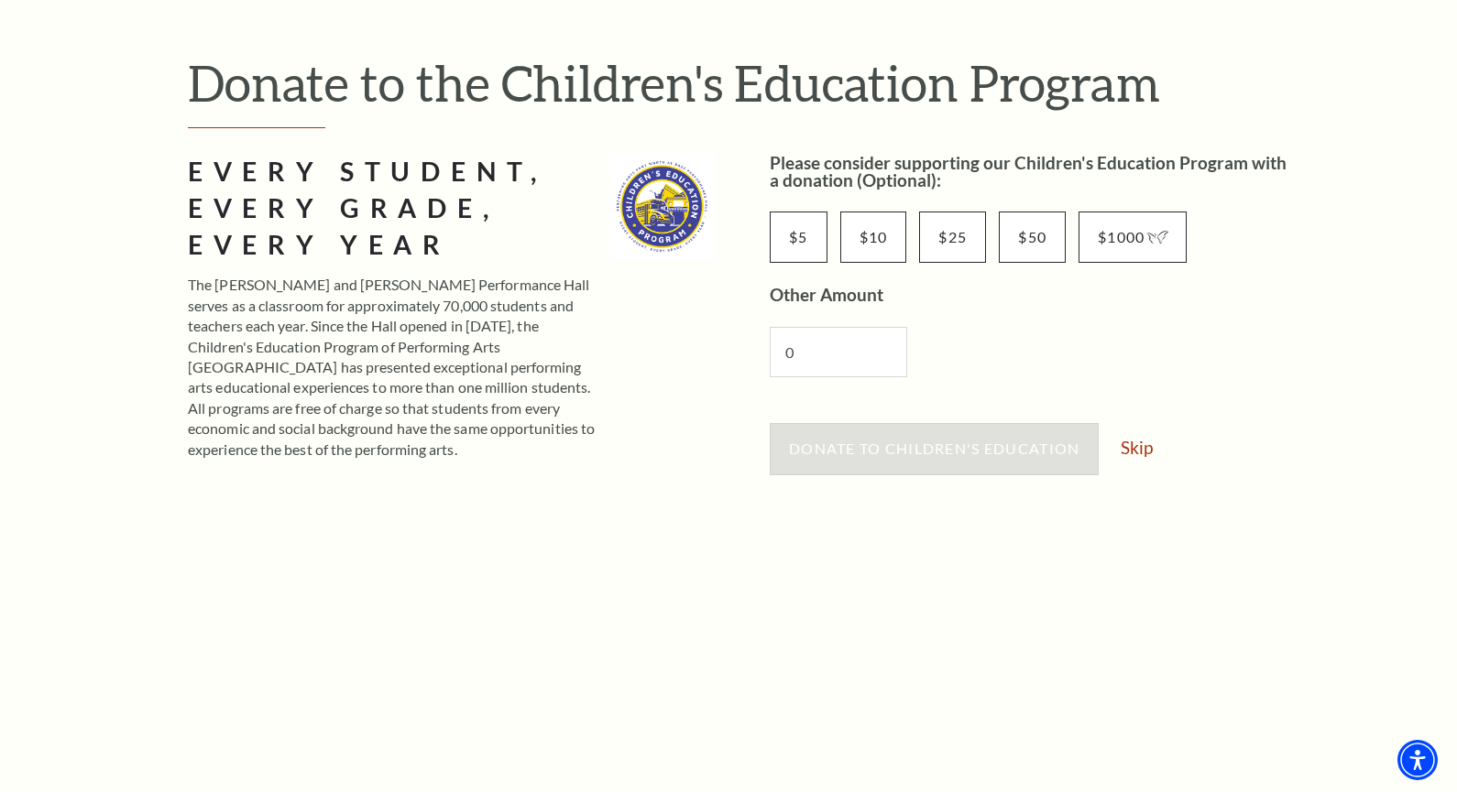
scroll to position [366, 0]
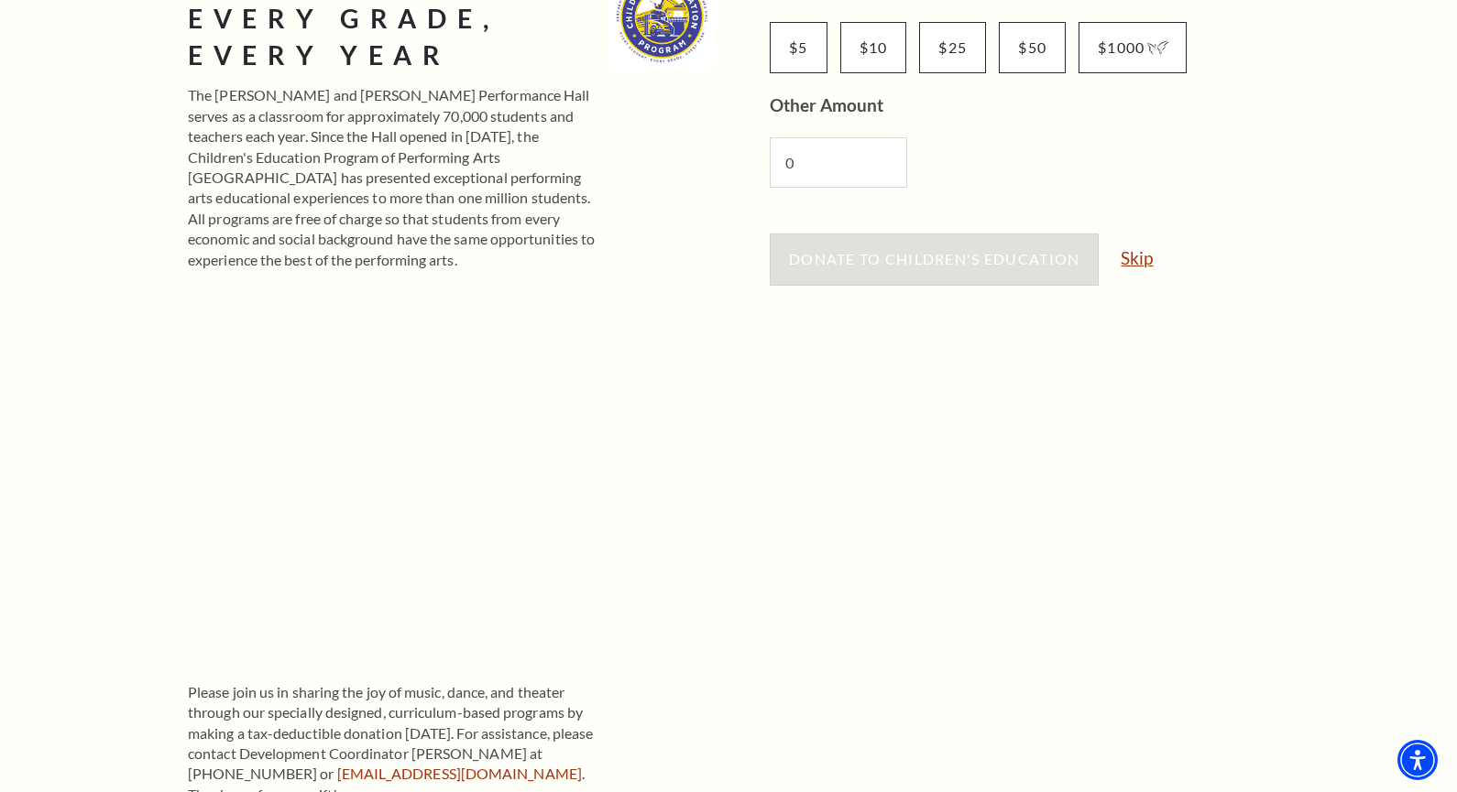
click at [1150, 264] on link "Skip" at bounding box center [1136, 257] width 32 height 17
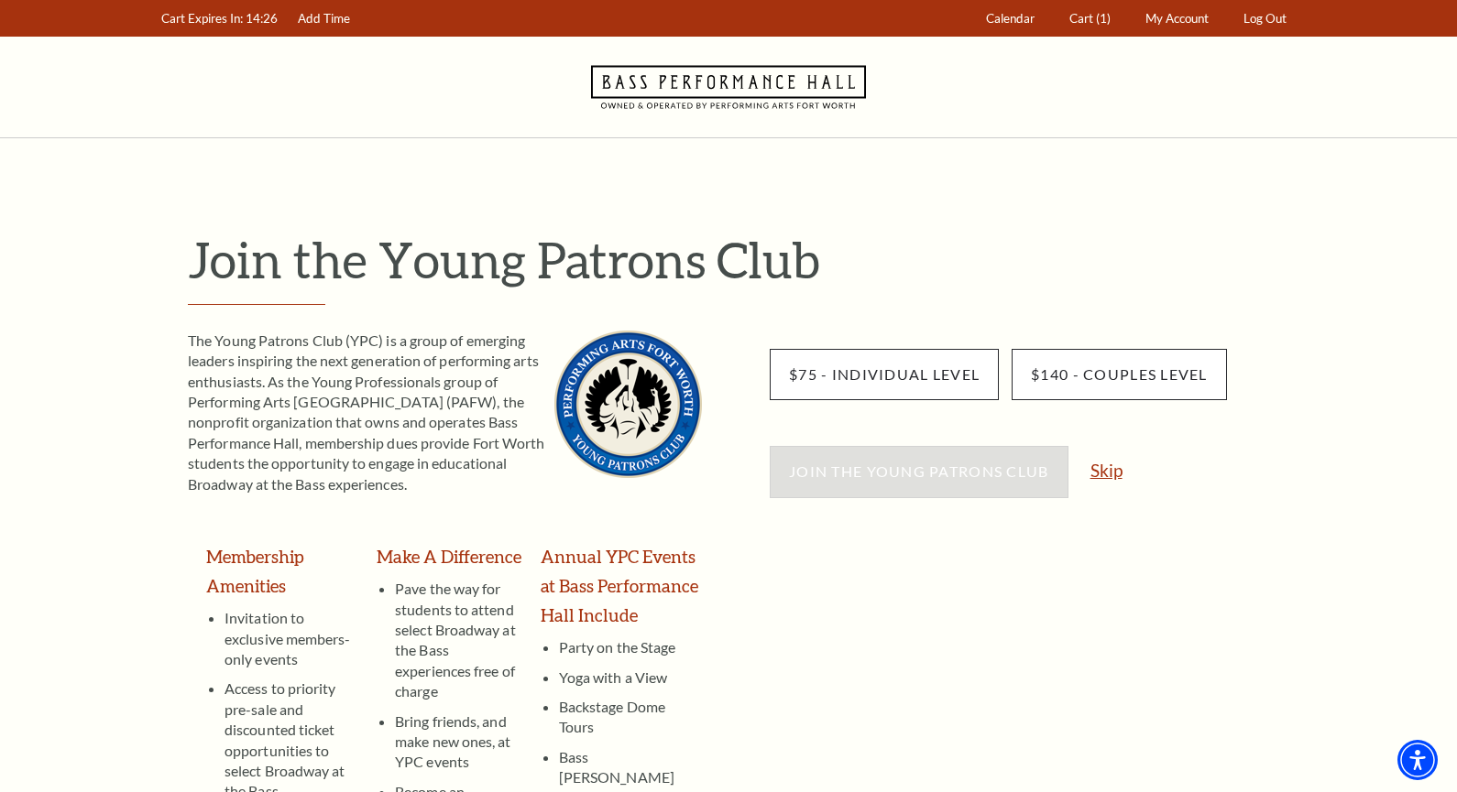
click at [1112, 478] on link "Skip" at bounding box center [1106, 470] width 32 height 17
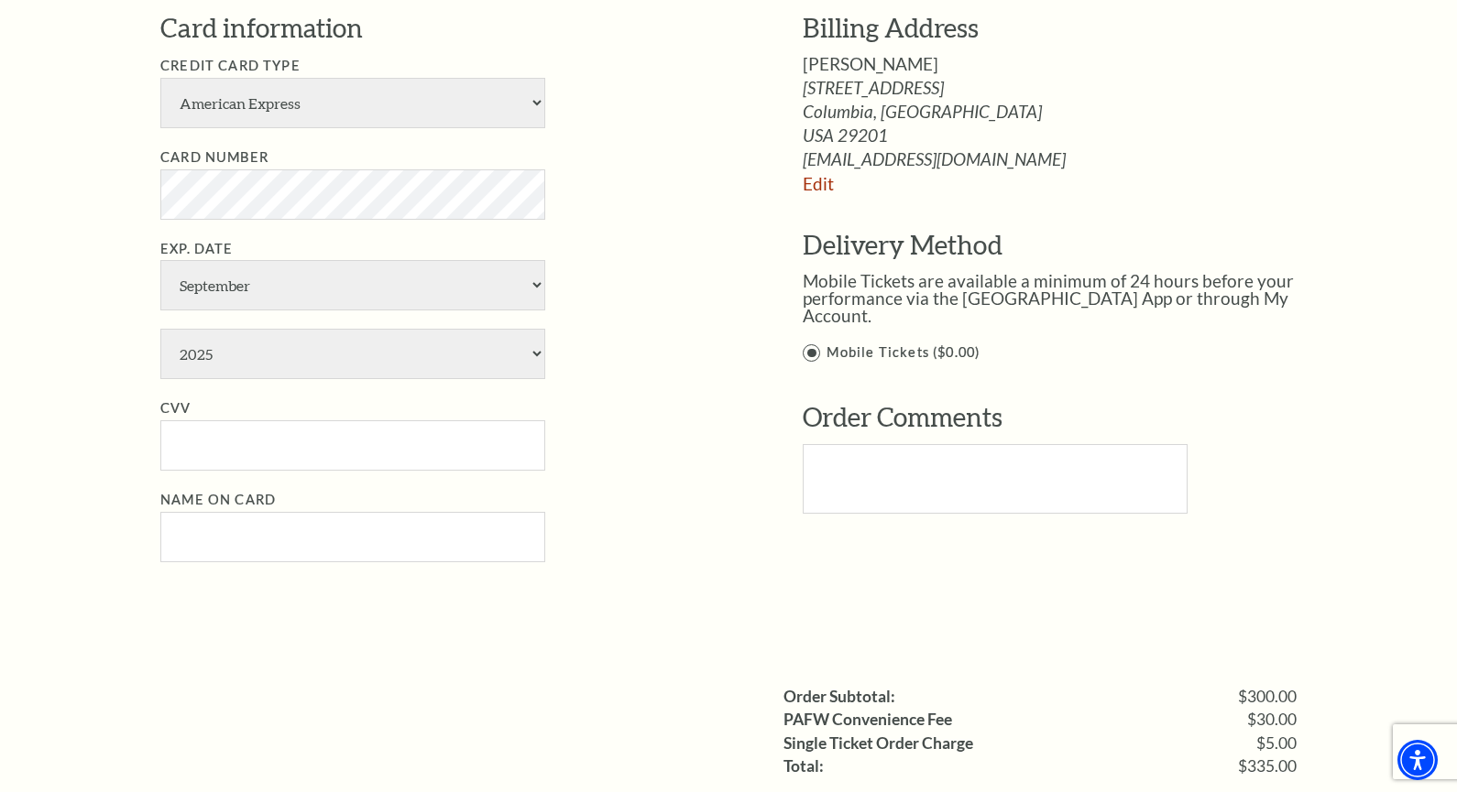
scroll to position [1099, 0]
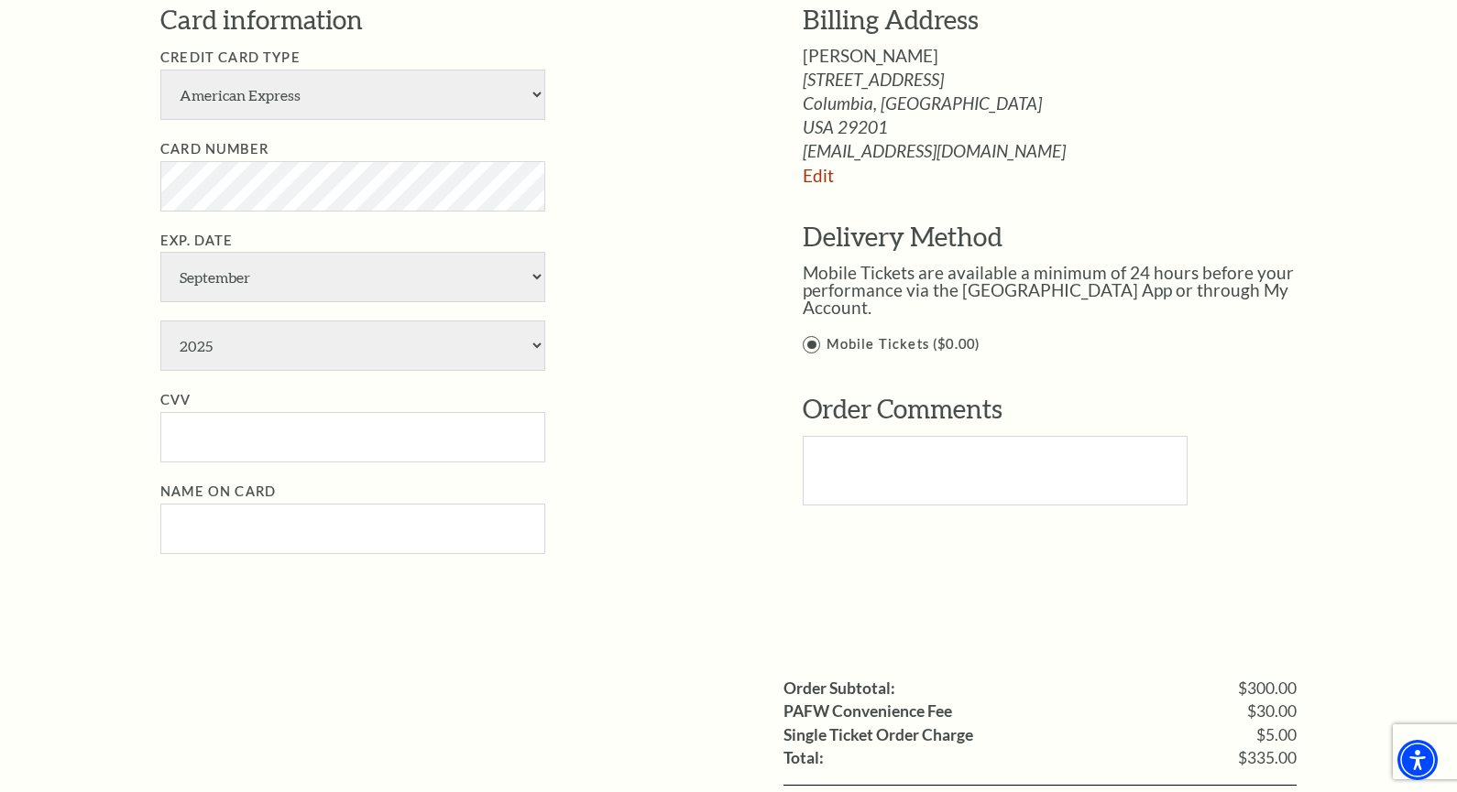
click at [115, 348] on div "Notice × Tickets cannot be removed during a Ticket Exchange. Choose Start Over …" at bounding box center [728, 118] width 1457 height 2158
click at [277, 300] on select "January February March April May June July August September October November De…" at bounding box center [352, 277] width 385 height 50
select select "5"
click at [160, 252] on select "January February March April May June July August September October November De…" at bounding box center [352, 277] width 385 height 50
click at [284, 353] on select "2025 2026 2027 2028 2029 2030 2031 2032 2033 2034" at bounding box center [352, 346] width 385 height 50
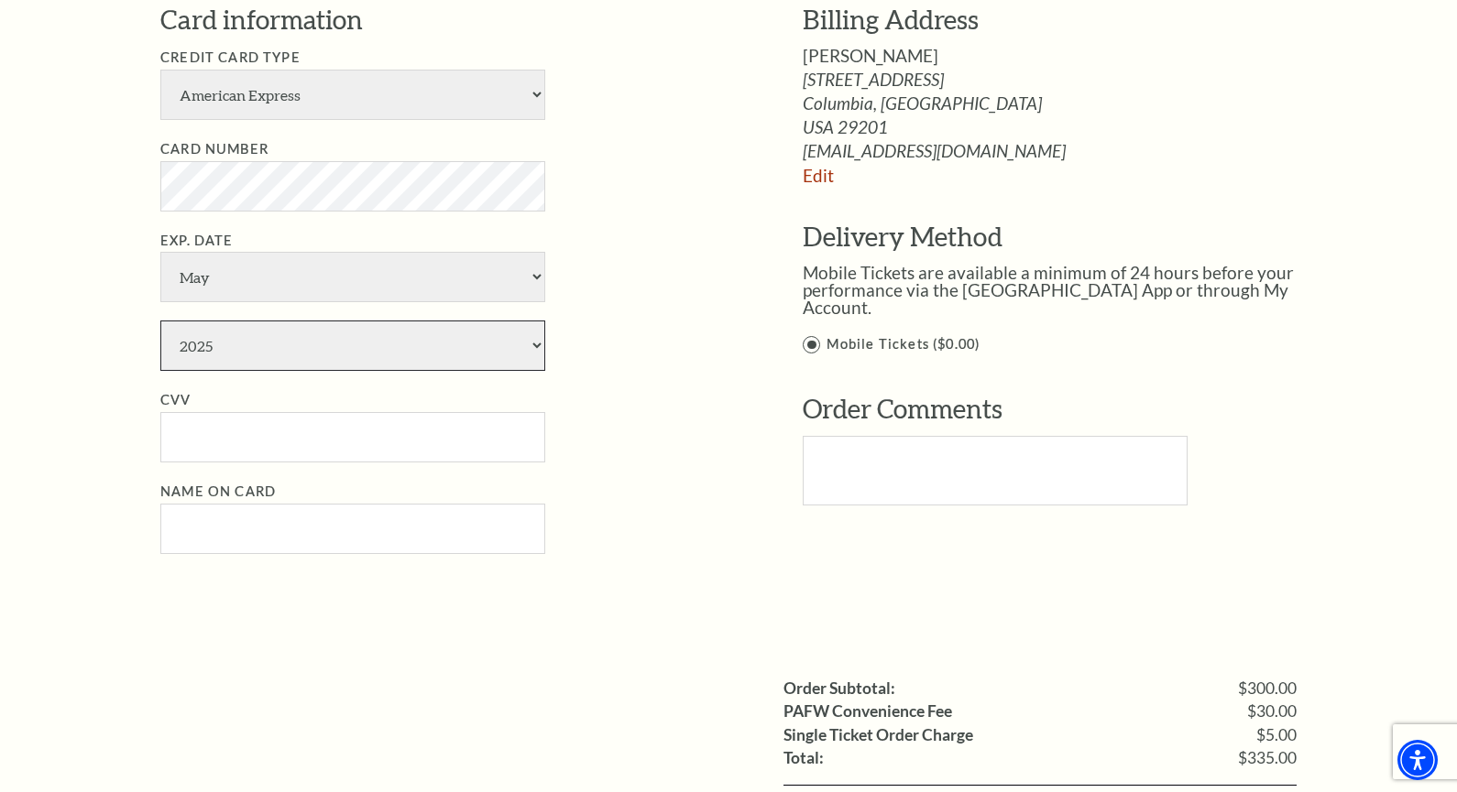
select select "2028"
click at [160, 321] on select "2025 2026 2027 2028 2029 2030 2031 2032 2033 2034" at bounding box center [352, 346] width 385 height 50
click at [246, 454] on input "CVV" at bounding box center [352, 437] width 385 height 50
paste input "307"
type input "307"
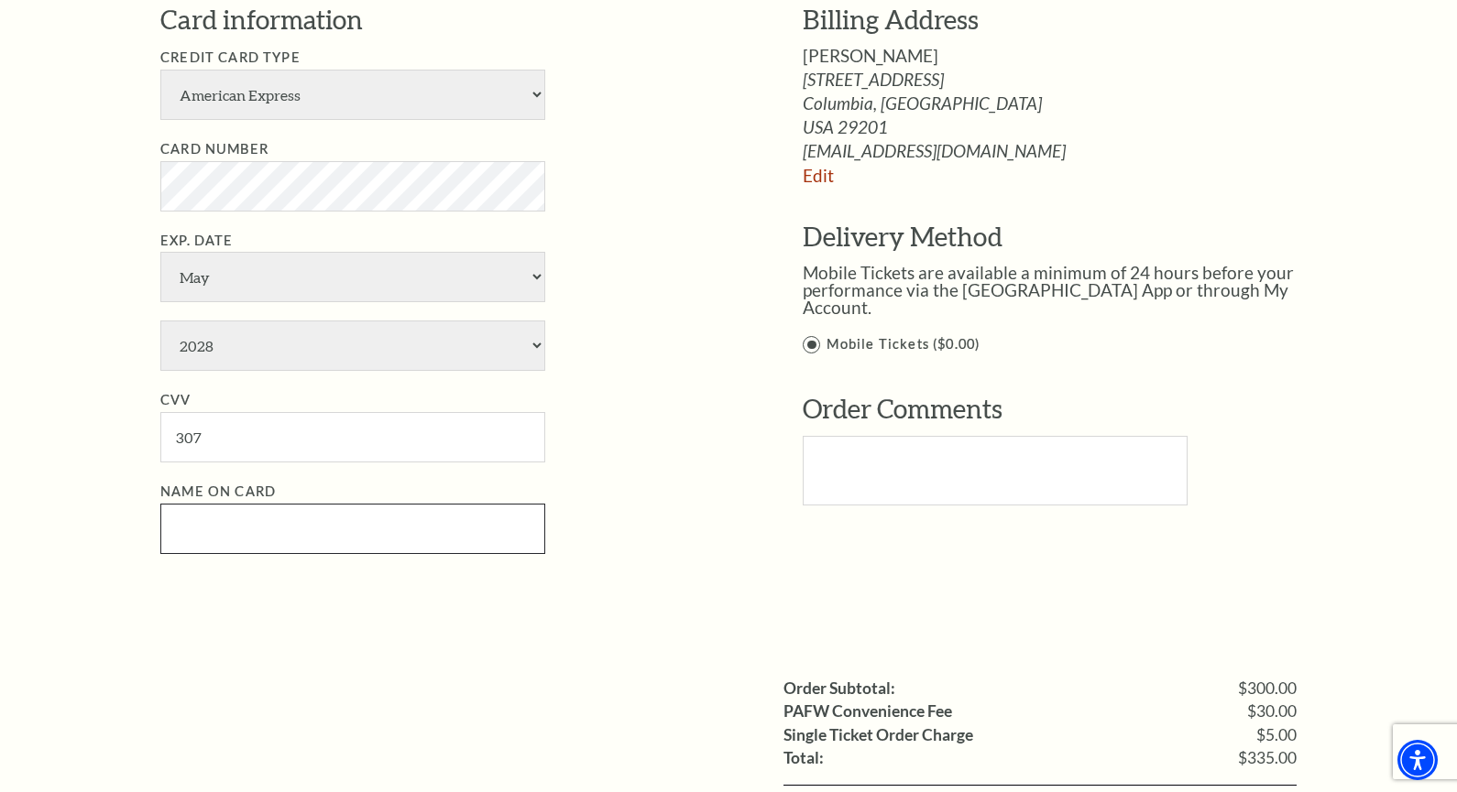
click at [325, 540] on input "Name on Card" at bounding box center [352, 529] width 385 height 50
paste input "J Hasman"
type input "J Hasman"
click at [412, 100] on select "American Express Visa Master Card Discover" at bounding box center [352, 95] width 385 height 50
select select "25"
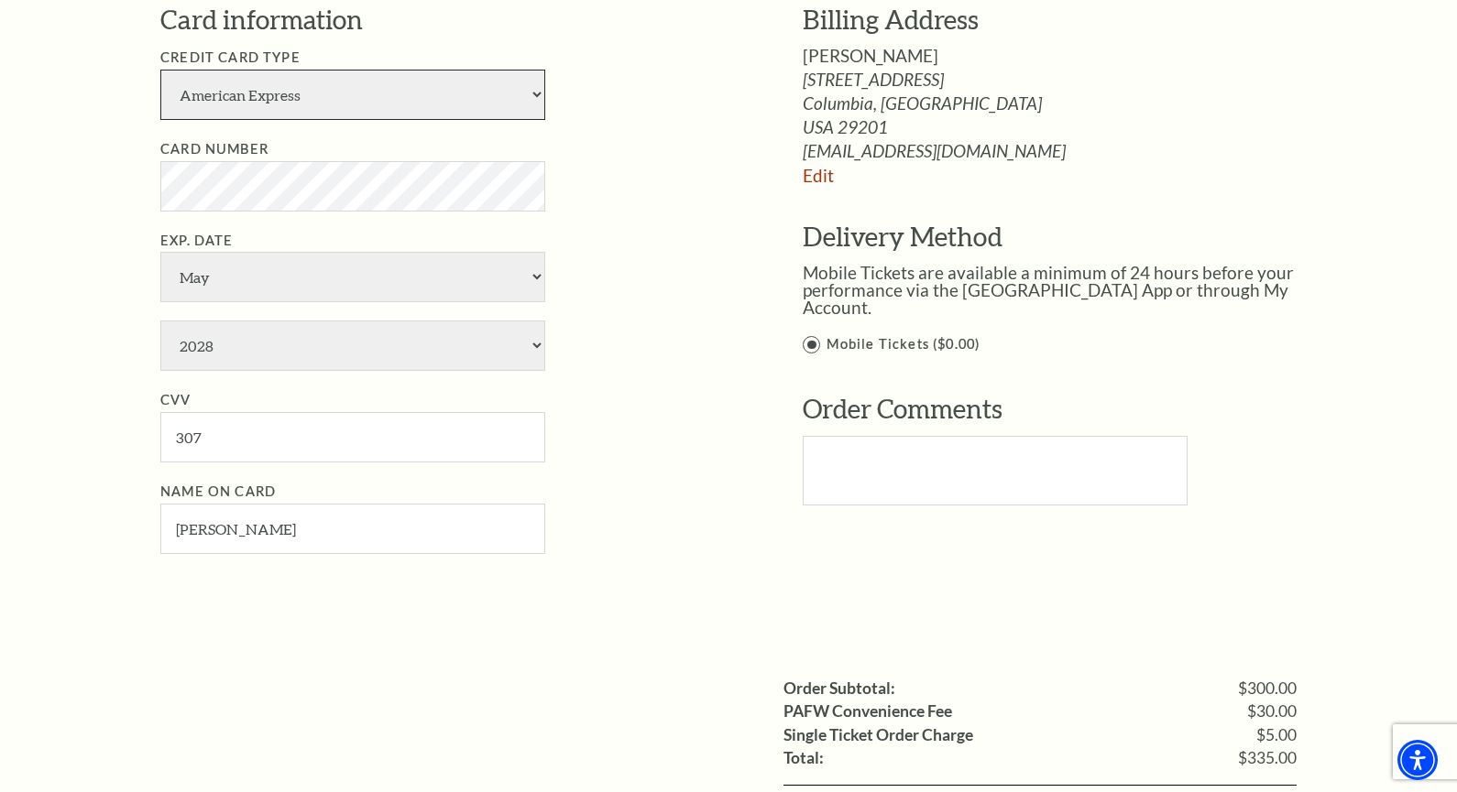
click at [160, 70] on select "American Express Visa Master Card Discover" at bounding box center [352, 95] width 385 height 50
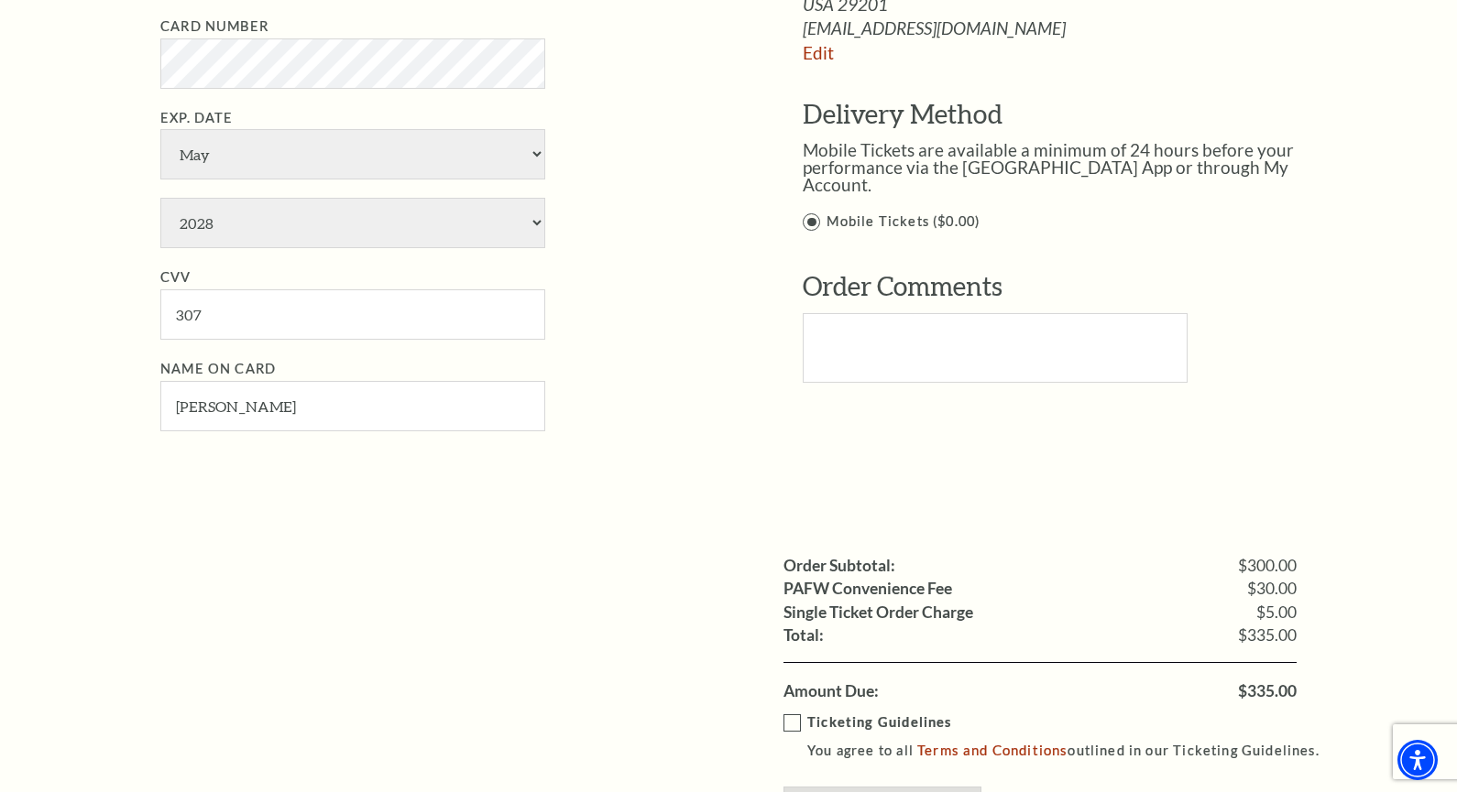
scroll to position [1466, 0]
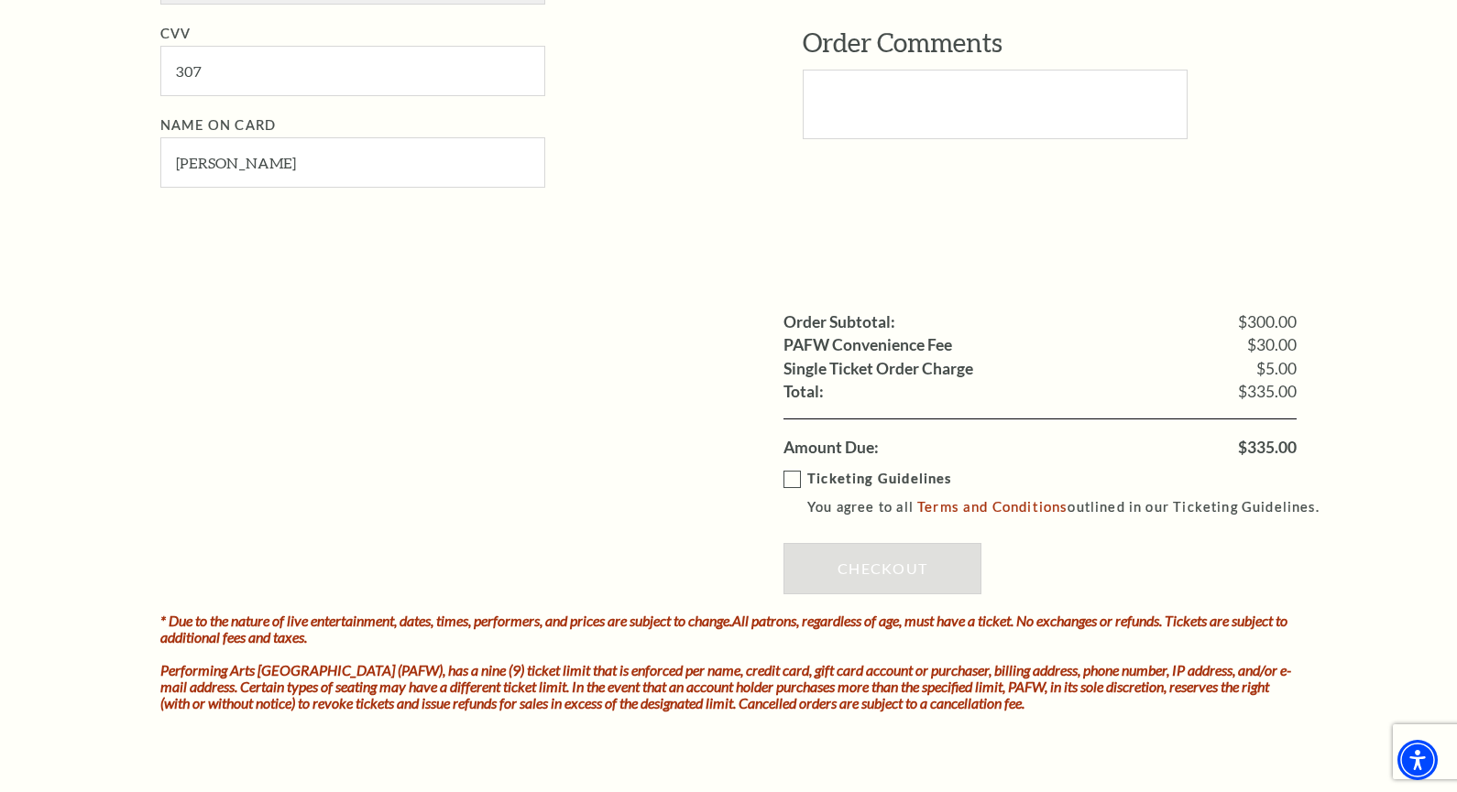
click at [794, 477] on label "Ticketing Guidelines You agree to all Terms and Conditions outlined in our Tick…" at bounding box center [1059, 493] width 552 height 50
click at [0, 0] on input "Ticketing Guidelines You agree to all Terms and Conditions outlined in our Tick…" at bounding box center [0, 0] width 0 height 0
click at [846, 560] on link "Checkout" at bounding box center [882, 568] width 198 height 51
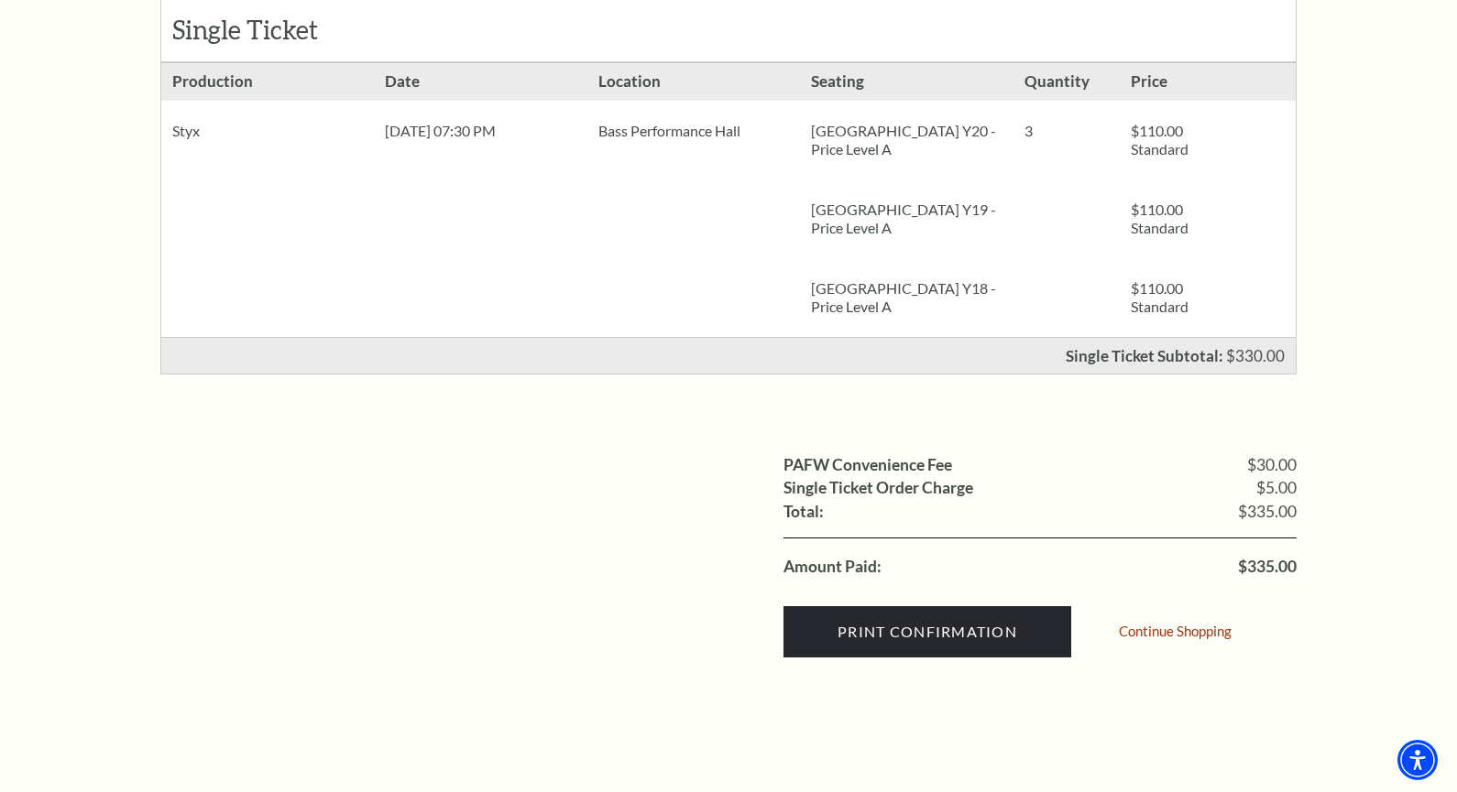
scroll to position [458, 0]
